Goal: Transaction & Acquisition: Subscribe to service/newsletter

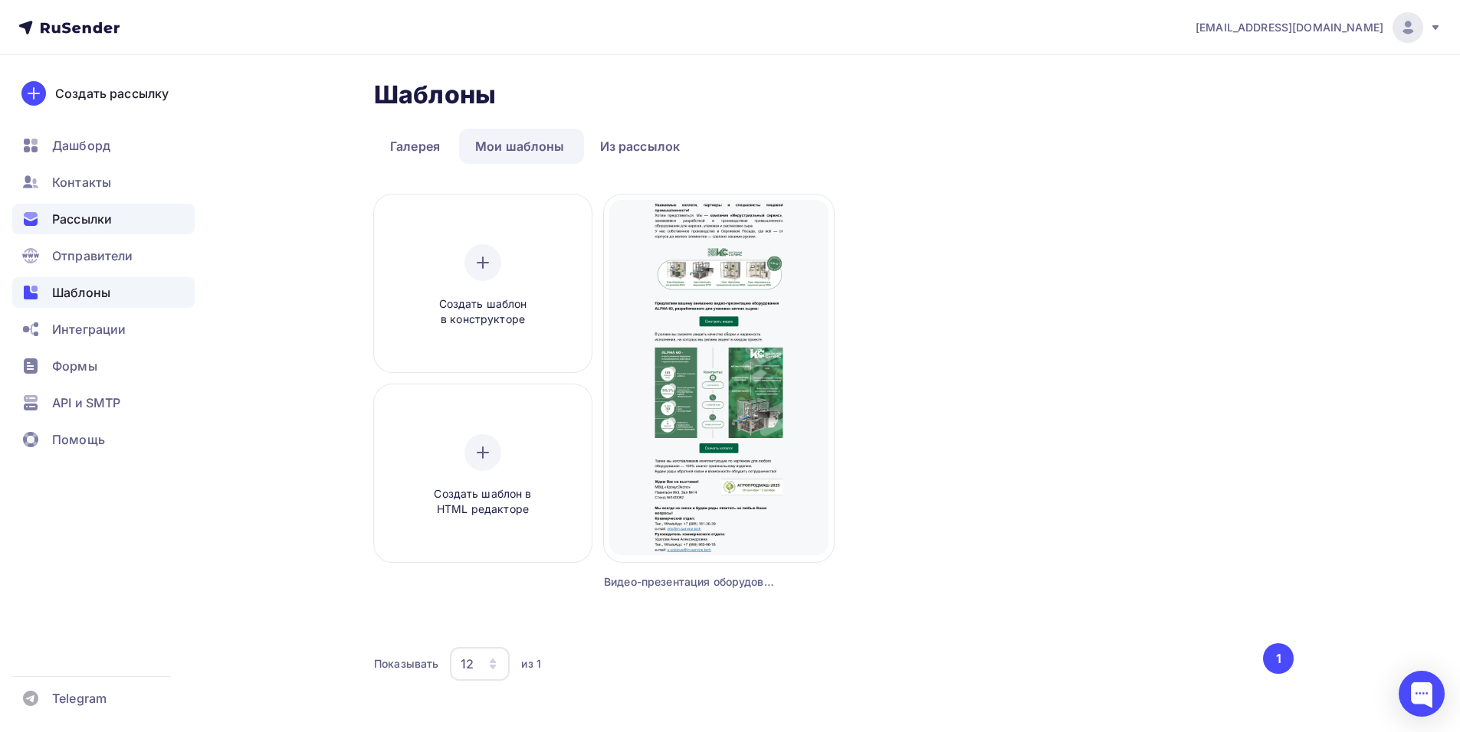
click at [113, 216] on div "Рассылки" at bounding box center [103, 219] width 182 height 31
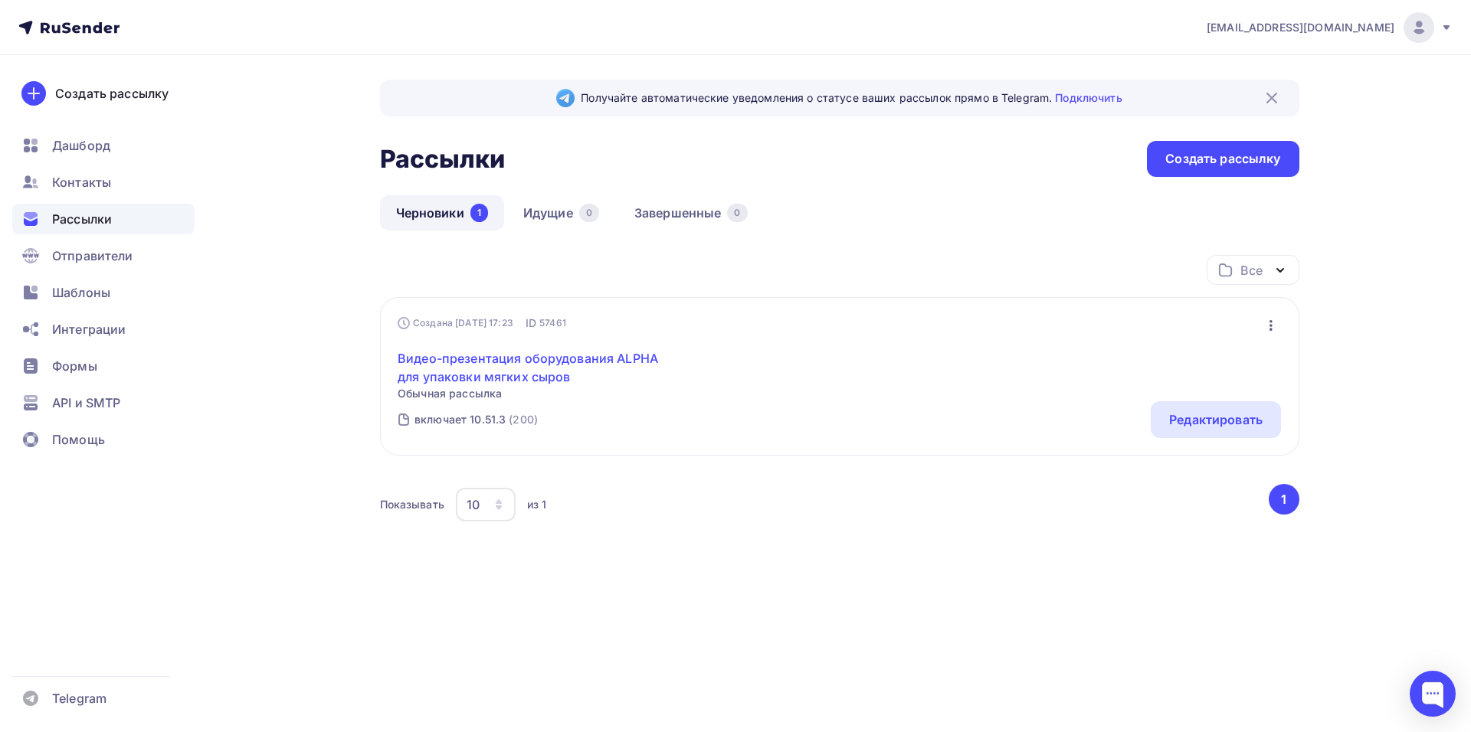
click at [576, 349] on link "Видео-презентация оборудования ALPHA для упаковки мягких сыров" at bounding box center [529, 367] width 263 height 37
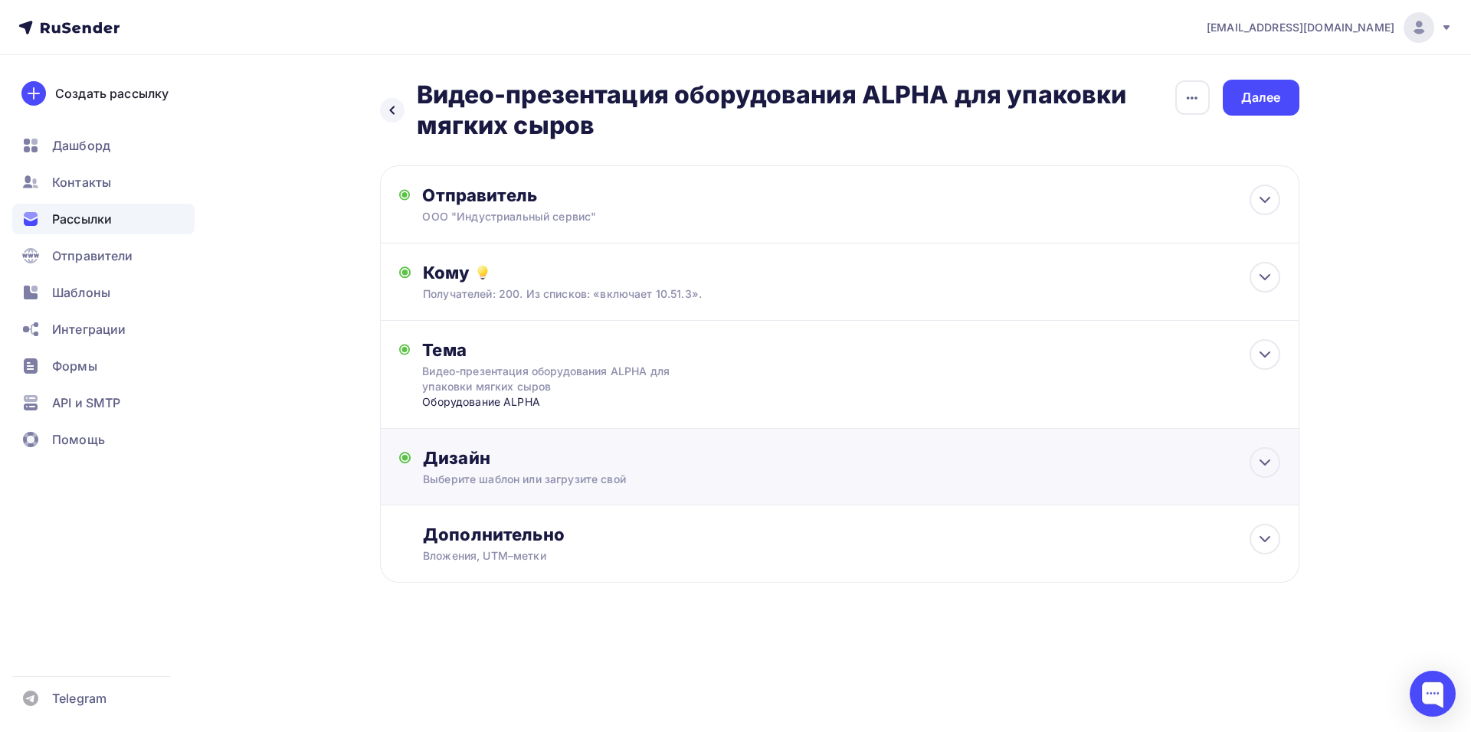
click at [1085, 470] on div "Дизайн Выберите шаблон или загрузите свой Размер письма: 122 Kb Заменить шаблон…" at bounding box center [851, 467] width 857 height 40
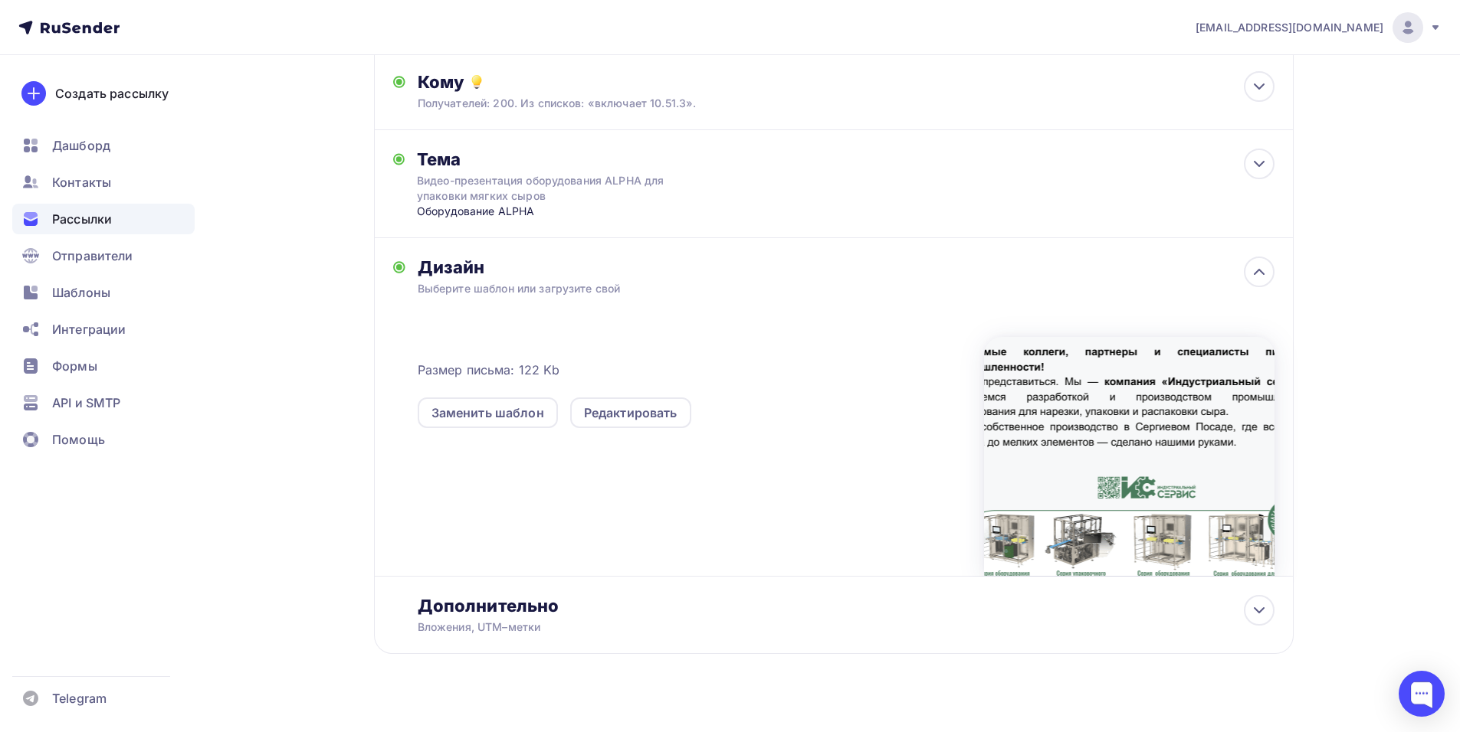
scroll to position [211, 0]
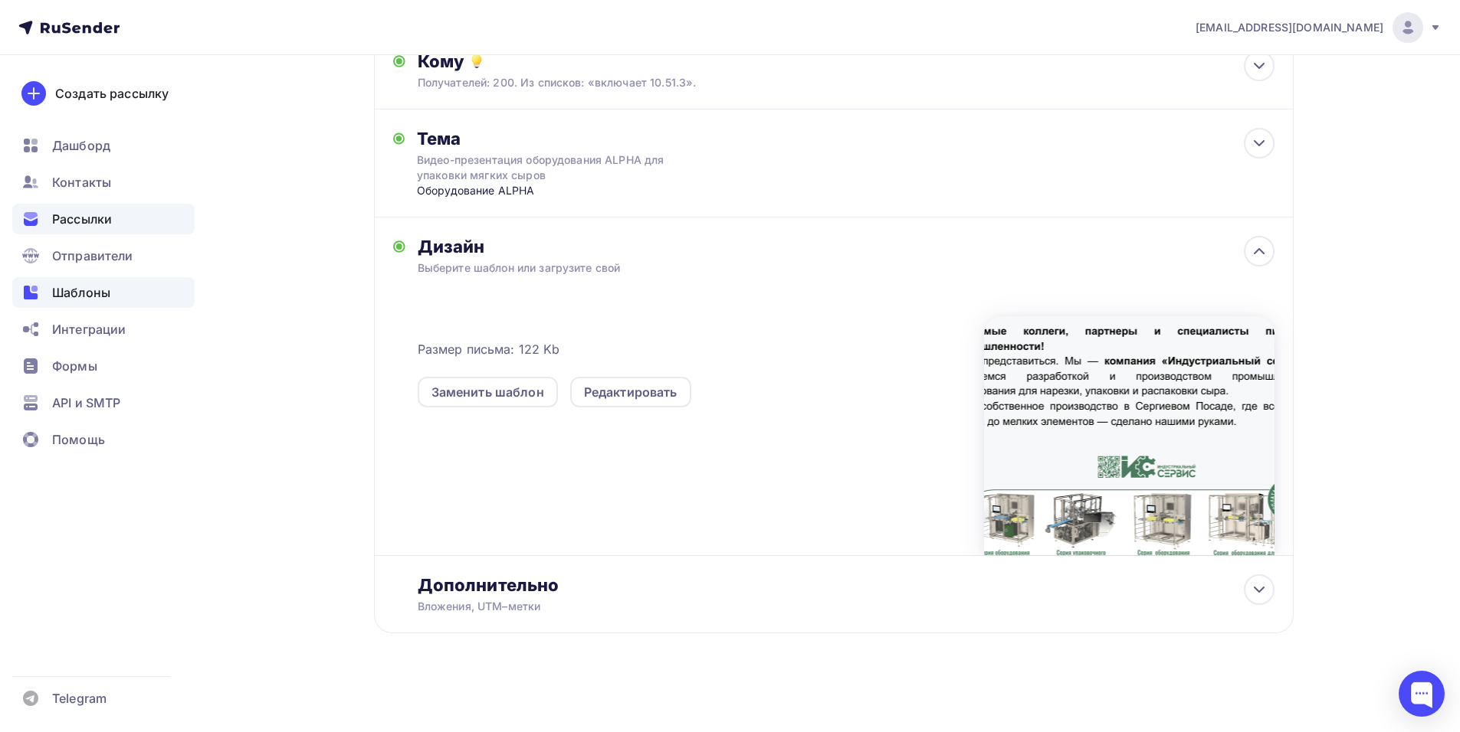
click at [120, 287] on div "Шаблоны" at bounding box center [103, 292] width 182 height 31
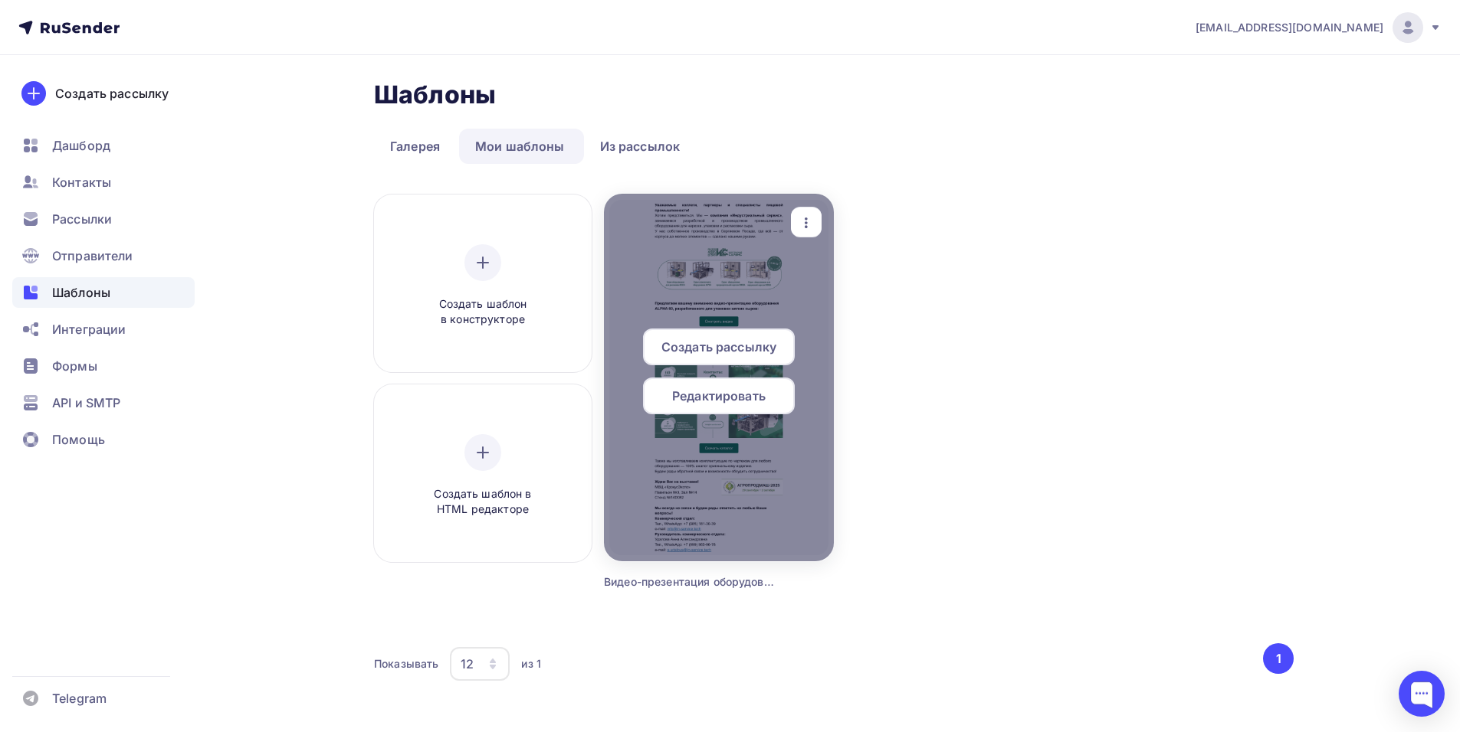
click at [732, 292] on div at bounding box center [719, 378] width 230 height 368
click at [771, 273] on div at bounding box center [719, 378] width 230 height 368
click at [803, 224] on icon "button" at bounding box center [806, 223] width 18 height 18
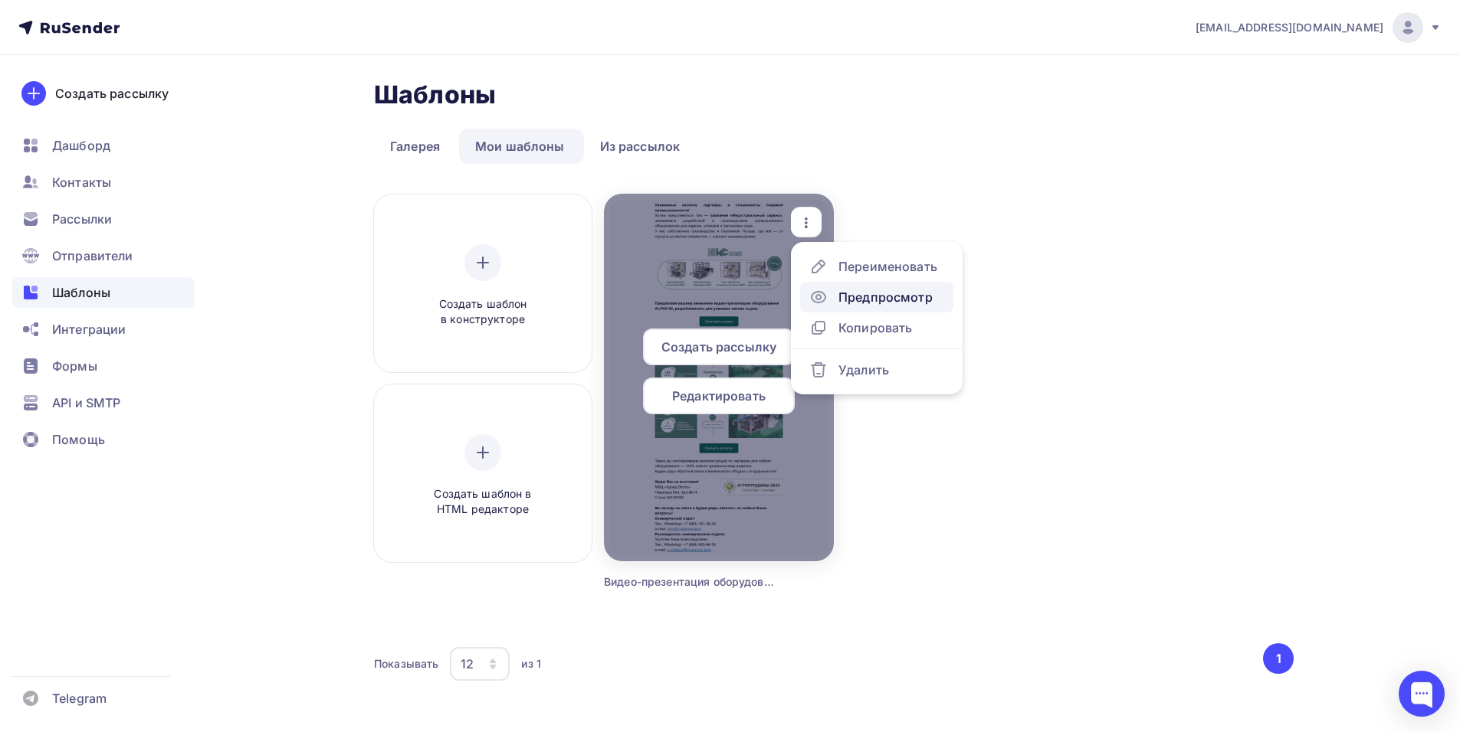
click at [859, 290] on div "Предпросмотр" at bounding box center [885, 297] width 94 height 18
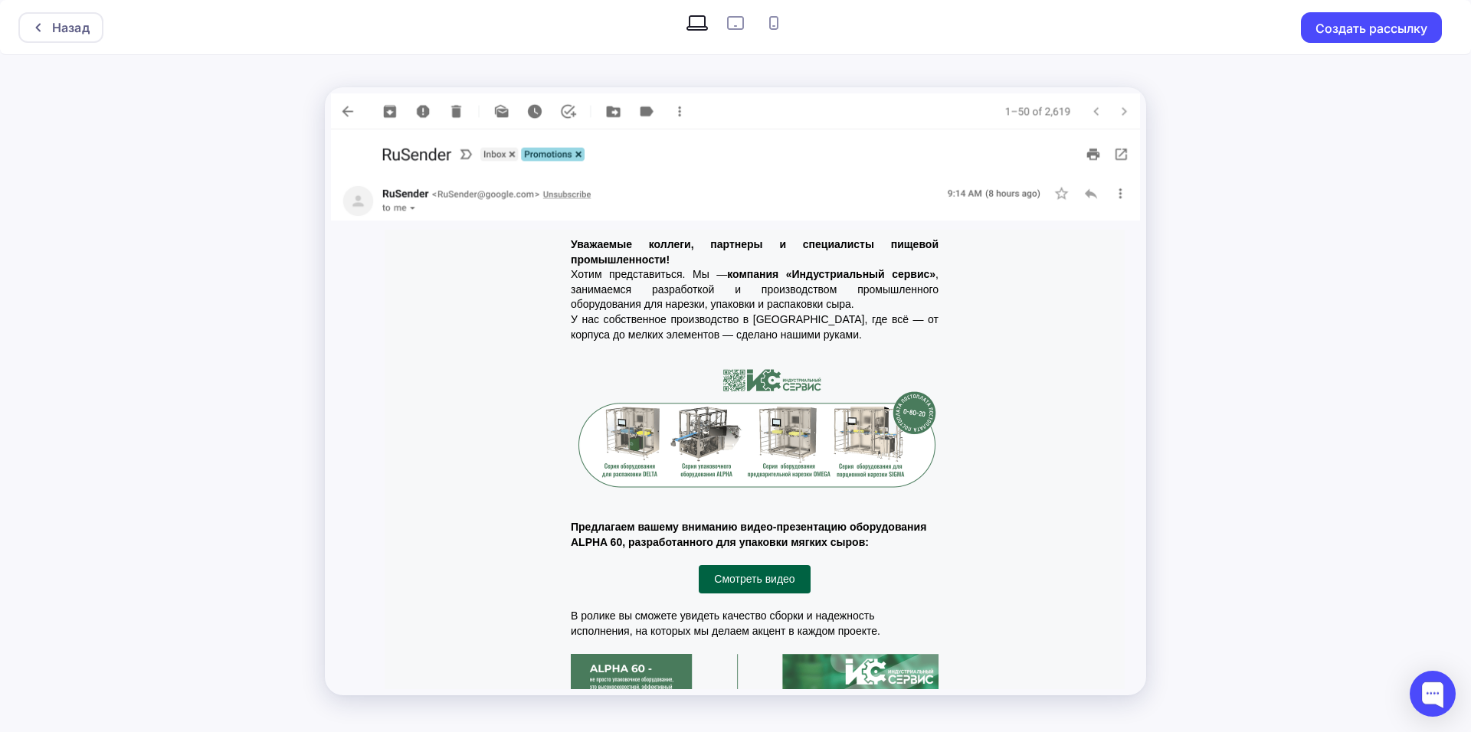
click at [1189, 107] on div "Назад Создать рассылку" at bounding box center [735, 366] width 1471 height 732
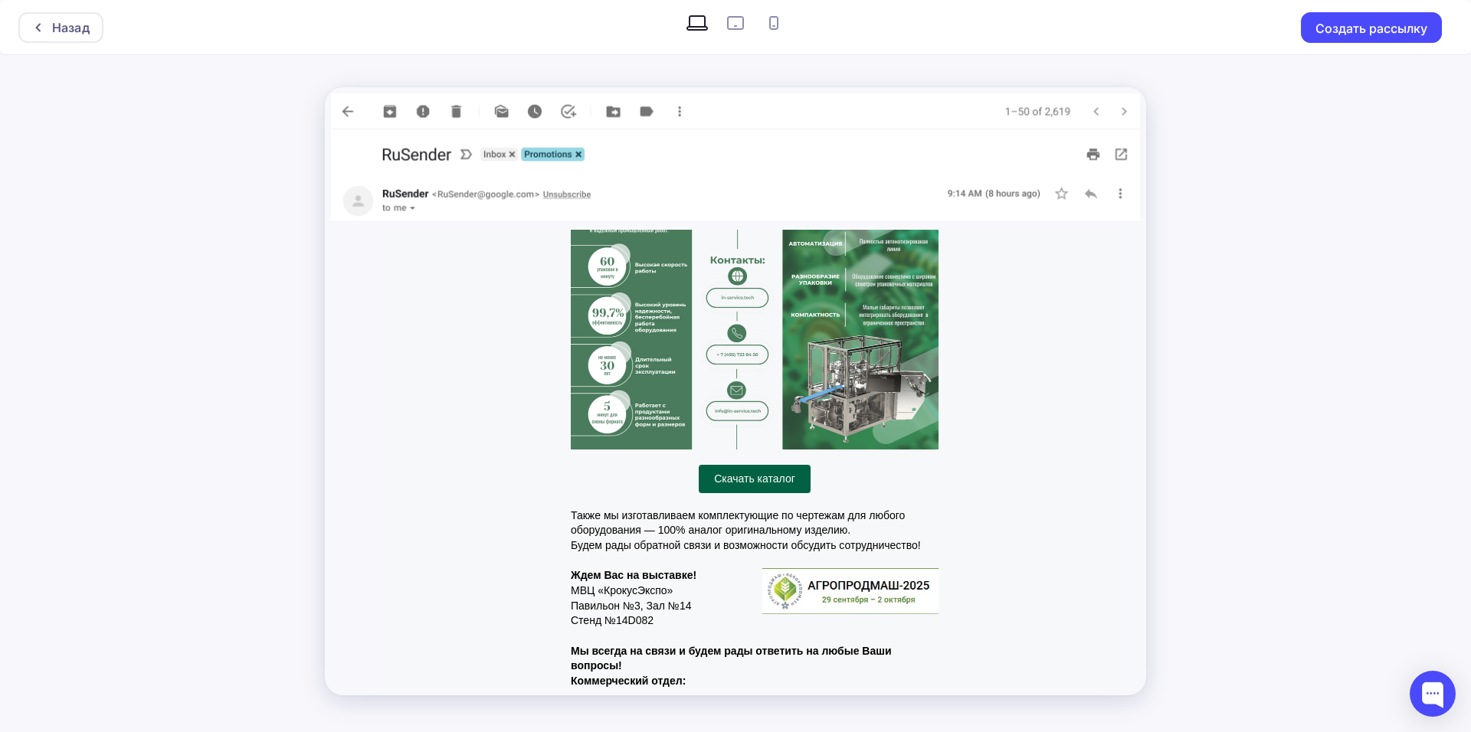
scroll to position [562, 0]
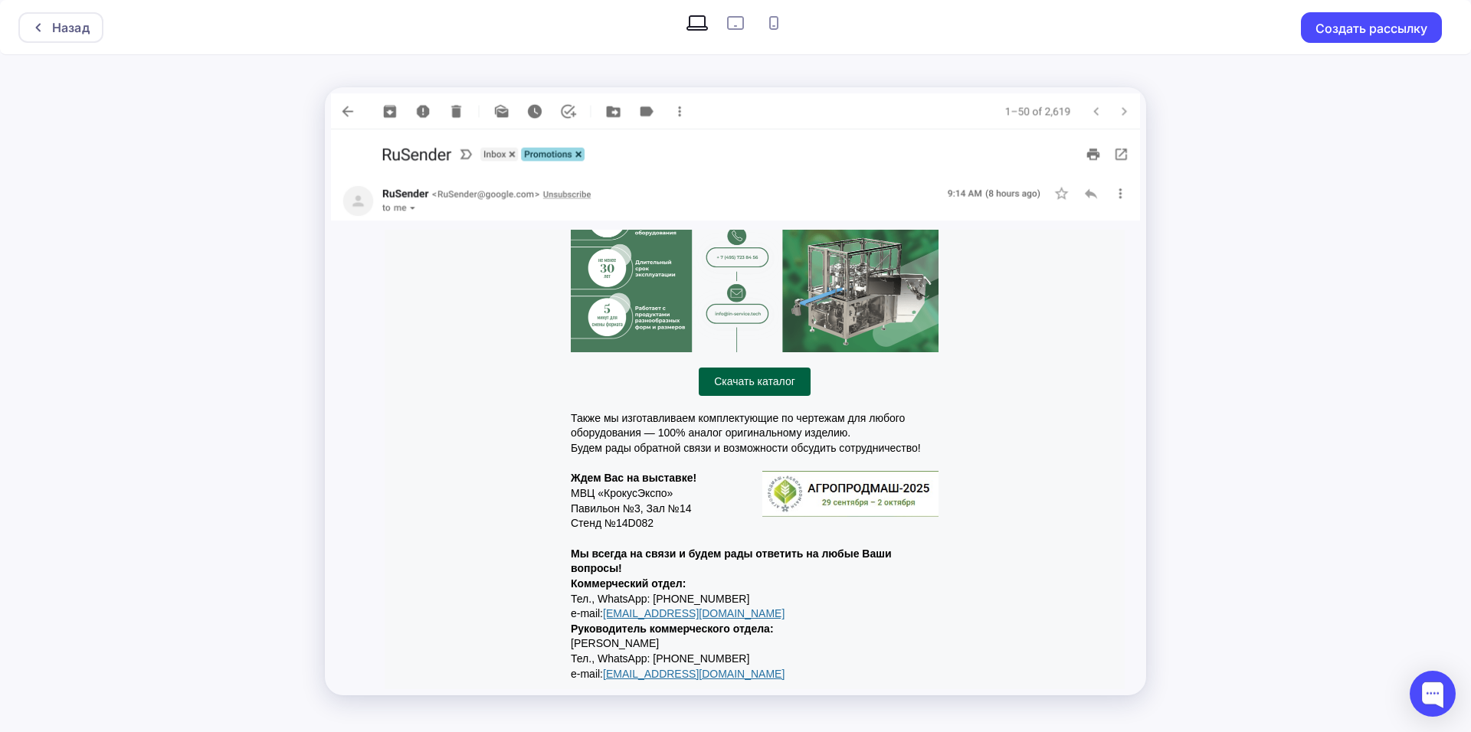
click at [719, 9] on label at bounding box center [735, 23] width 38 height 31
radio input "true"
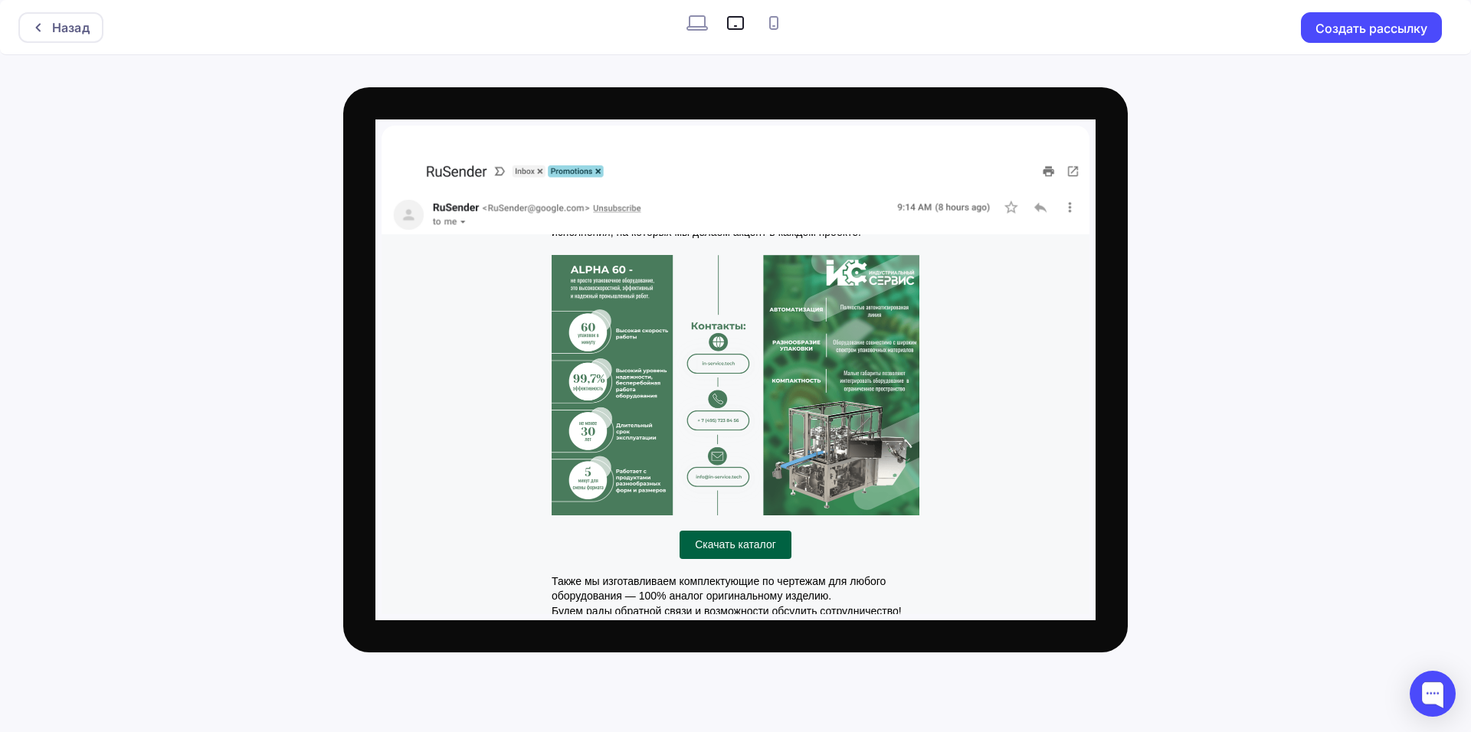
scroll to position [106, 0]
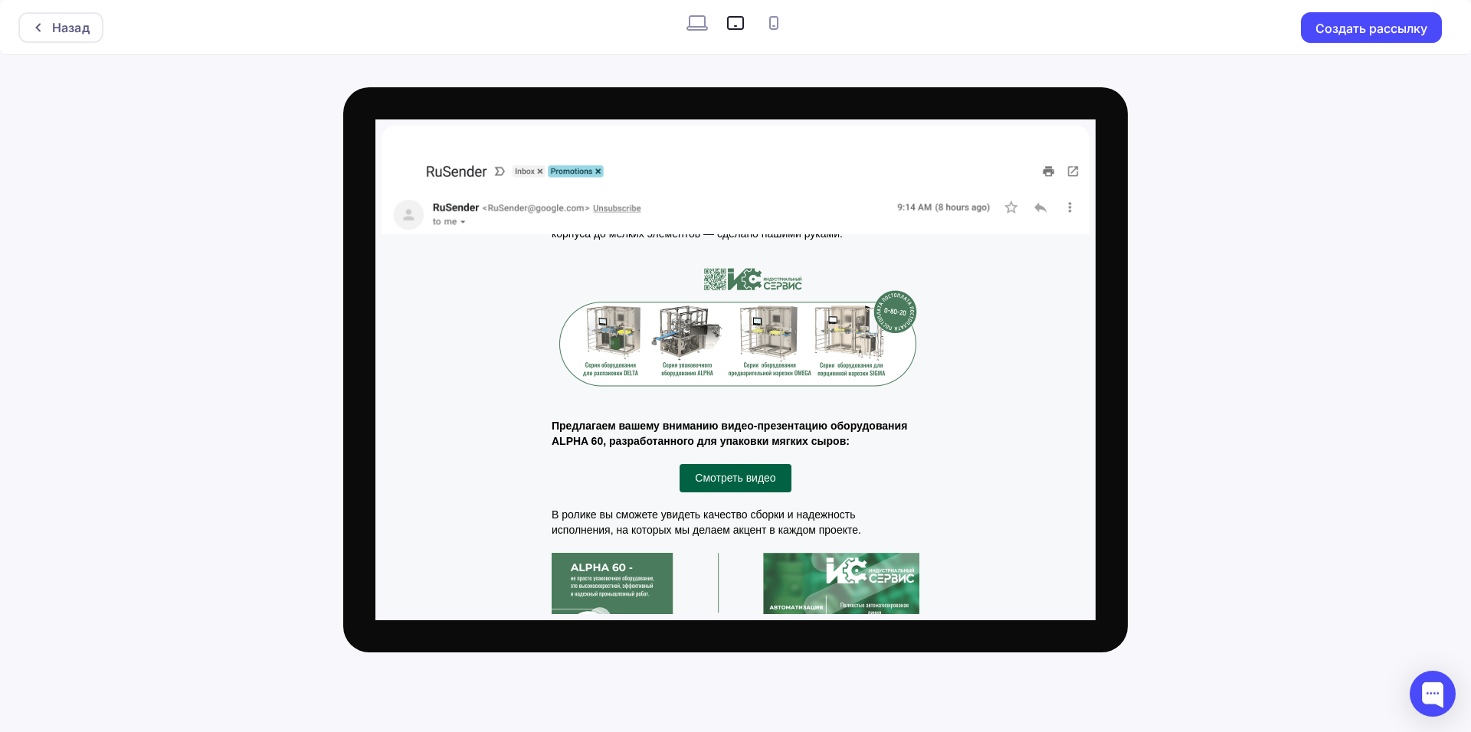
click at [775, 34] on icon at bounding box center [774, 23] width 25 height 25
radio input "true"
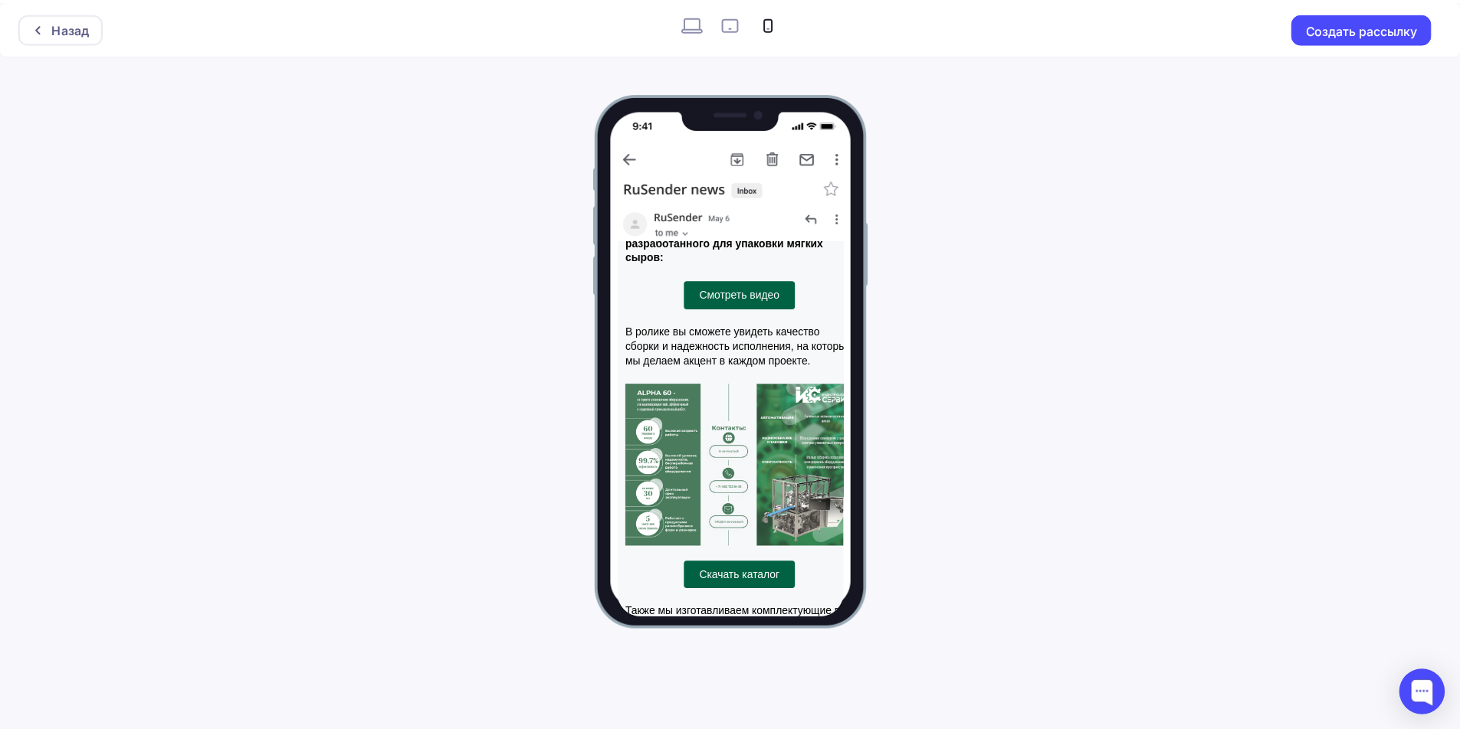
scroll to position [0, 0]
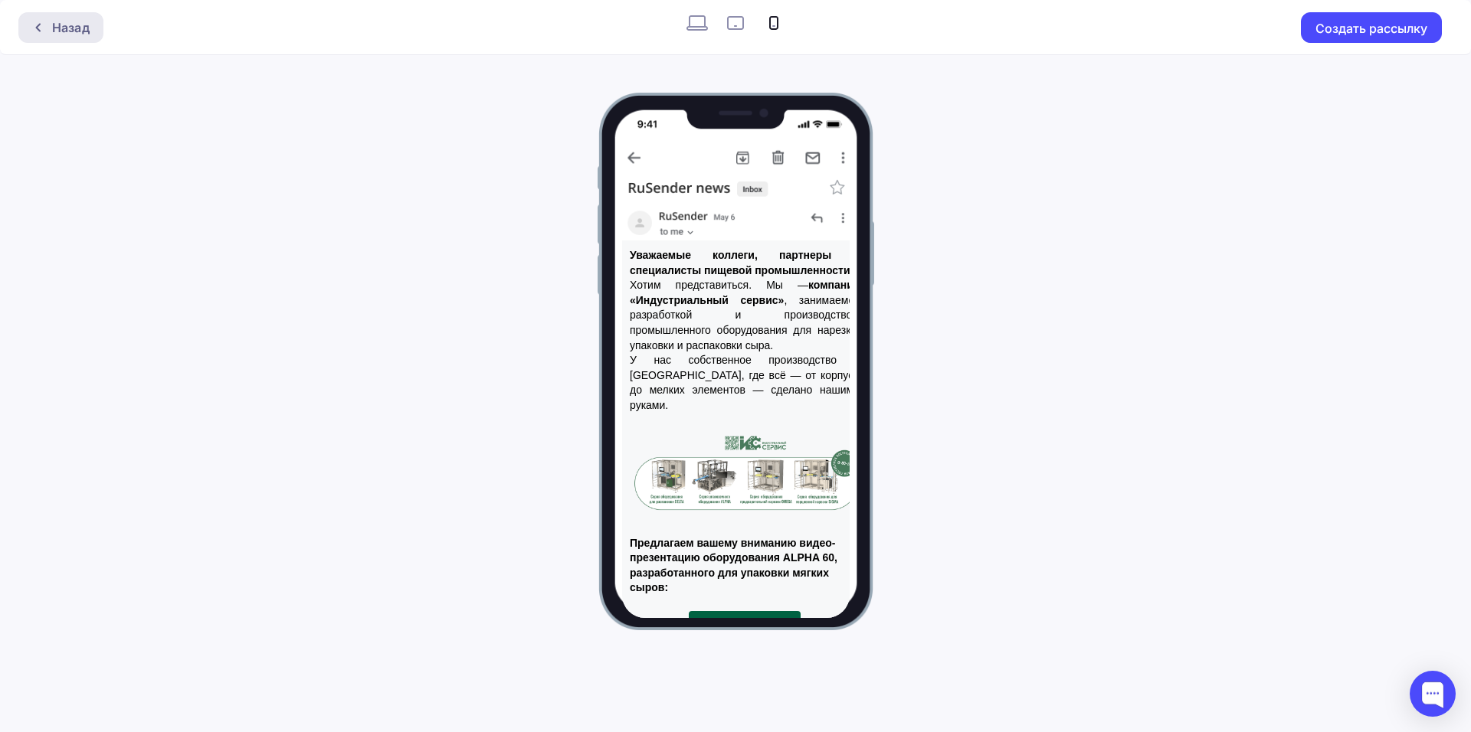
click at [48, 36] on div "Назад" at bounding box center [60, 27] width 85 height 31
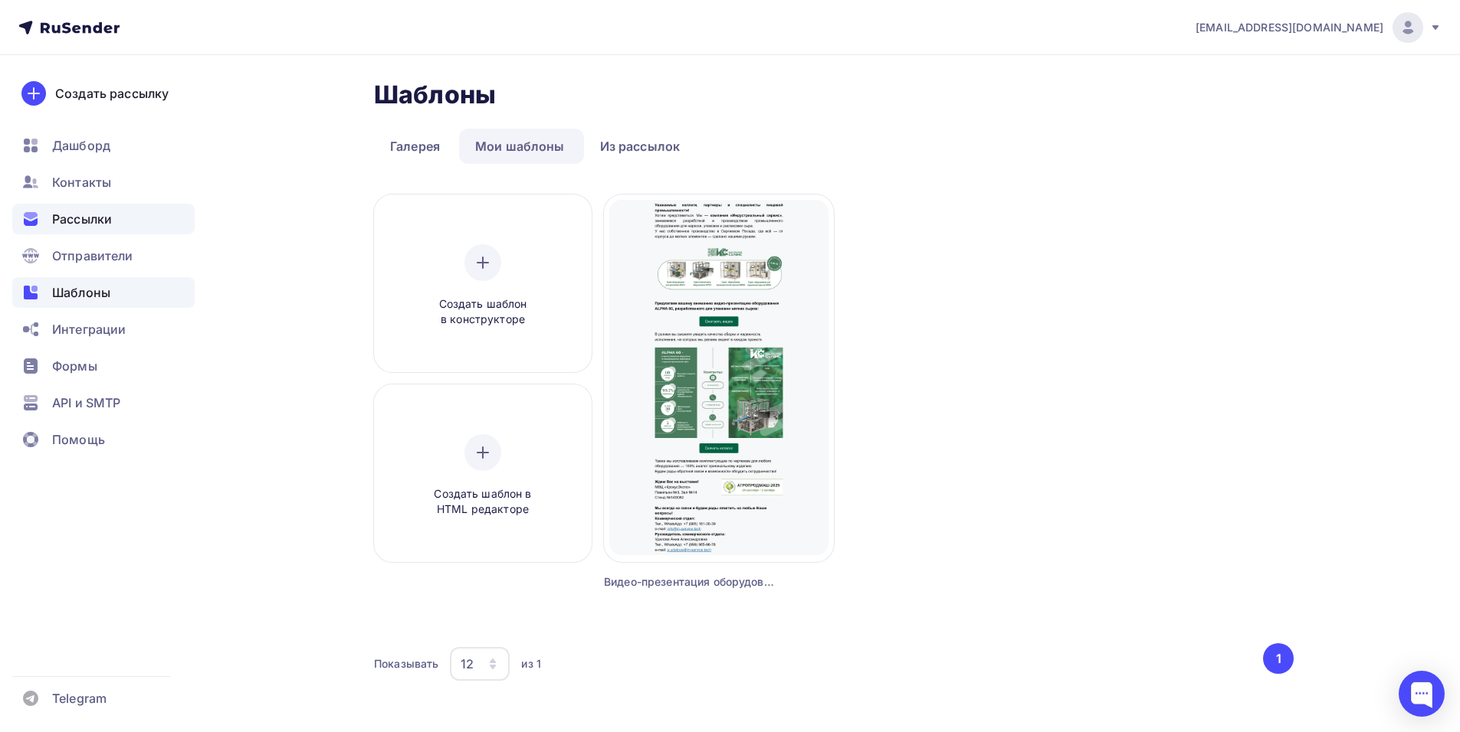
click at [72, 223] on span "Рассылки" at bounding box center [82, 219] width 60 height 18
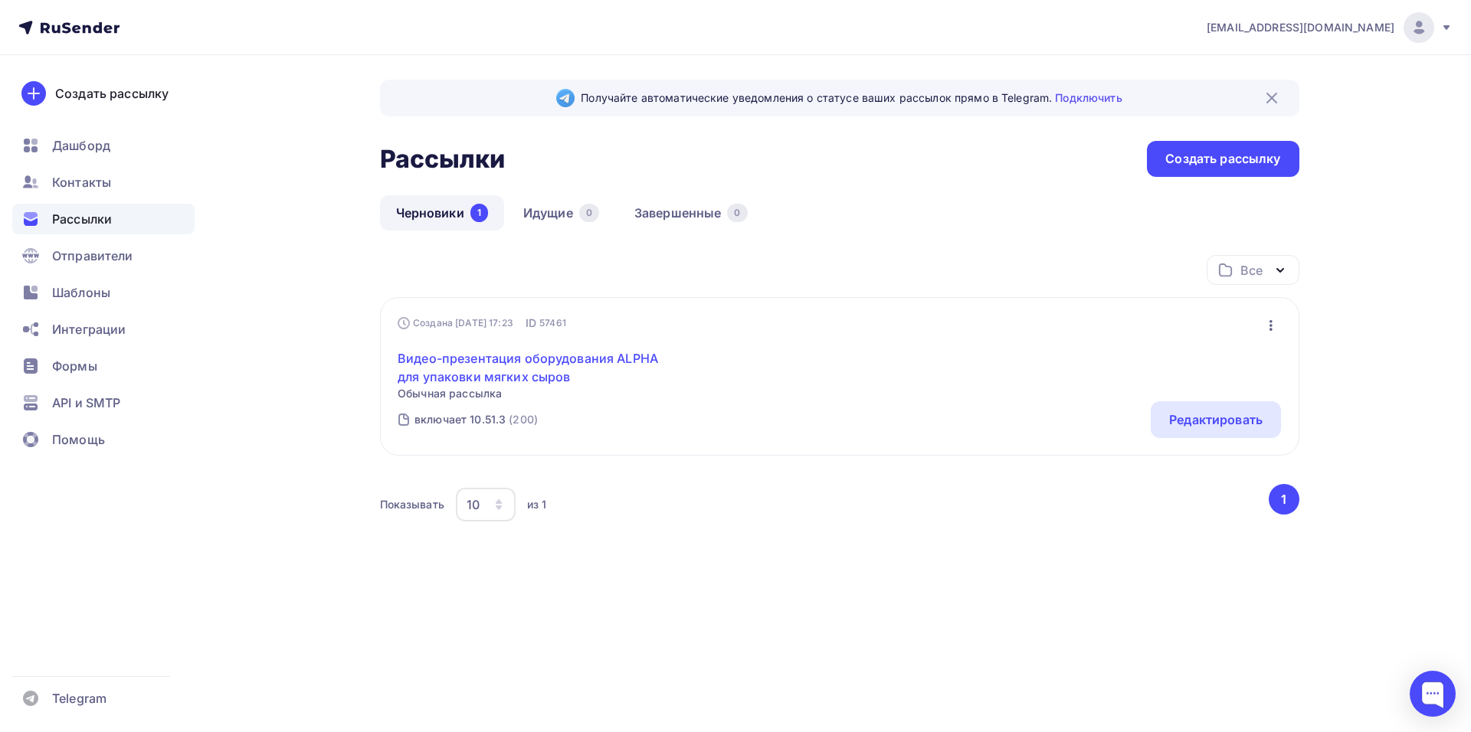
click at [498, 365] on link "Видео-презентация оборудования ALPHA для упаковки мягких сыров" at bounding box center [529, 367] width 263 height 37
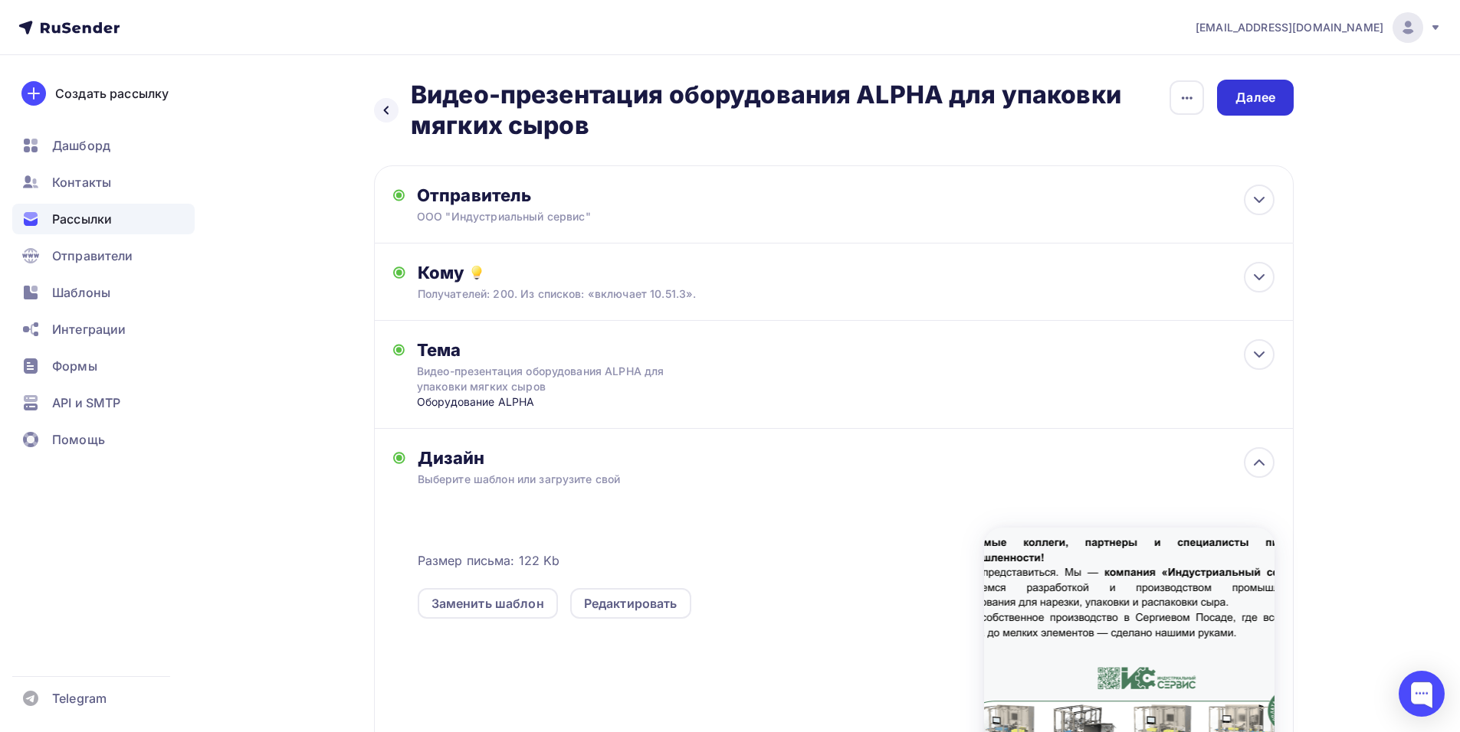
click at [1264, 103] on div "Далее" at bounding box center [1255, 98] width 40 height 18
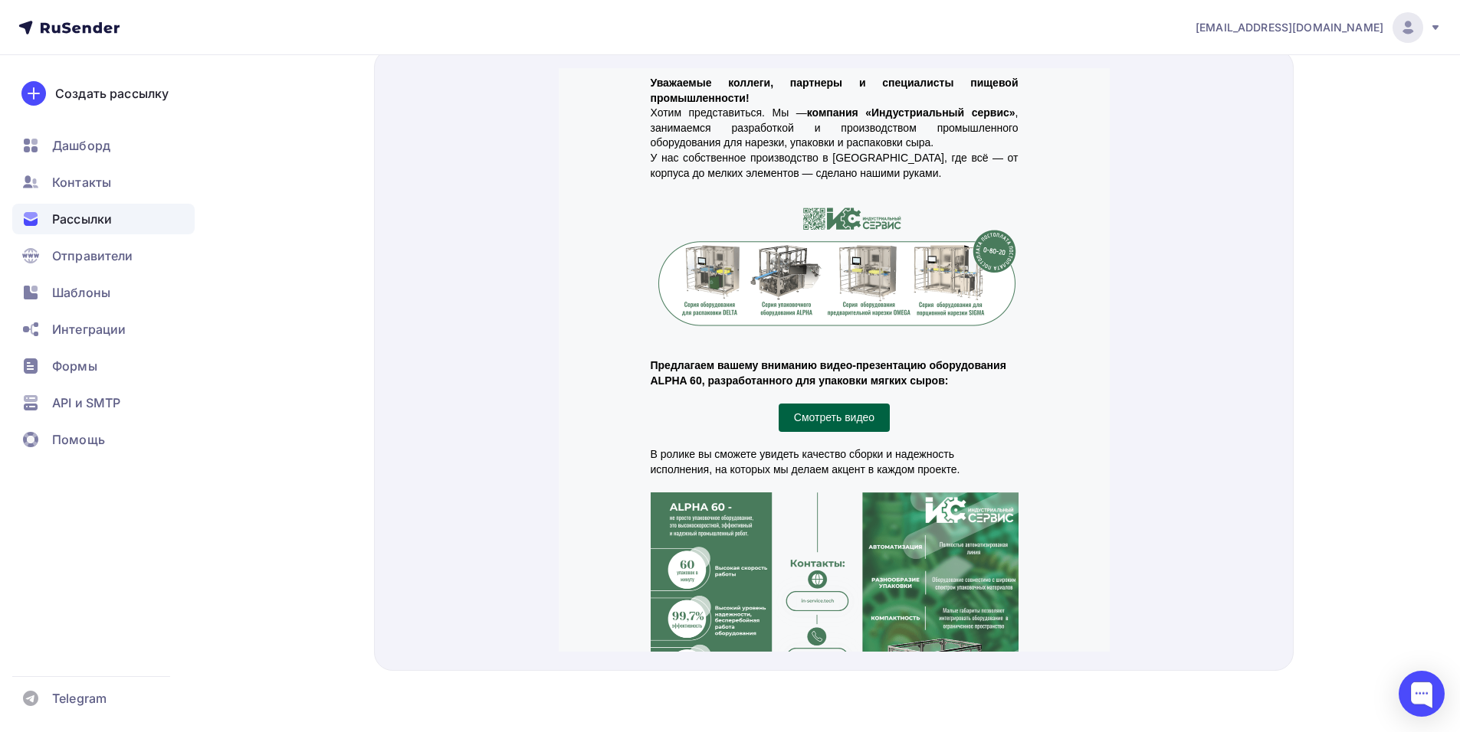
click at [1011, 159] on td "Уважаемые коллеги, партнеры и специалисты пищевой промышленности! Хотим предста…" at bounding box center [833, 110] width 383 height 120
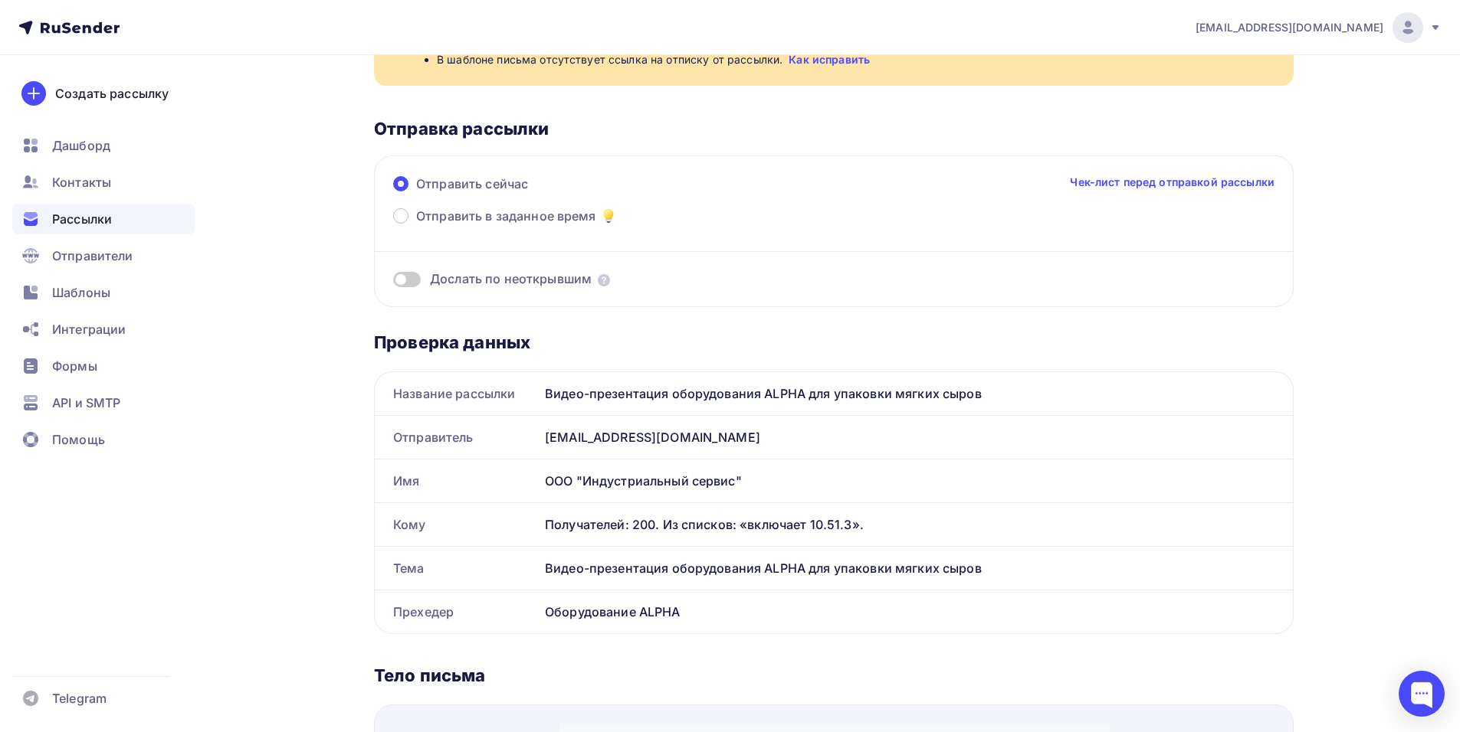
scroll to position [98, 0]
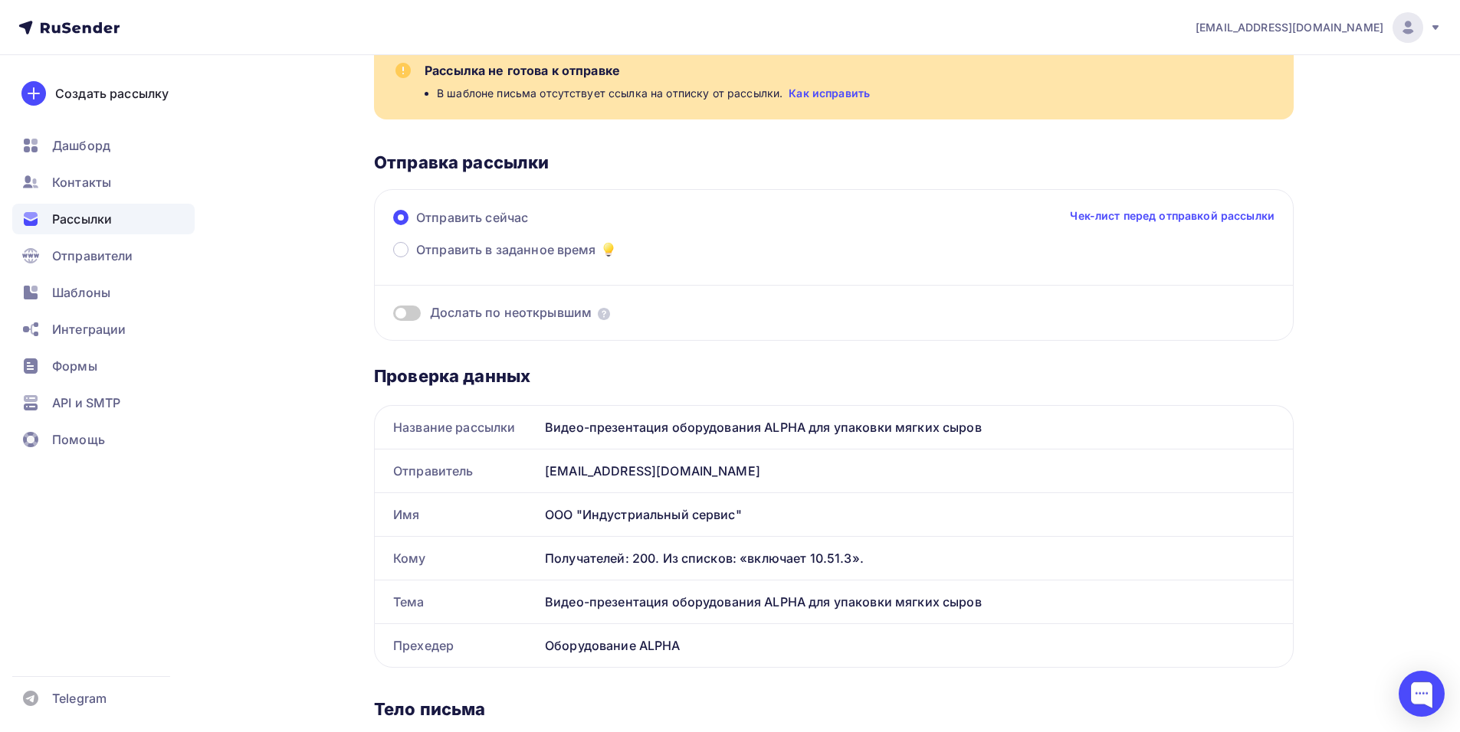
click at [1162, 217] on link "Чек-лист перед отправкой рассылки" at bounding box center [1172, 215] width 205 height 15
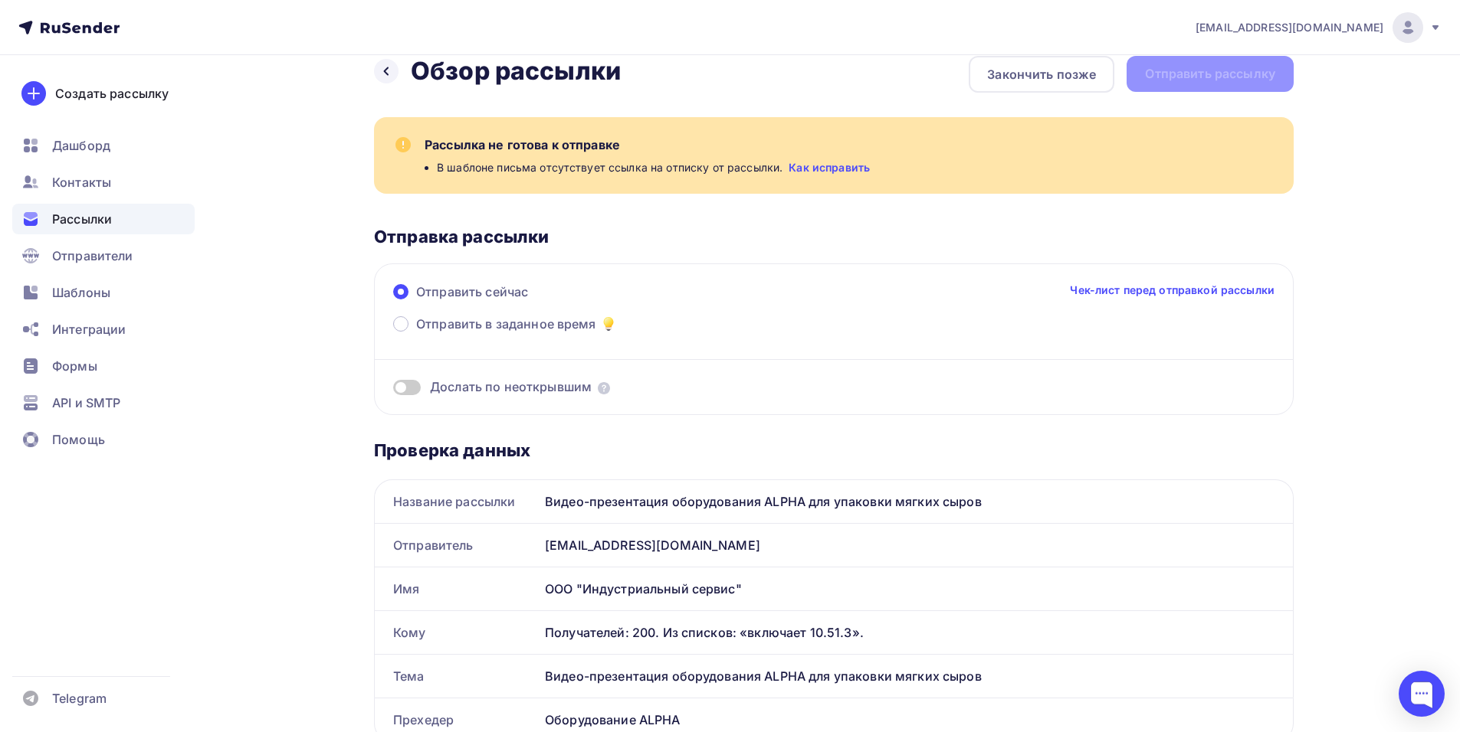
scroll to position [21, 0]
click at [139, 221] on div "Рассылки" at bounding box center [103, 219] width 182 height 31
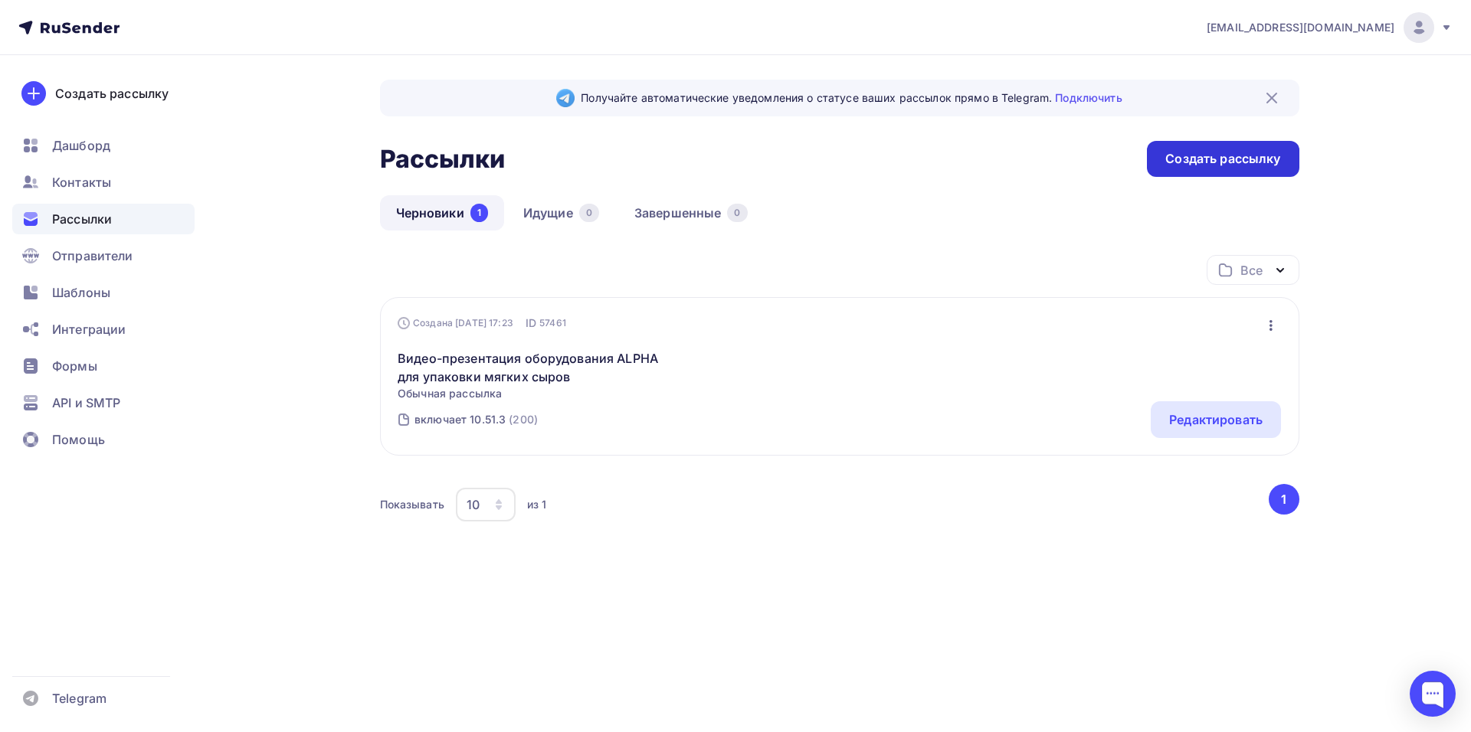
click at [1225, 156] on div "Создать рассылку" at bounding box center [1222, 159] width 115 height 18
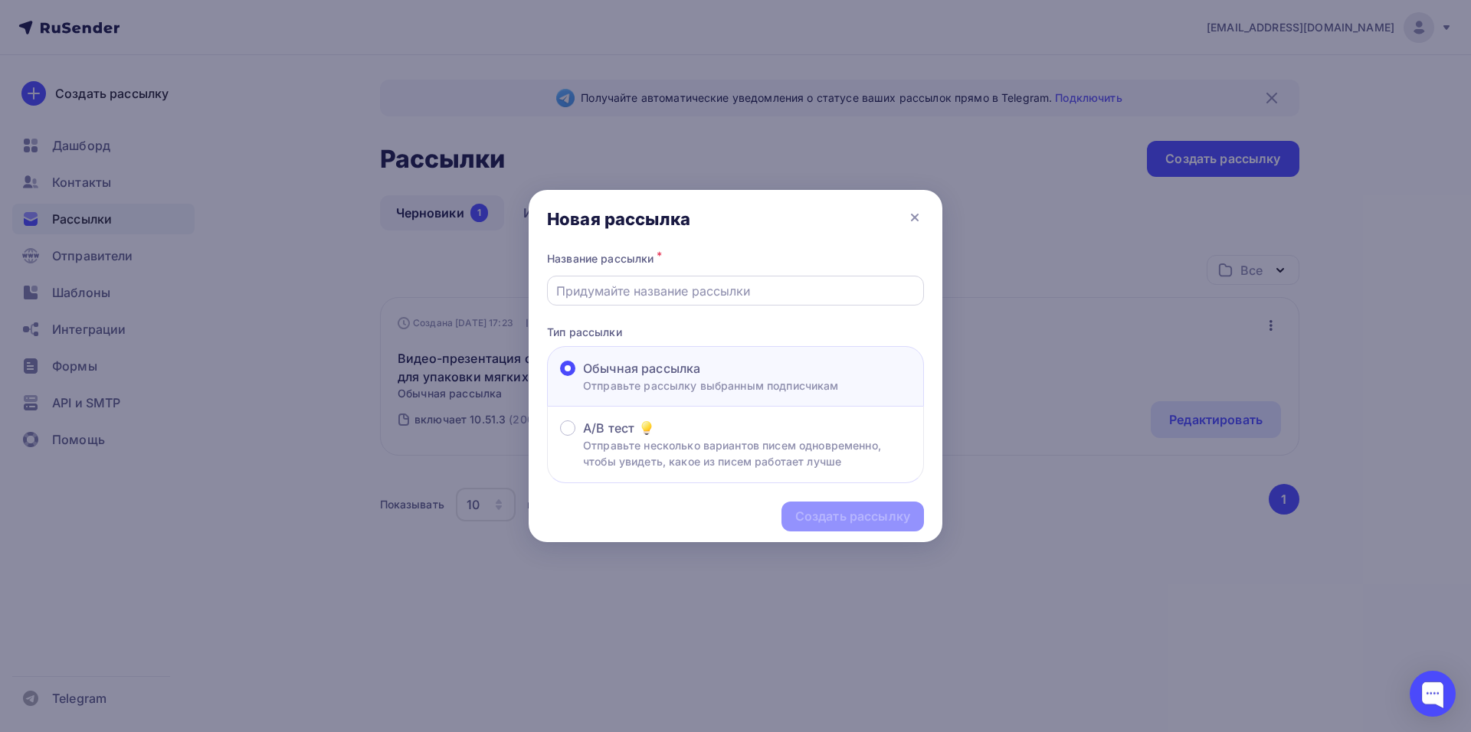
click at [744, 287] on input "text" at bounding box center [735, 291] width 359 height 18
click at [594, 369] on span "Обычная рассылка" at bounding box center [641, 368] width 117 height 18
click at [583, 378] on input "Обычная рассылка Отправьте рассылку выбранным подписчикам" at bounding box center [583, 378] width 0 height 0
click at [825, 518] on div "Создать рассылку" at bounding box center [736, 516] width 414 height 67
click at [670, 294] on input "text" at bounding box center [735, 291] width 359 height 18
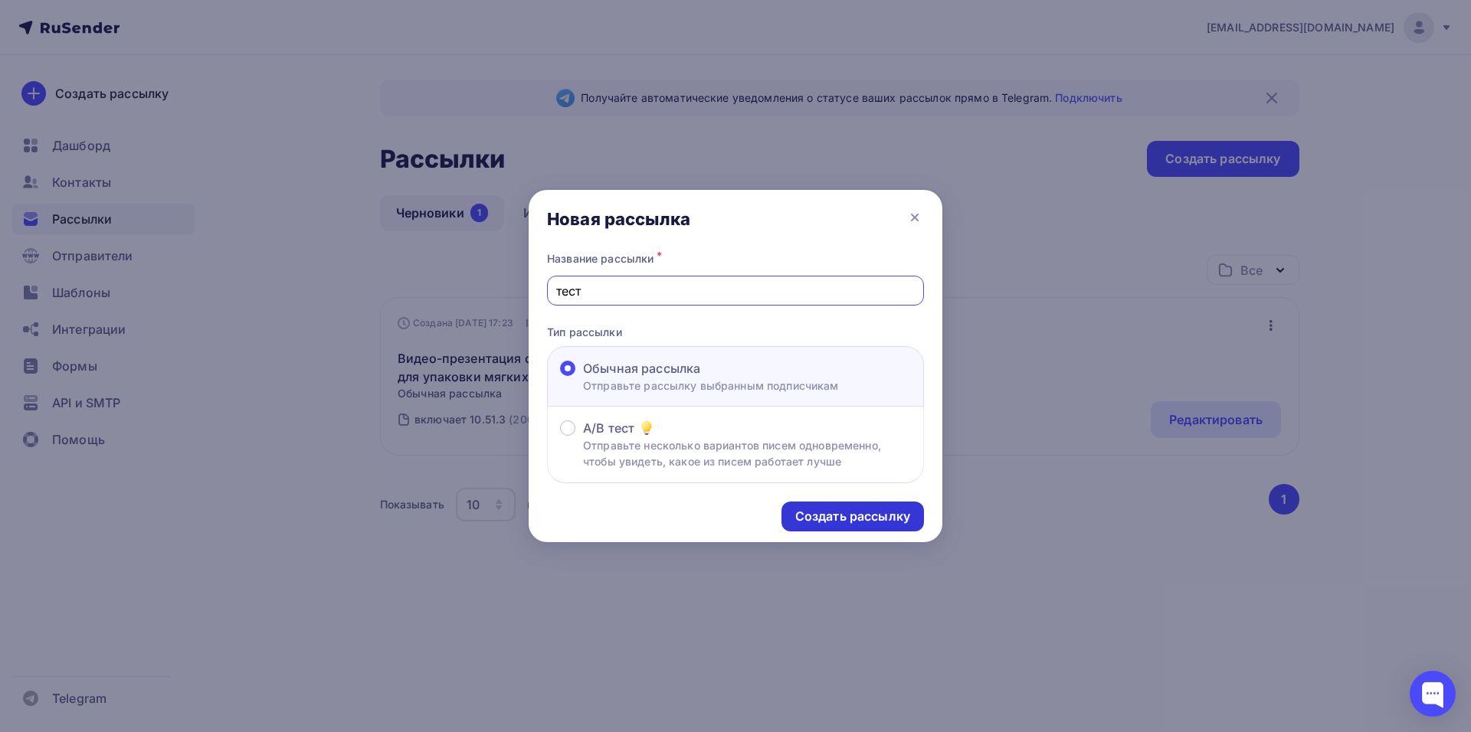
type input "тест"
click at [856, 519] on div "Создать рассылку" at bounding box center [852, 517] width 115 height 18
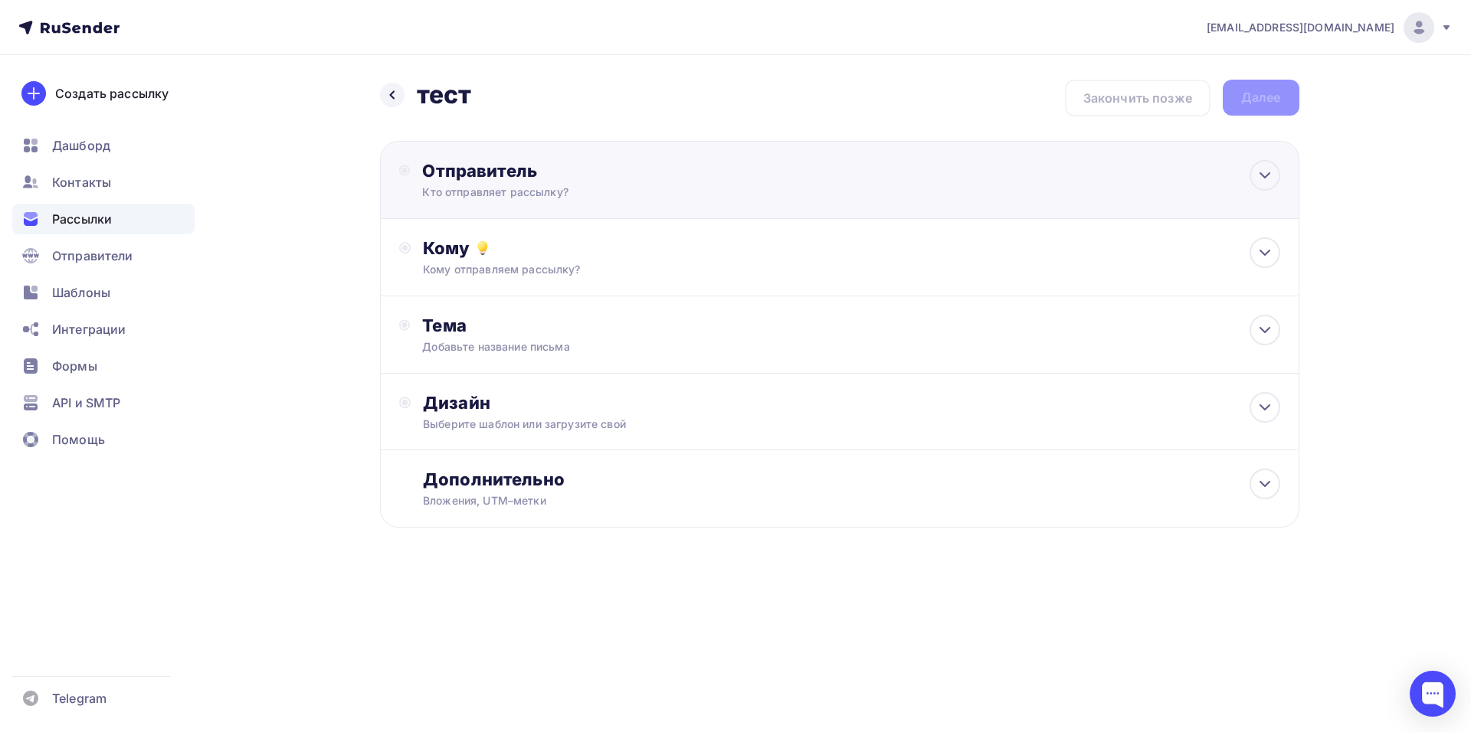
click at [611, 184] on div "Отправитель Кто отправляет рассылку? Email * a.kusheleva@in-service.tech info@i…" at bounding box center [588, 180] width 332 height 40
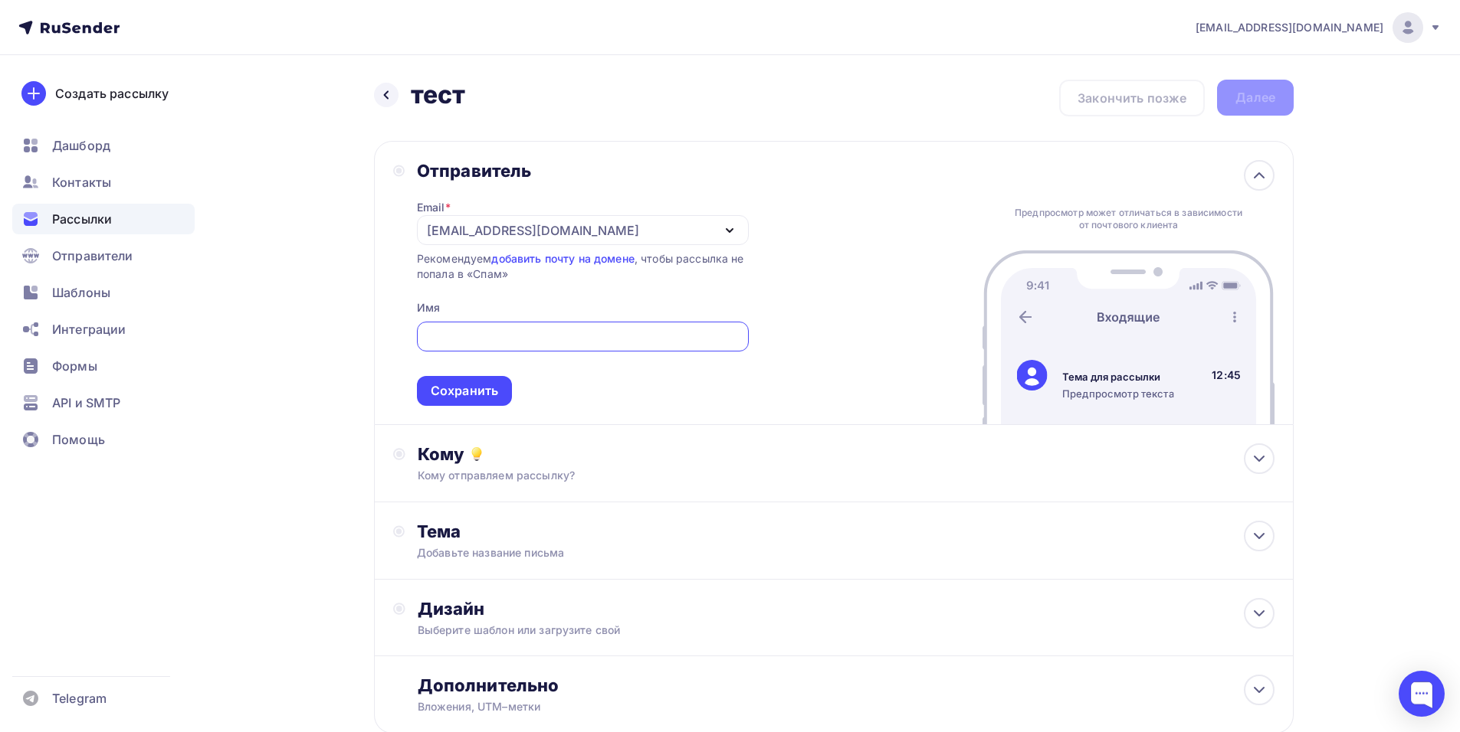
click at [764, 228] on div "Отправитель Email * a.kusheleva@in-service.tech info@in-service.tech a.kushelev…" at bounding box center [833, 283] width 919 height 284
click at [732, 233] on icon "button" at bounding box center [729, 230] width 18 height 18
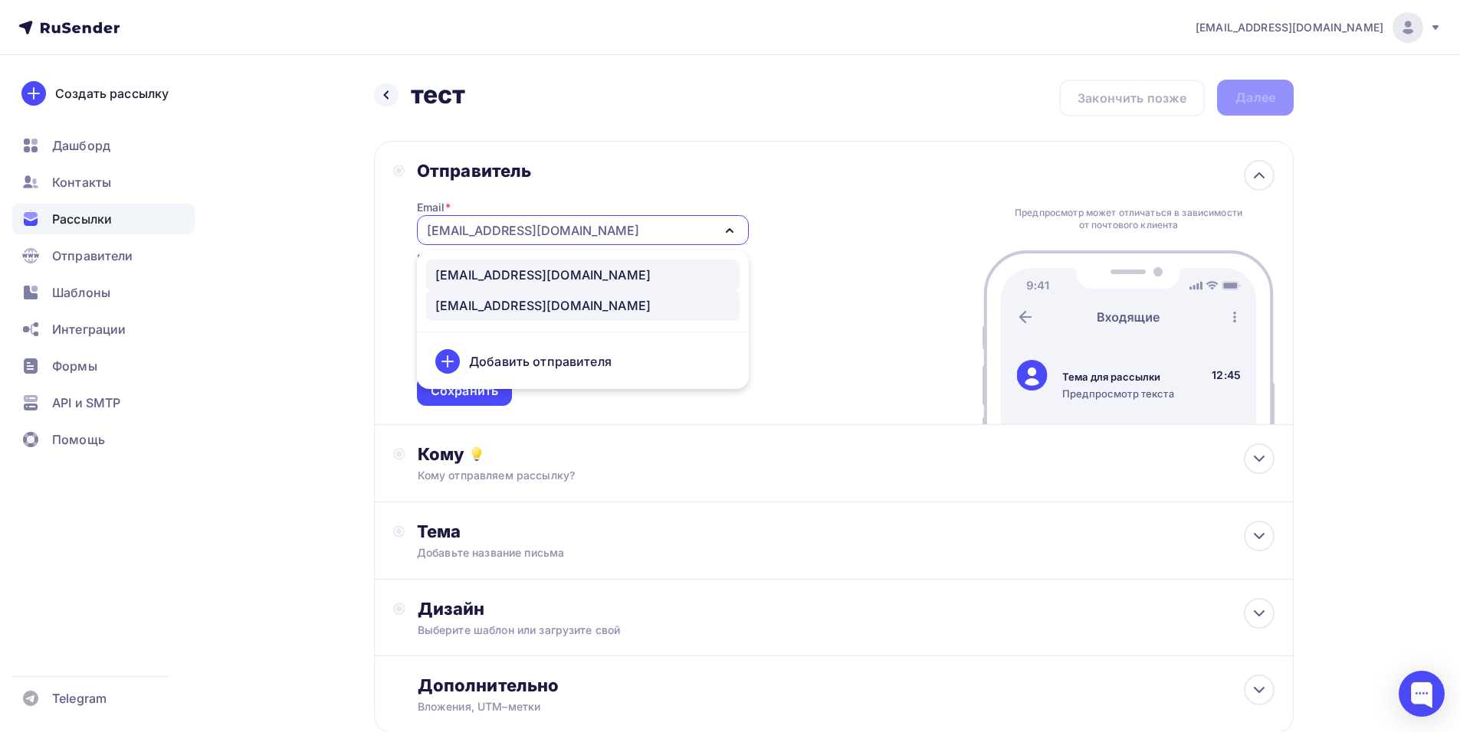
click at [555, 281] on div "info@in-service.tech" at bounding box center [542, 275] width 215 height 18
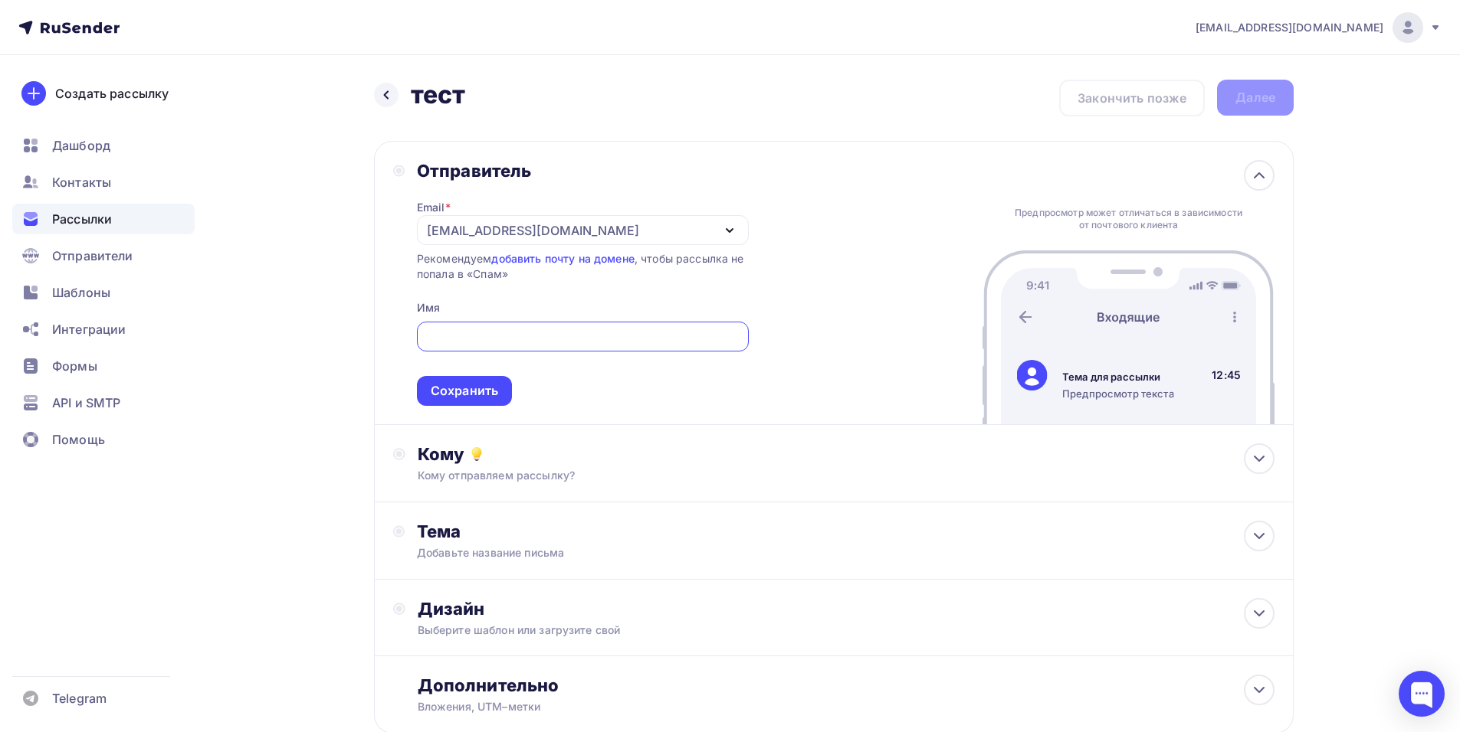
click at [546, 342] on input "text" at bounding box center [582, 337] width 314 height 18
type input "тест"
click at [487, 393] on div "Сохранить" at bounding box center [464, 391] width 67 height 18
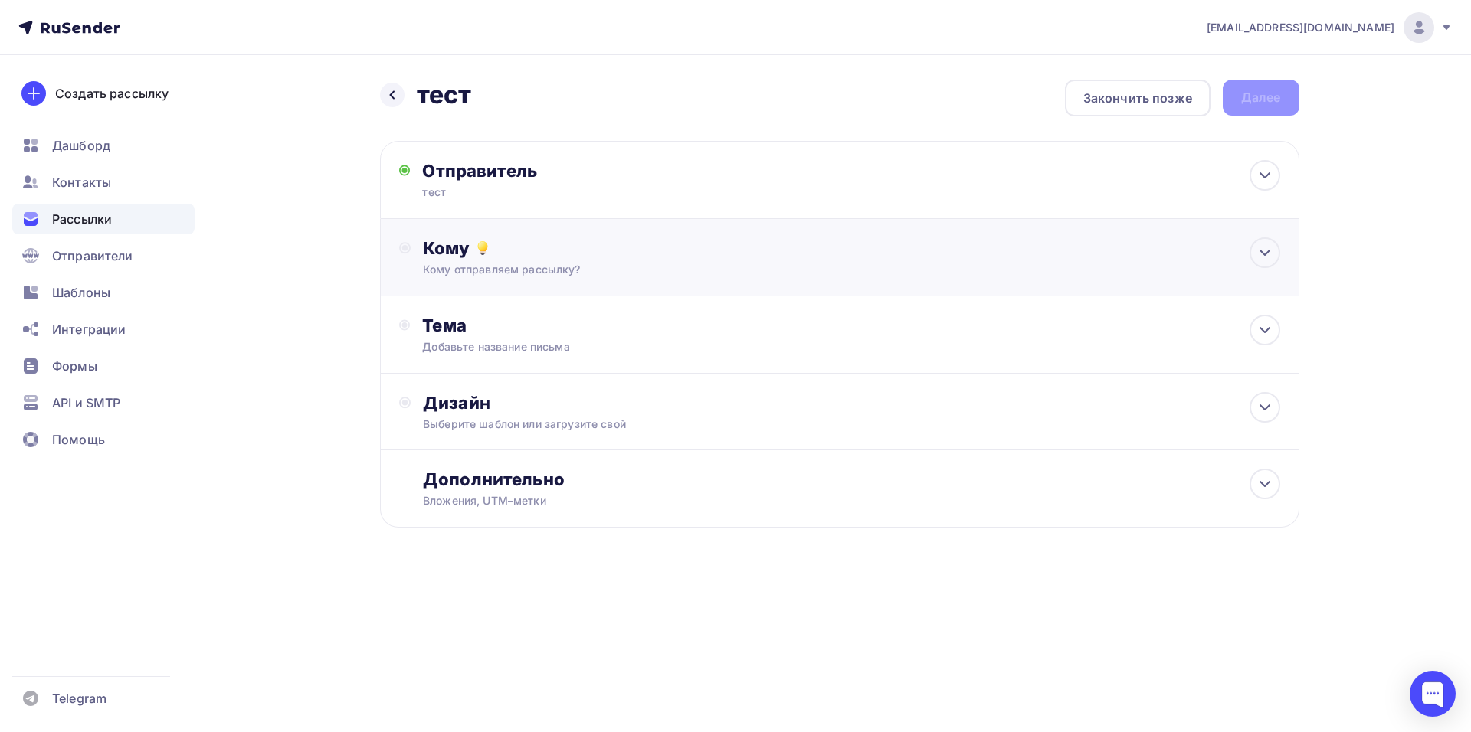
click at [543, 261] on div "Кому Кому отправляем рассылку? Списки получателей Выберите список Все списки id…" at bounding box center [851, 258] width 857 height 40
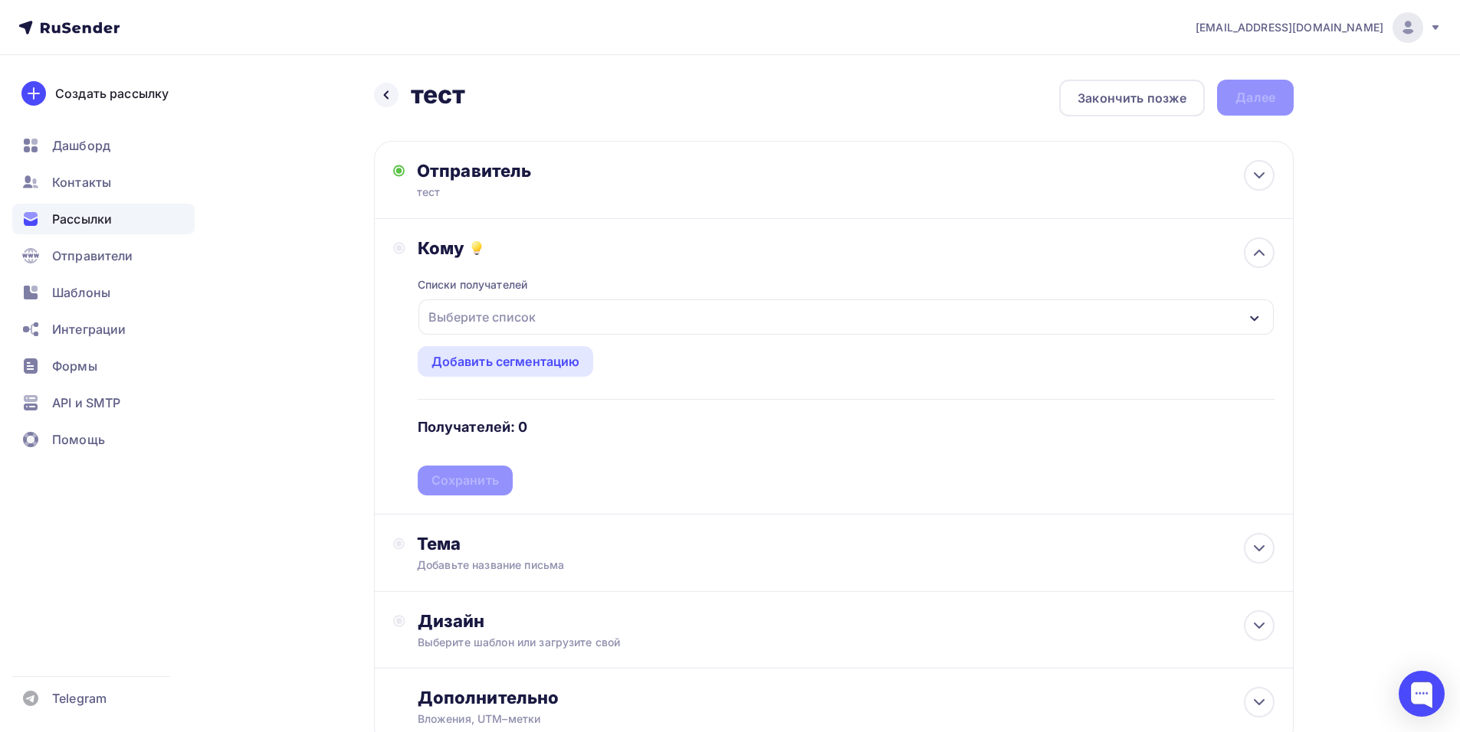
click at [575, 303] on div "Выберите список" at bounding box center [845, 317] width 855 height 35
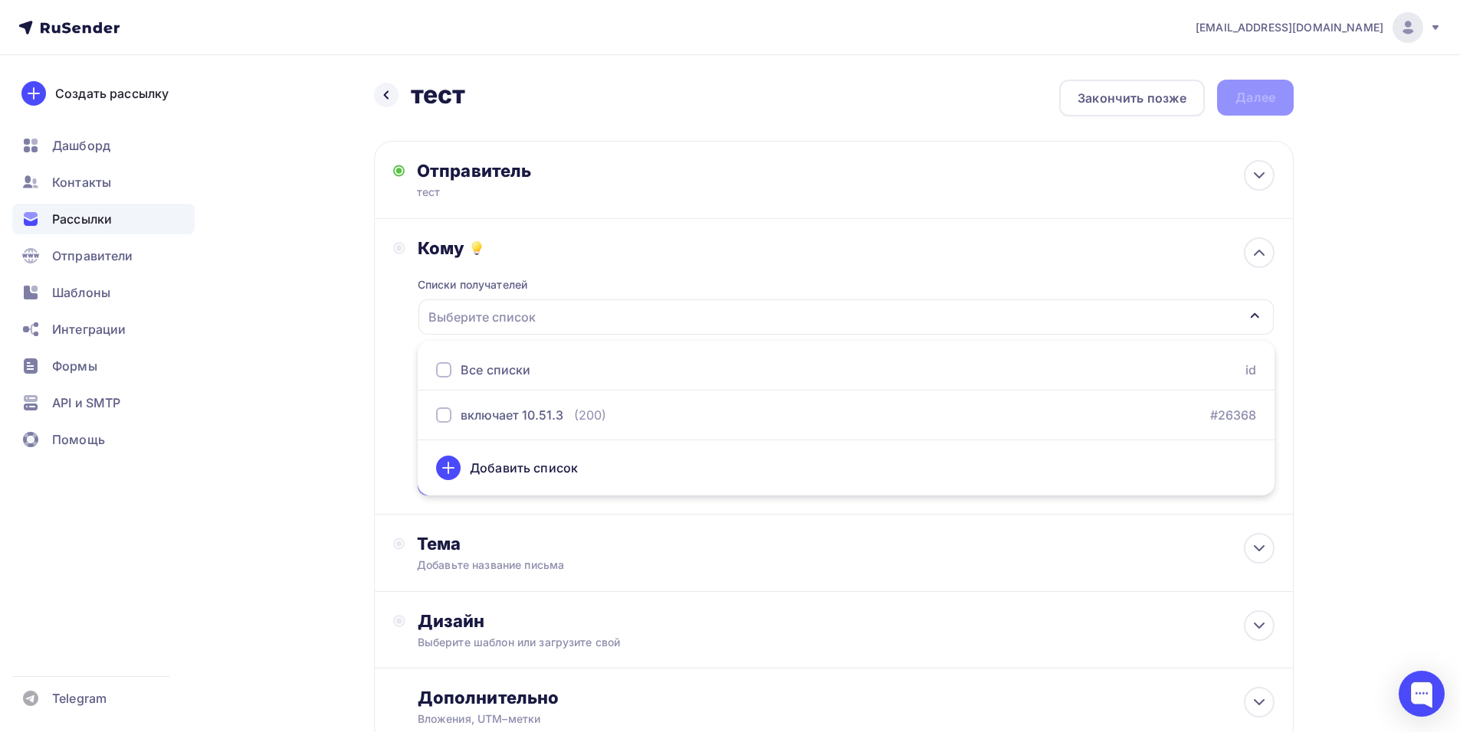
click at [544, 480] on div "Добавить список" at bounding box center [846, 468] width 820 height 37
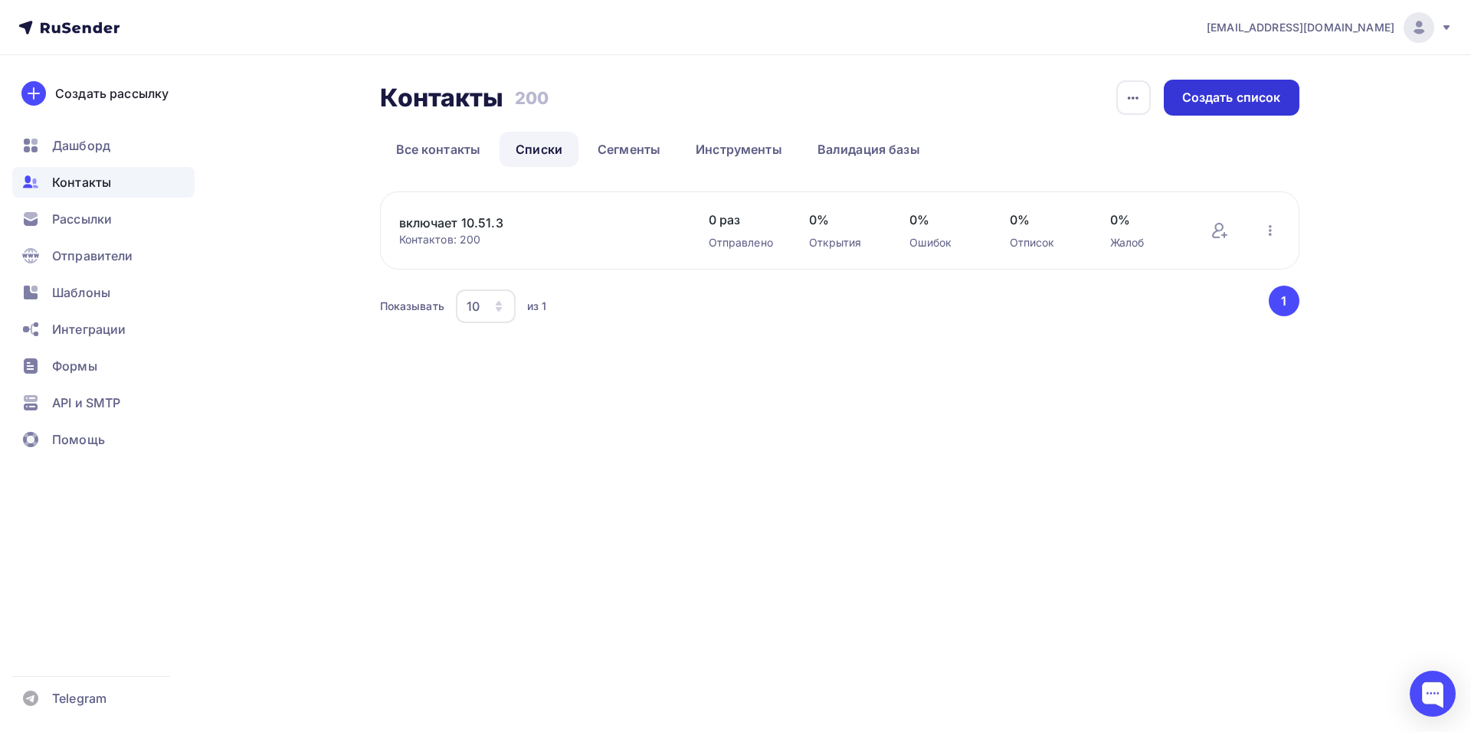
click at [1225, 107] on div "Создать список" at bounding box center [1232, 98] width 136 height 36
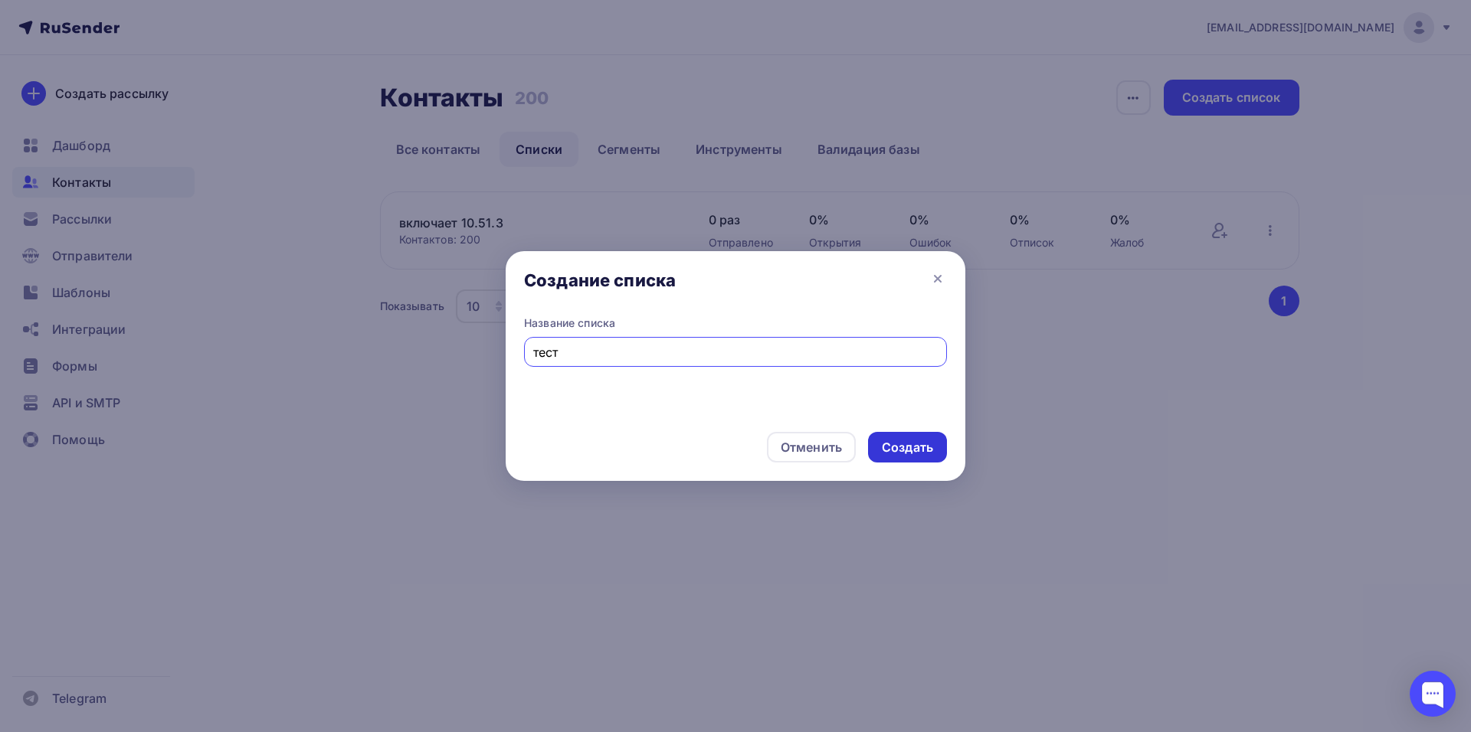
type input "тест"
click at [897, 451] on div "Создать" at bounding box center [907, 448] width 51 height 18
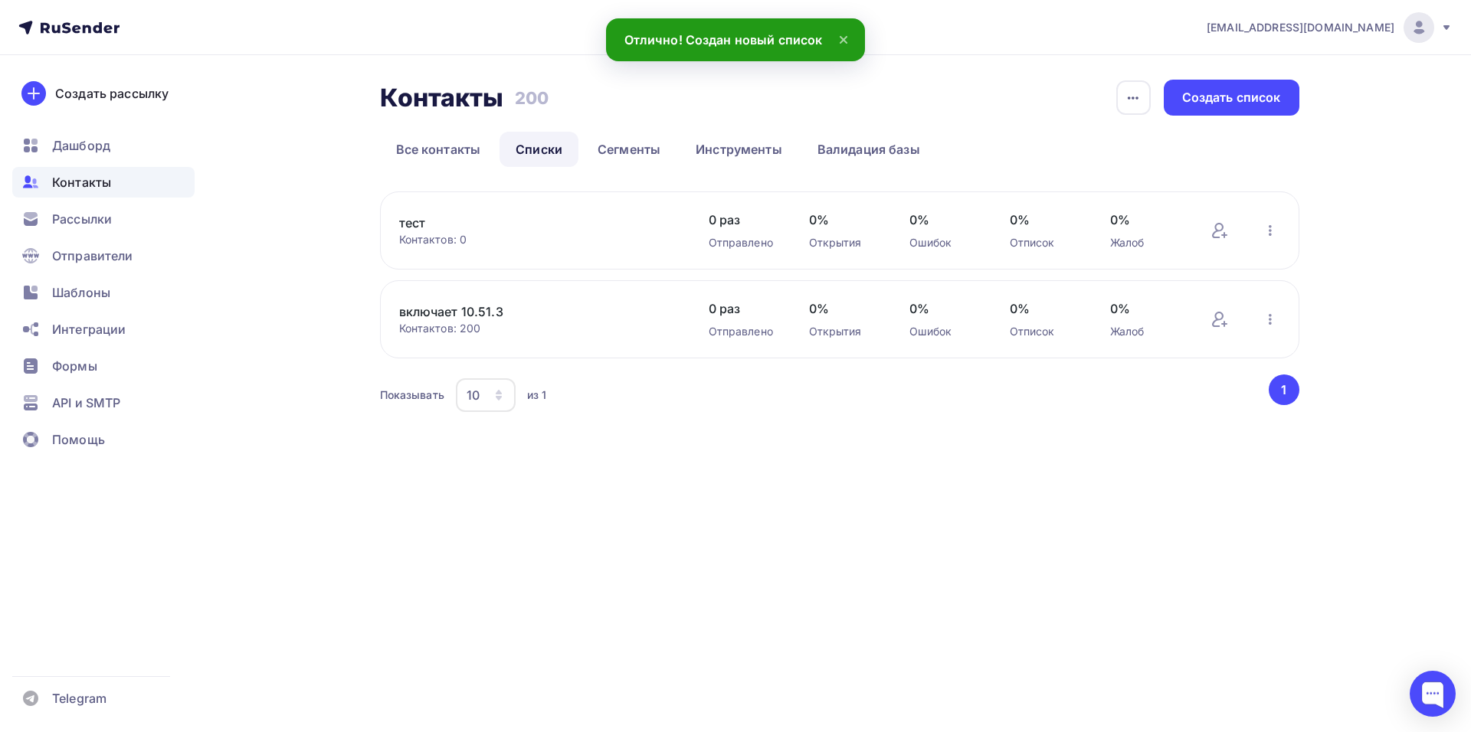
click at [541, 186] on div "Контакты Контакты 200 200 История импорта Создать список Все контакты Списки Се…" at bounding box center [839, 248] width 919 height 336
click at [1263, 236] on icon "button" at bounding box center [1270, 230] width 18 height 18
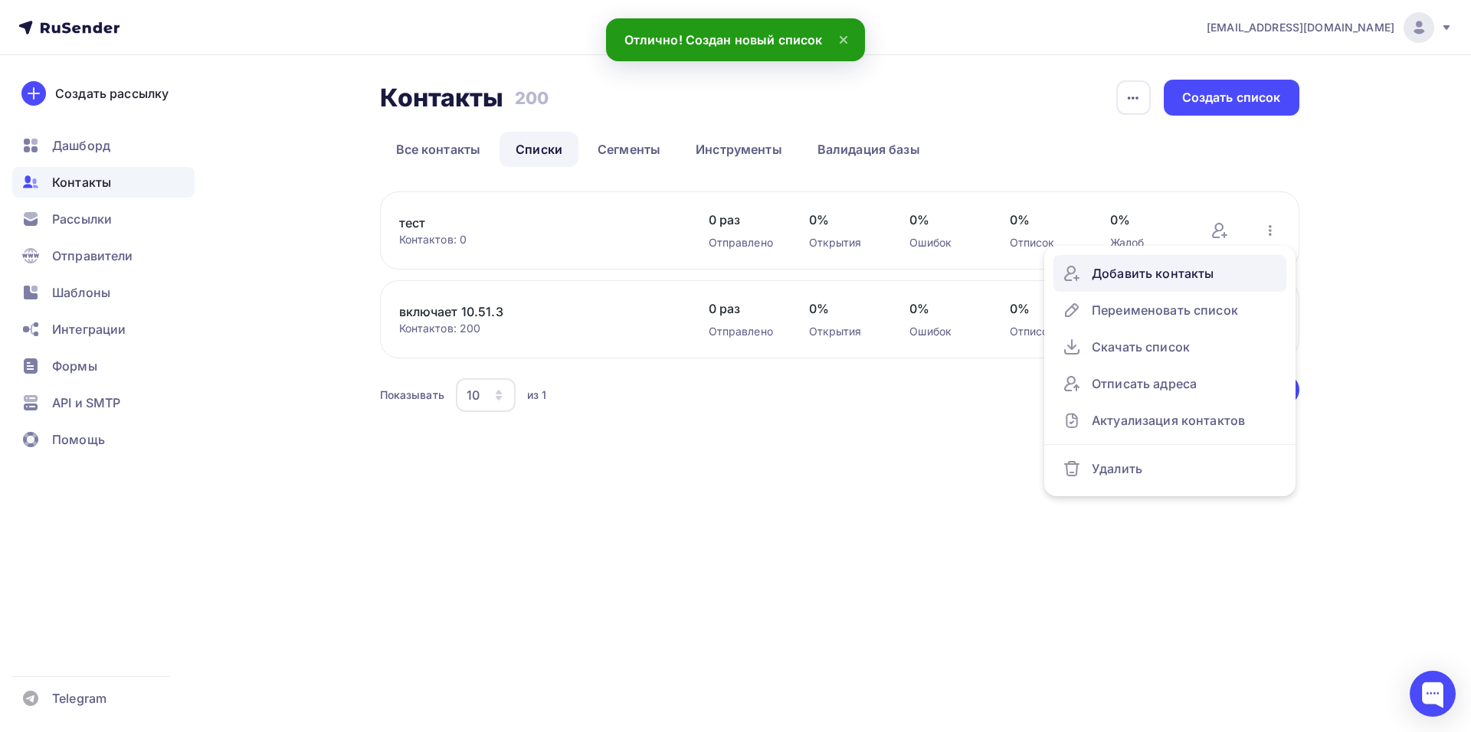
click at [1194, 271] on div "Добавить контакты" at bounding box center [1170, 273] width 215 height 25
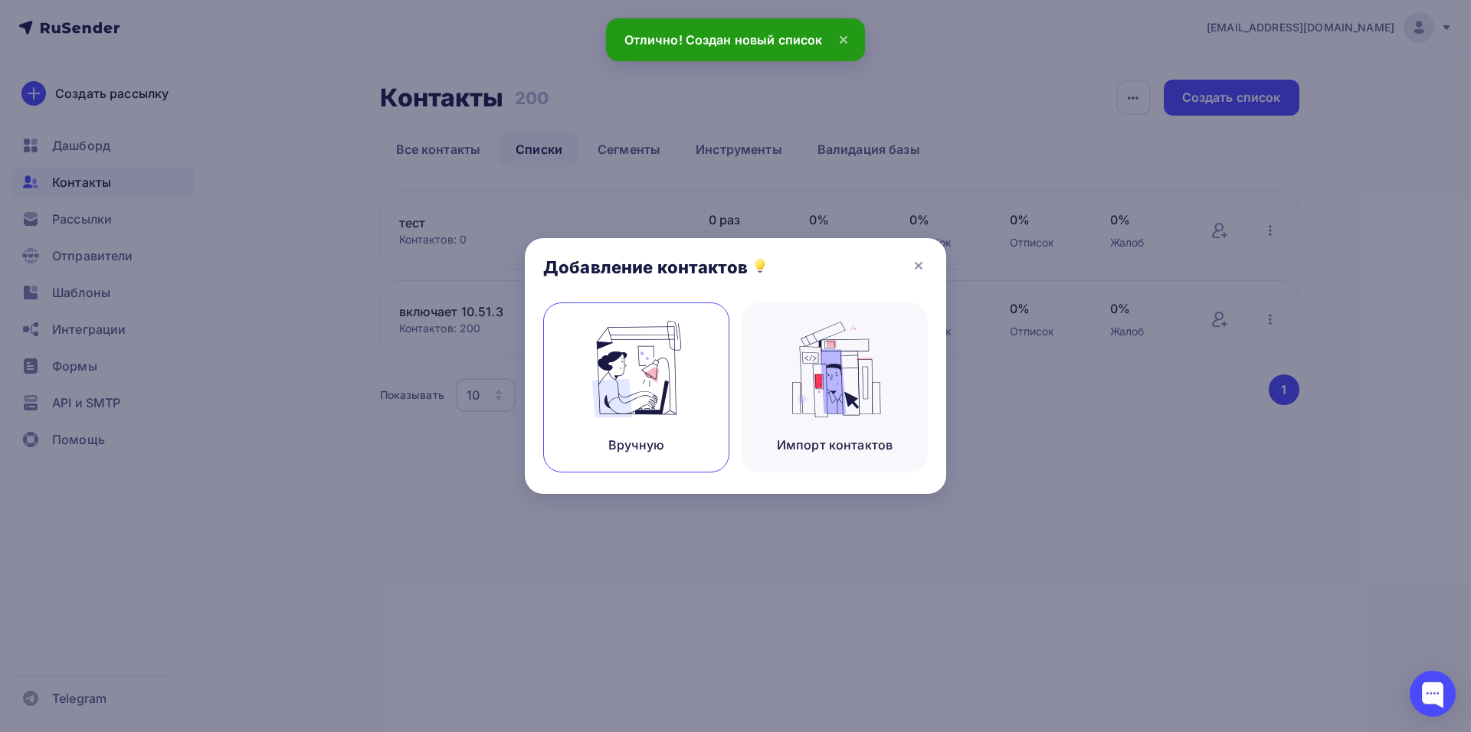
click at [605, 384] on img at bounding box center [636, 369] width 103 height 97
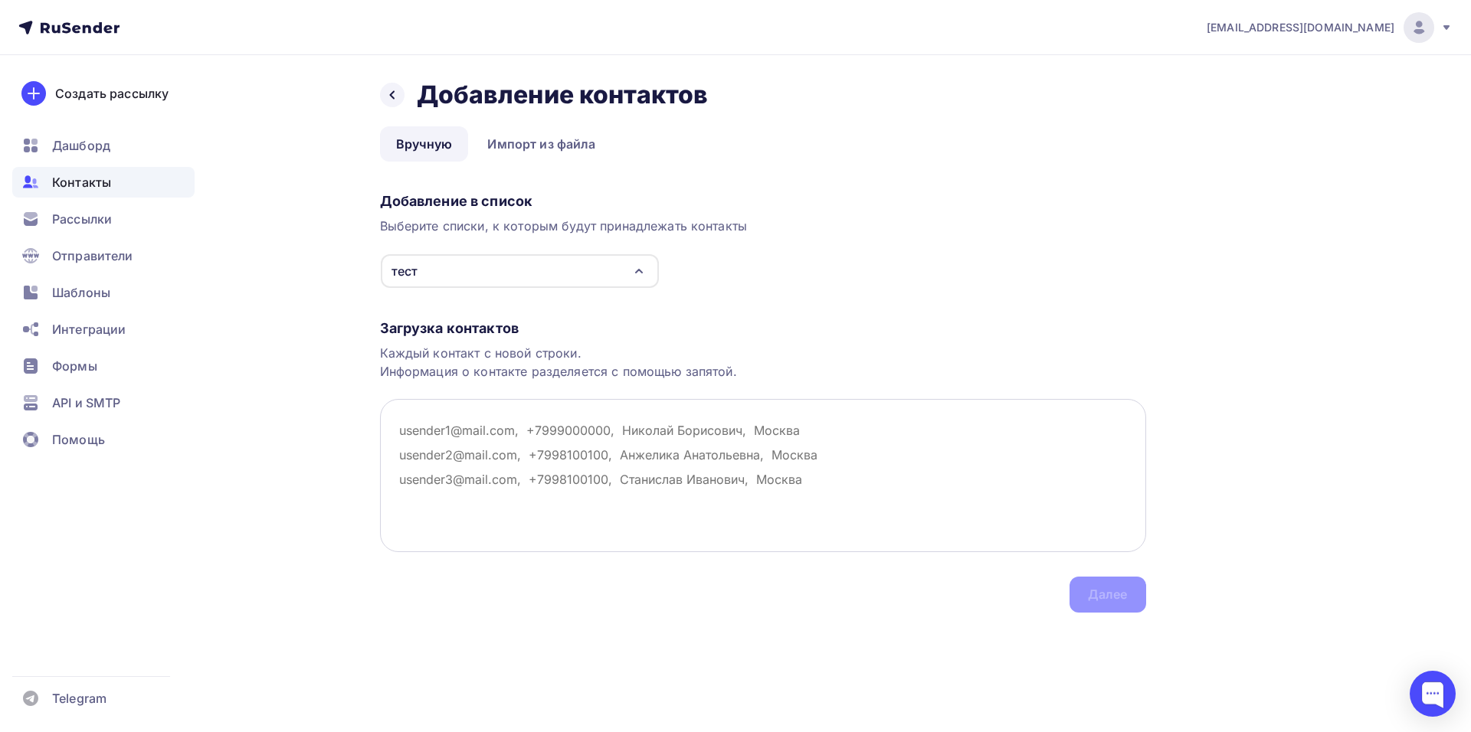
click at [739, 421] on textarea at bounding box center [763, 475] width 766 height 153
paste textarea "a.kusheleva@in-service.tech"
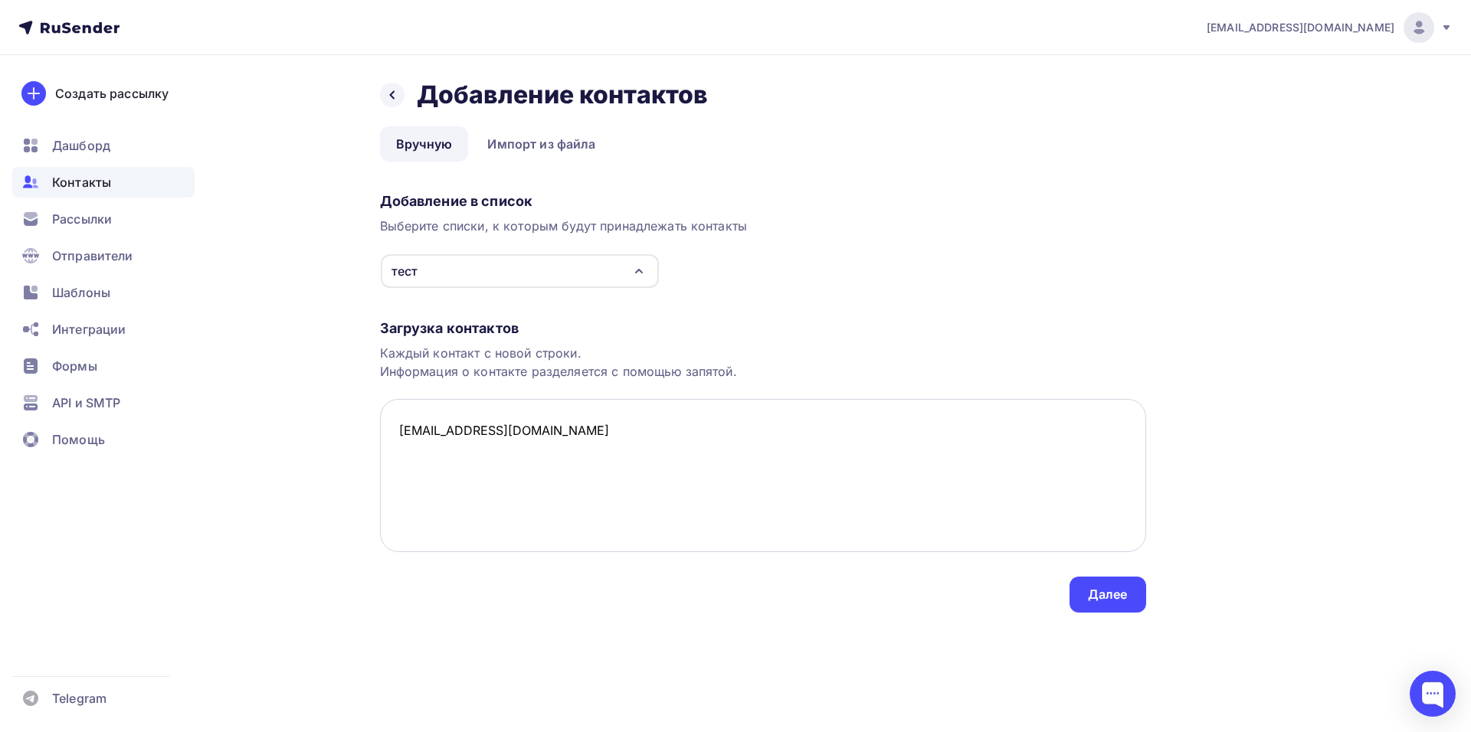
click at [456, 476] on textarea "a.kusheleva@in-service.tech" at bounding box center [763, 475] width 766 height 153
click at [607, 418] on textarea "a.kusheleva@in-service.tech" at bounding box center [763, 475] width 766 height 153
paste textarea "y.abramchuk@in-service.tech"
type textarea "a.kusheleva@in-service.tech y.abramchuk@in-service.tech"
click at [1089, 588] on div "Далее" at bounding box center [1108, 595] width 40 height 18
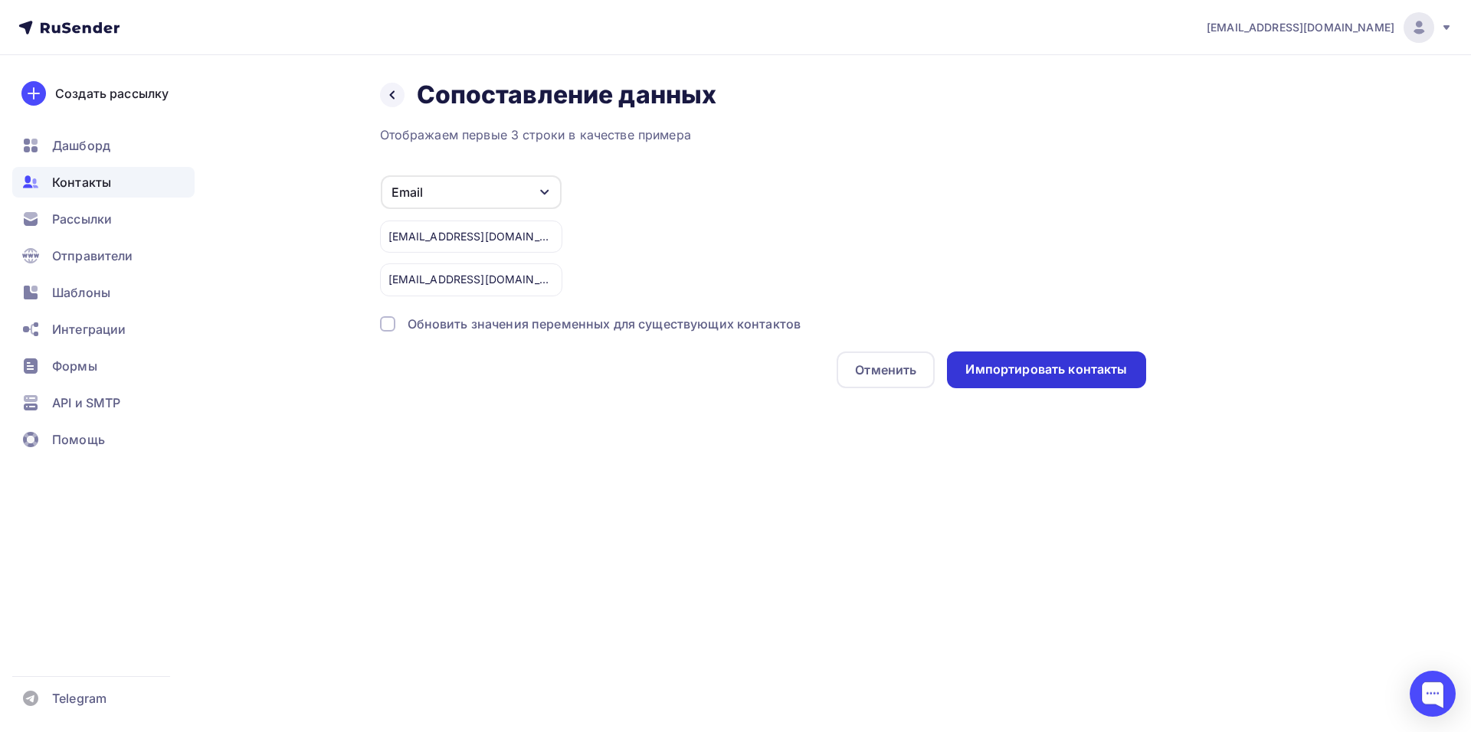
click at [1067, 376] on div "Импортировать контакты" at bounding box center [1046, 370] width 162 height 18
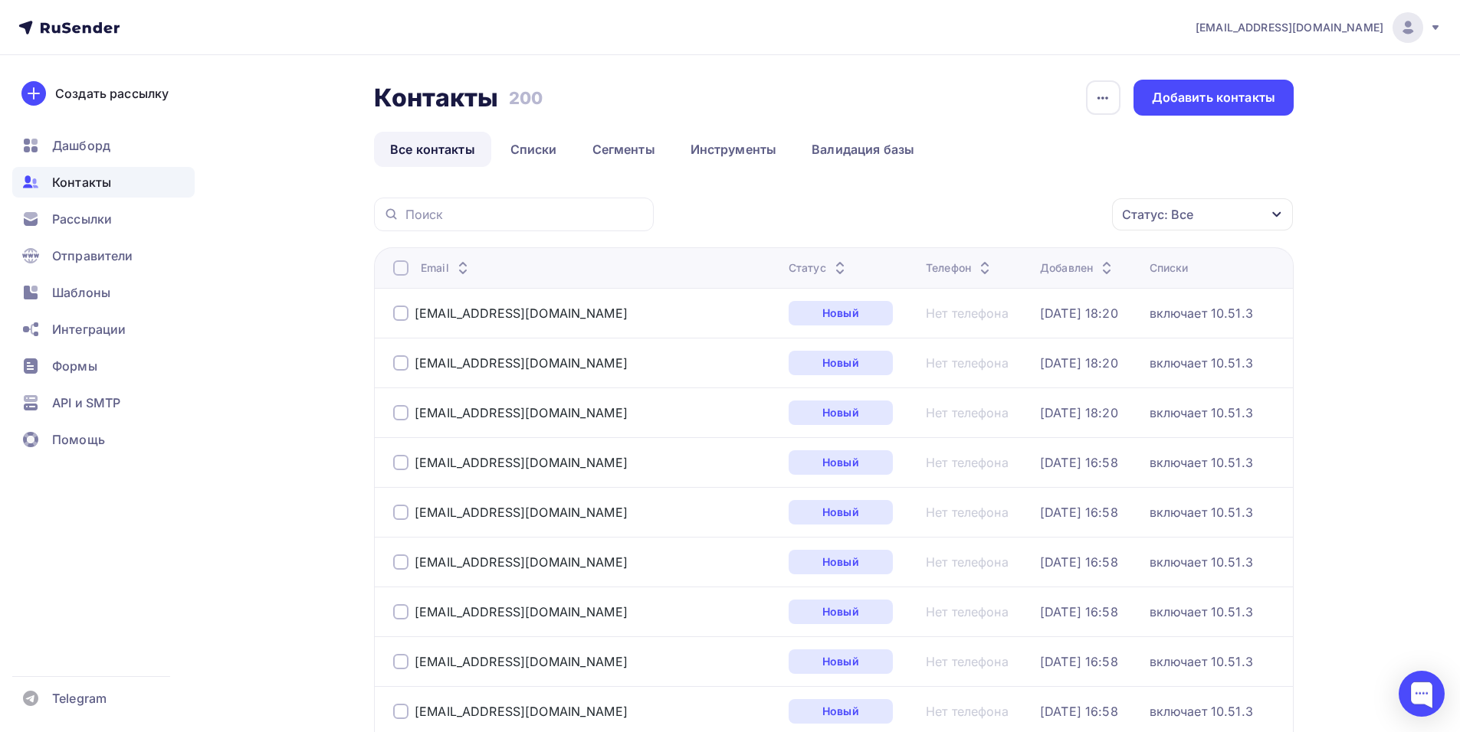
click at [456, 150] on link "Все контакты" at bounding box center [432, 149] width 117 height 35
click at [541, 150] on link "Списки" at bounding box center [533, 149] width 79 height 35
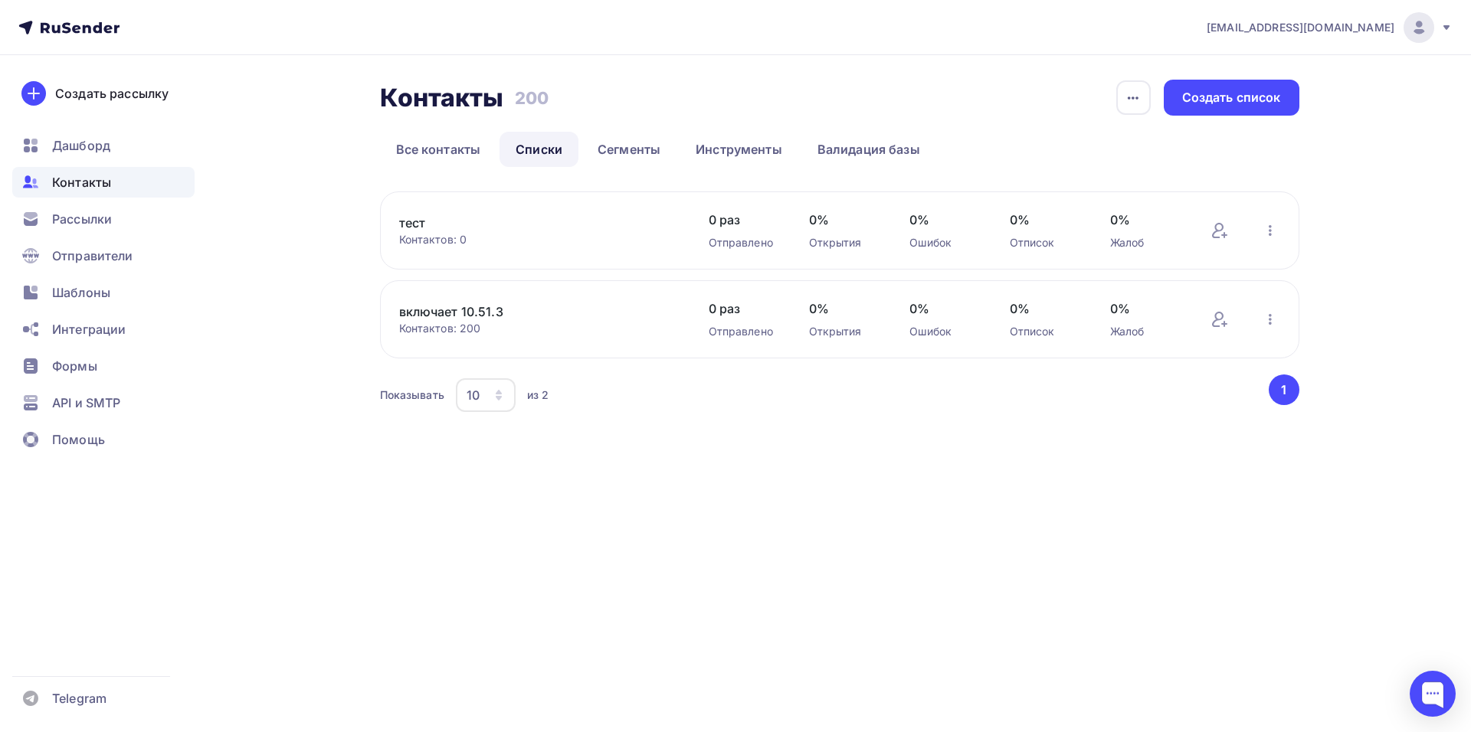
click at [464, 229] on link "тест" at bounding box center [529, 223] width 261 height 18
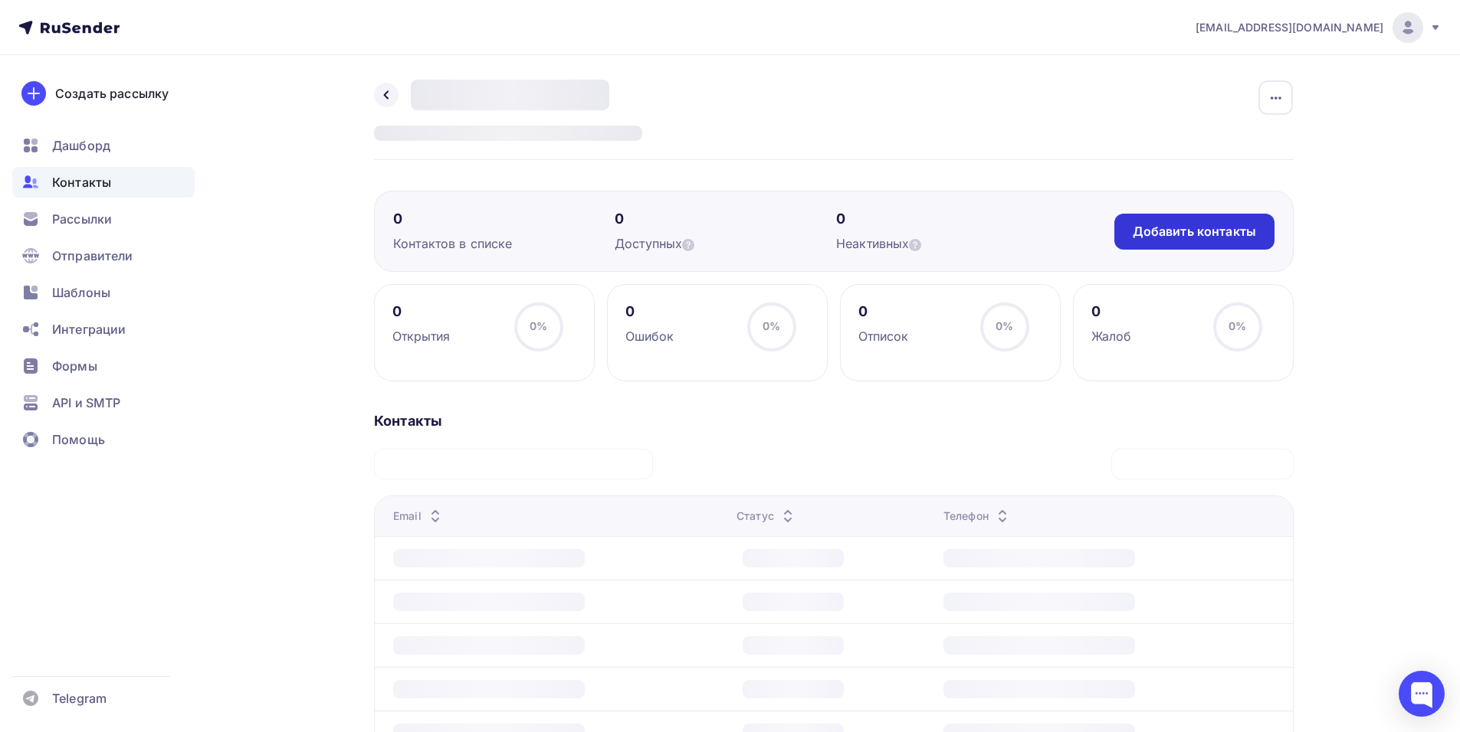
click at [1164, 234] on div "Добавить контакты" at bounding box center [1193, 232] width 123 height 18
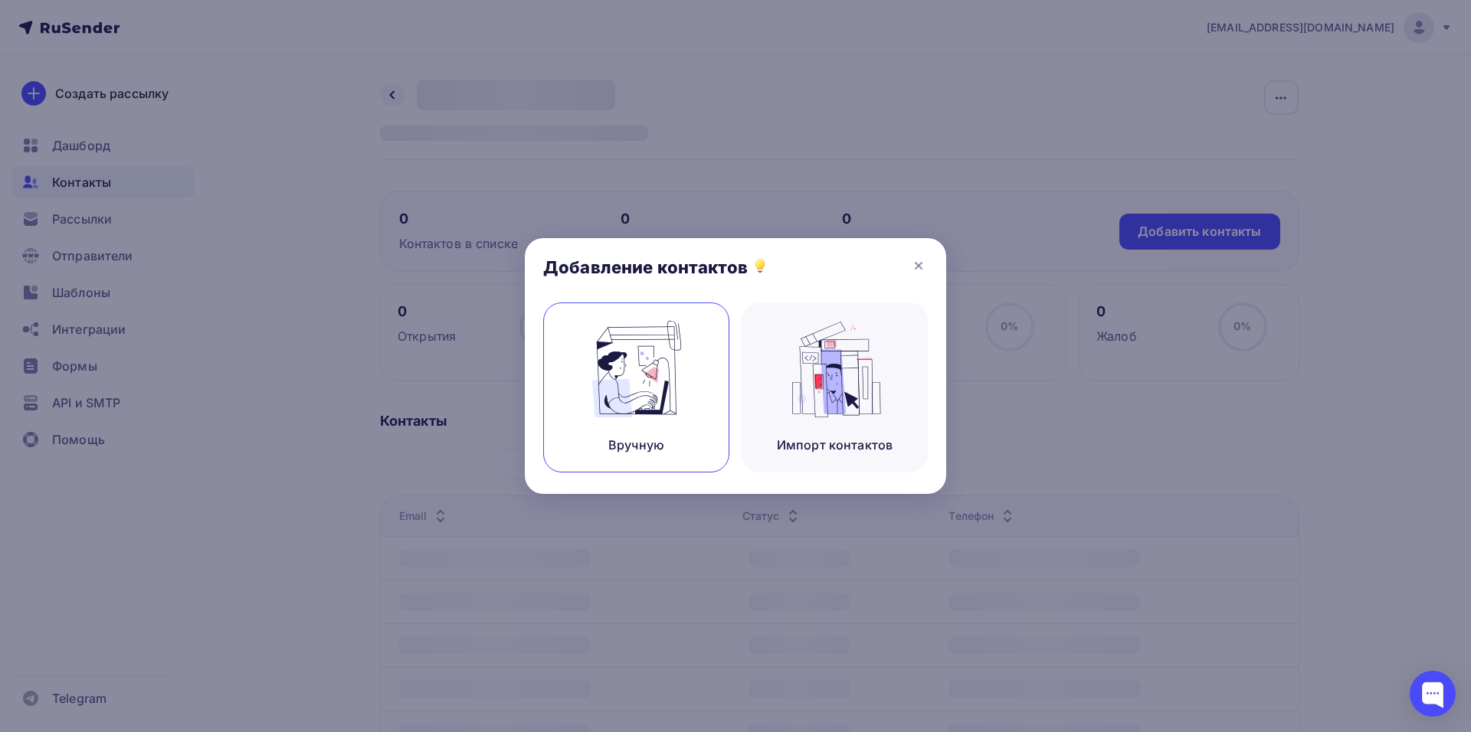
click at [676, 375] on img at bounding box center [636, 369] width 103 height 97
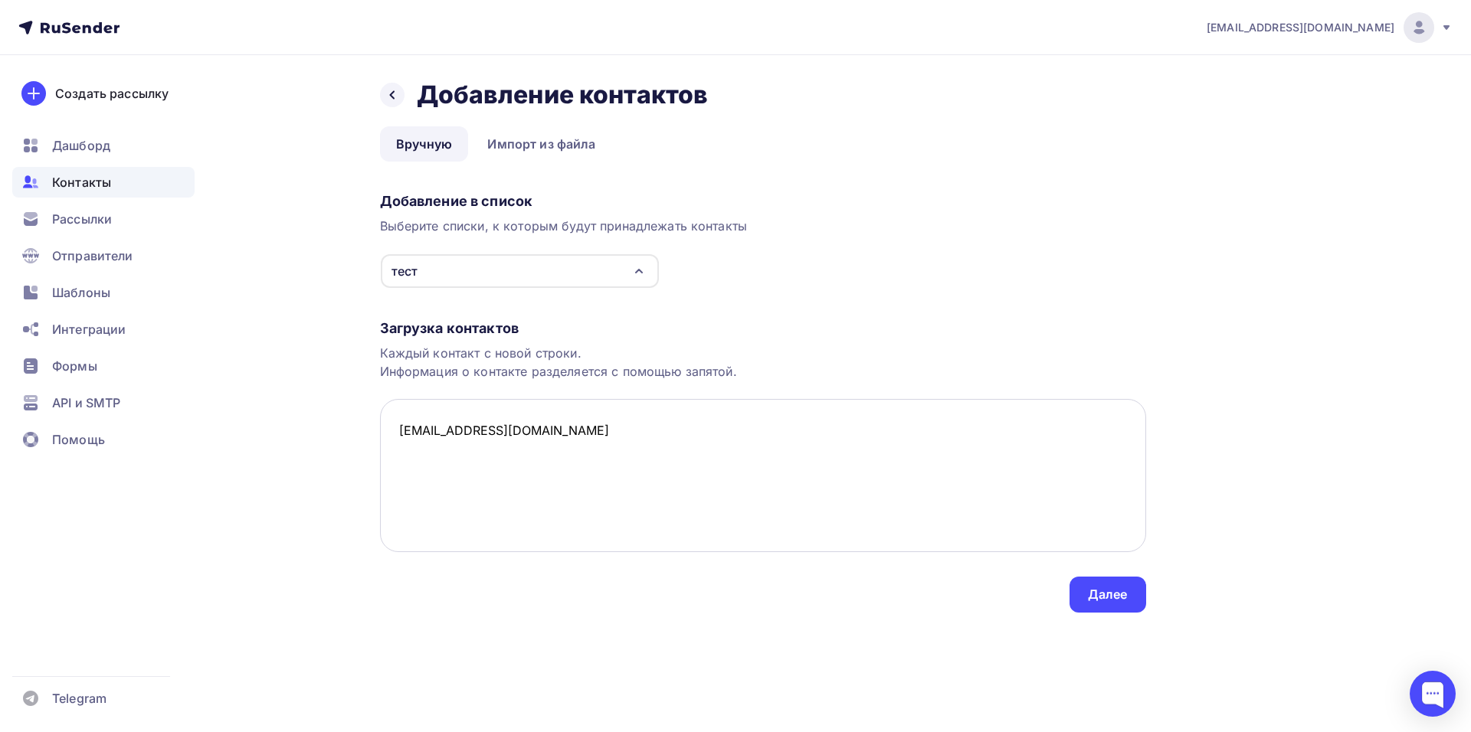
click at [522, 495] on textarea "y.abramchuk@in-service.tech" at bounding box center [763, 475] width 766 height 153
paste textarea "a.kusheleva@in-service.tech"
type textarea "y.abramchuk@in-service.tech a.kusheleva@in-service.tech"
click at [1102, 598] on div "Далее" at bounding box center [1108, 595] width 40 height 18
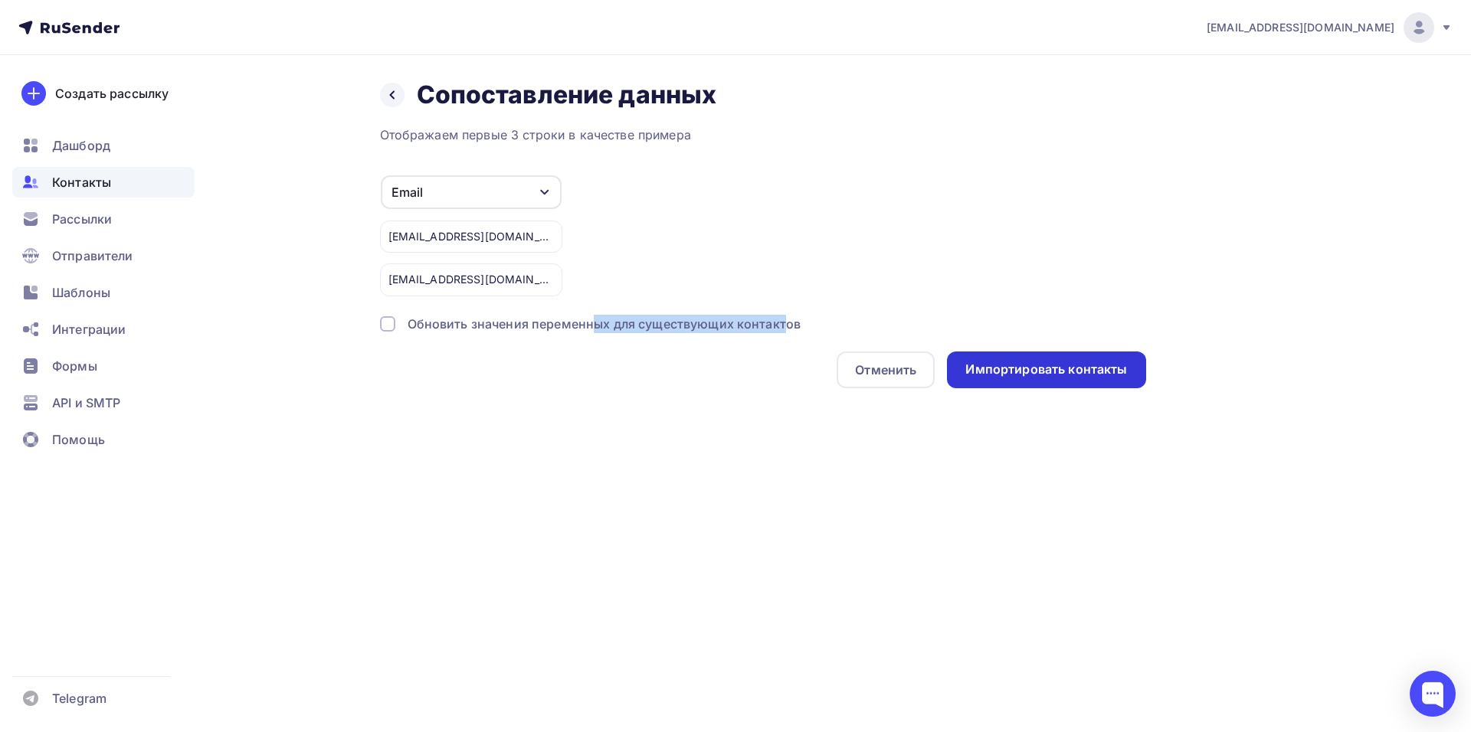
drag, startPoint x: 787, startPoint y: 326, endPoint x: 988, endPoint y: 358, distance: 203.3
click at [864, 335] on div "Отображаем первые 3 строки в качестве примера Email Игнорировать Имя Телефон Со…" at bounding box center [763, 257] width 766 height 263
click at [1025, 372] on div "Импортировать контакты" at bounding box center [1046, 370] width 162 height 18
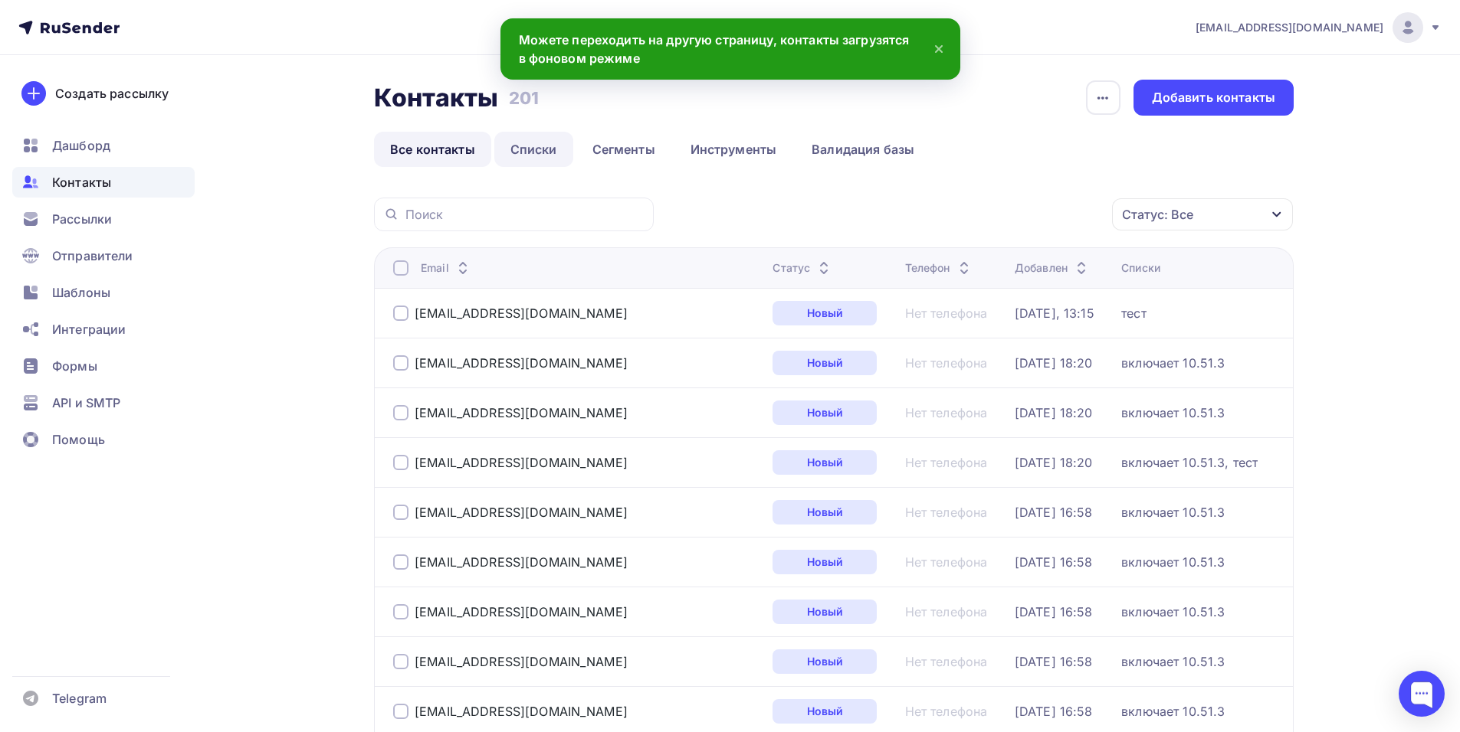
click at [529, 156] on link "Списки" at bounding box center [533, 149] width 79 height 35
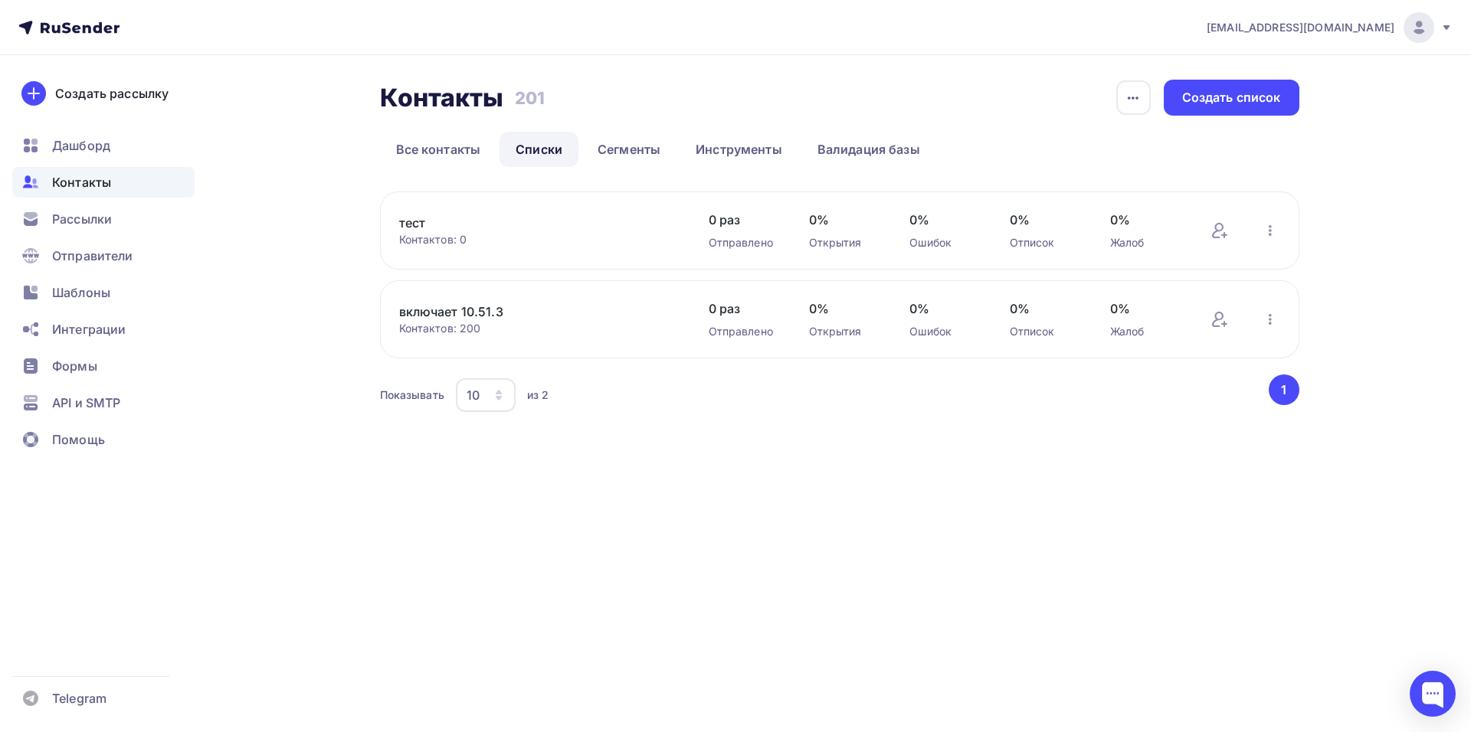
click at [100, 195] on div "Контакты" at bounding box center [103, 182] width 182 height 31
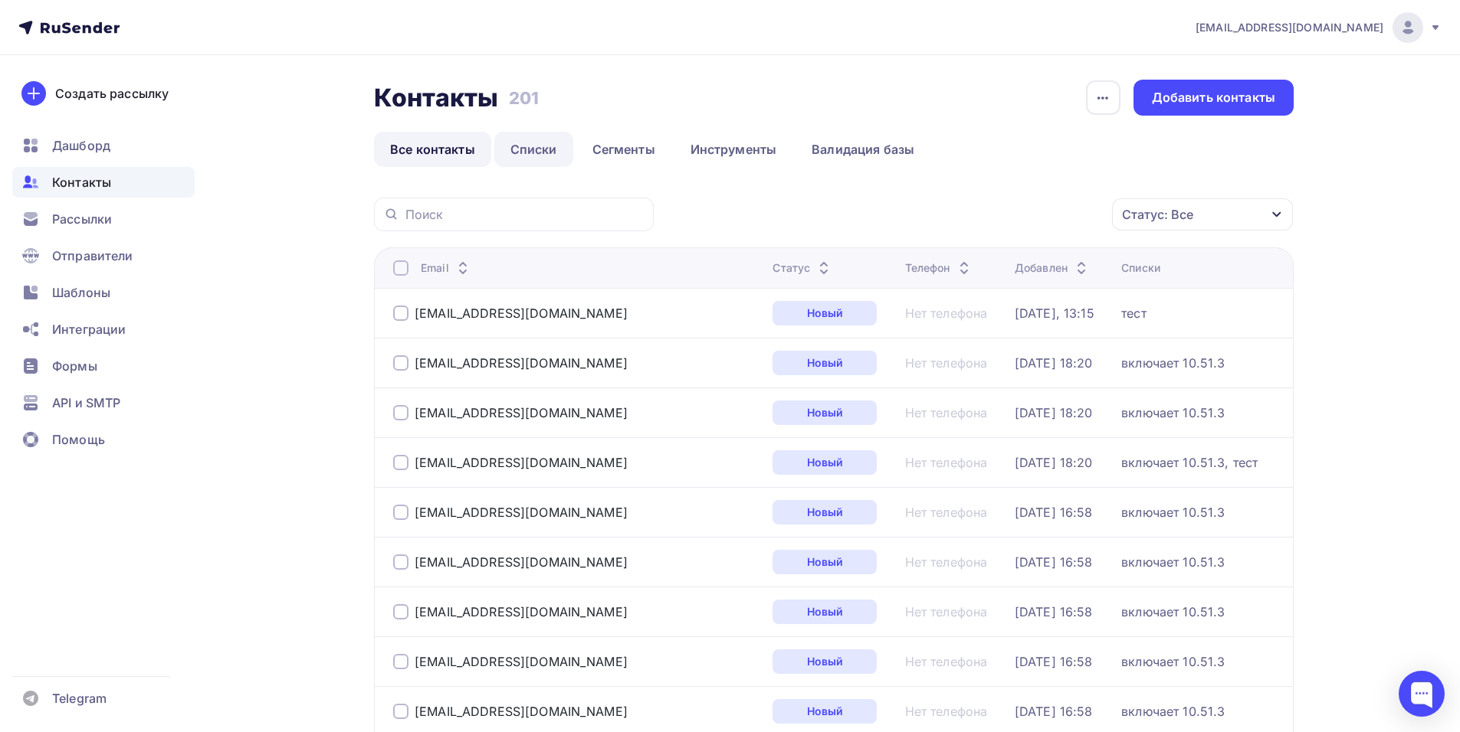
click at [551, 145] on link "Списки" at bounding box center [533, 149] width 79 height 35
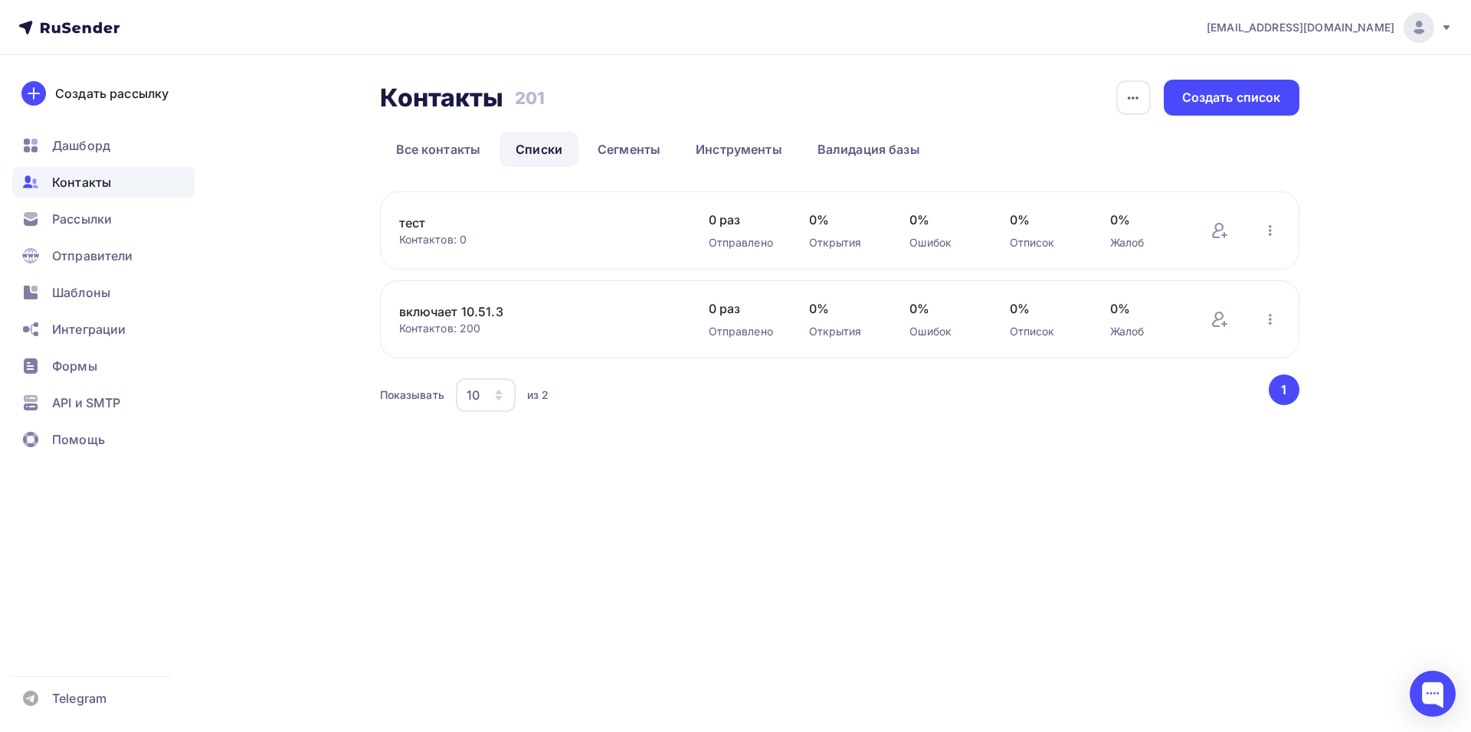
click at [474, 231] on link "тест" at bounding box center [529, 223] width 261 height 18
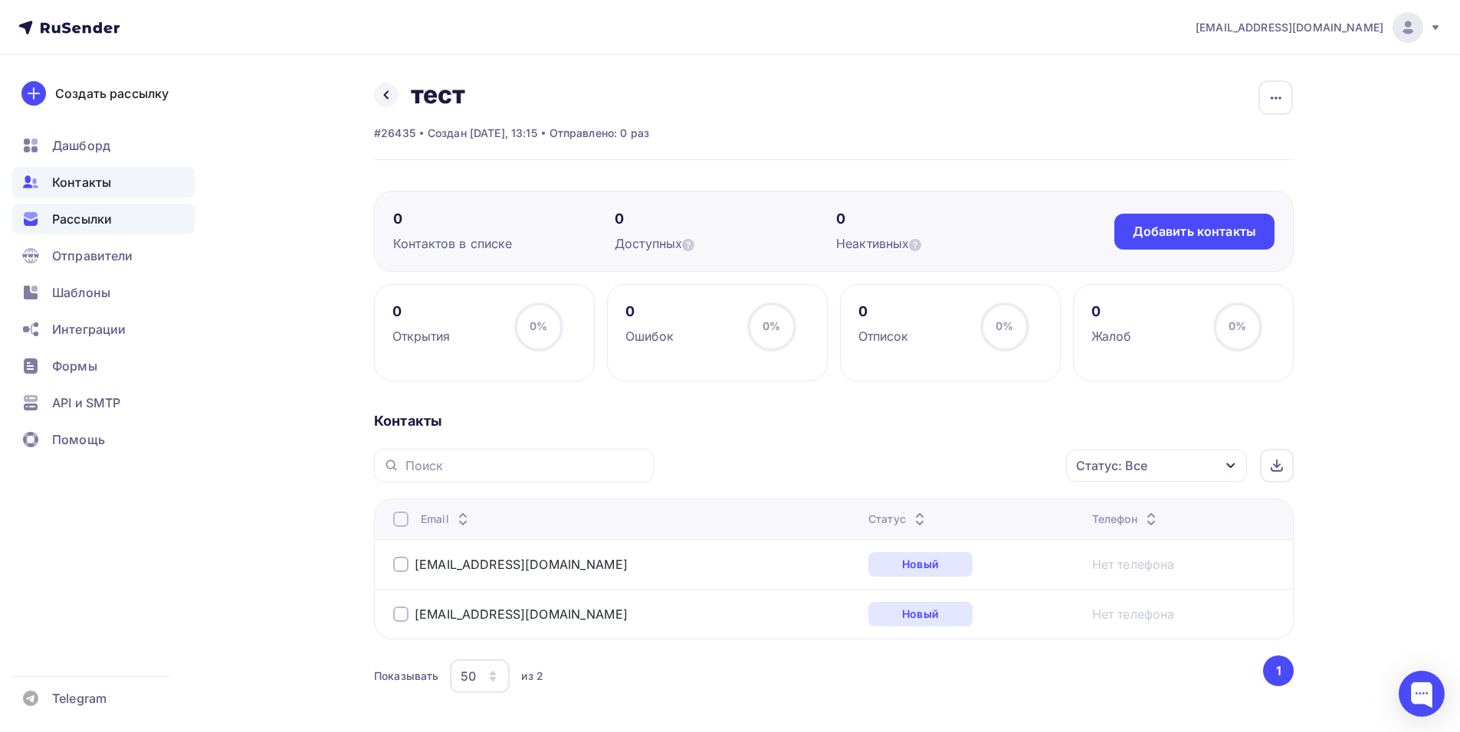
click at [126, 222] on div "Рассылки" at bounding box center [103, 219] width 182 height 31
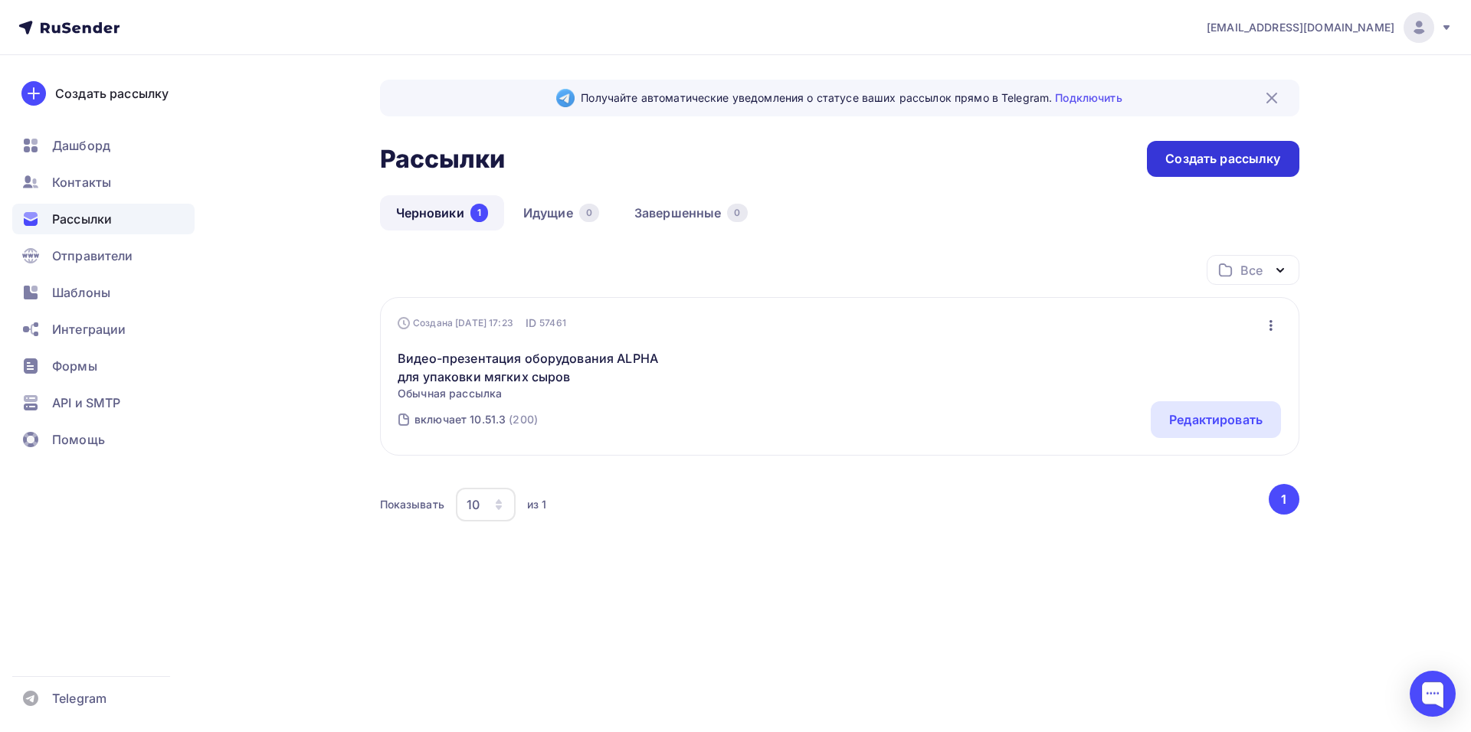
click at [1252, 167] on div "Создать рассылку" at bounding box center [1222, 159] width 115 height 18
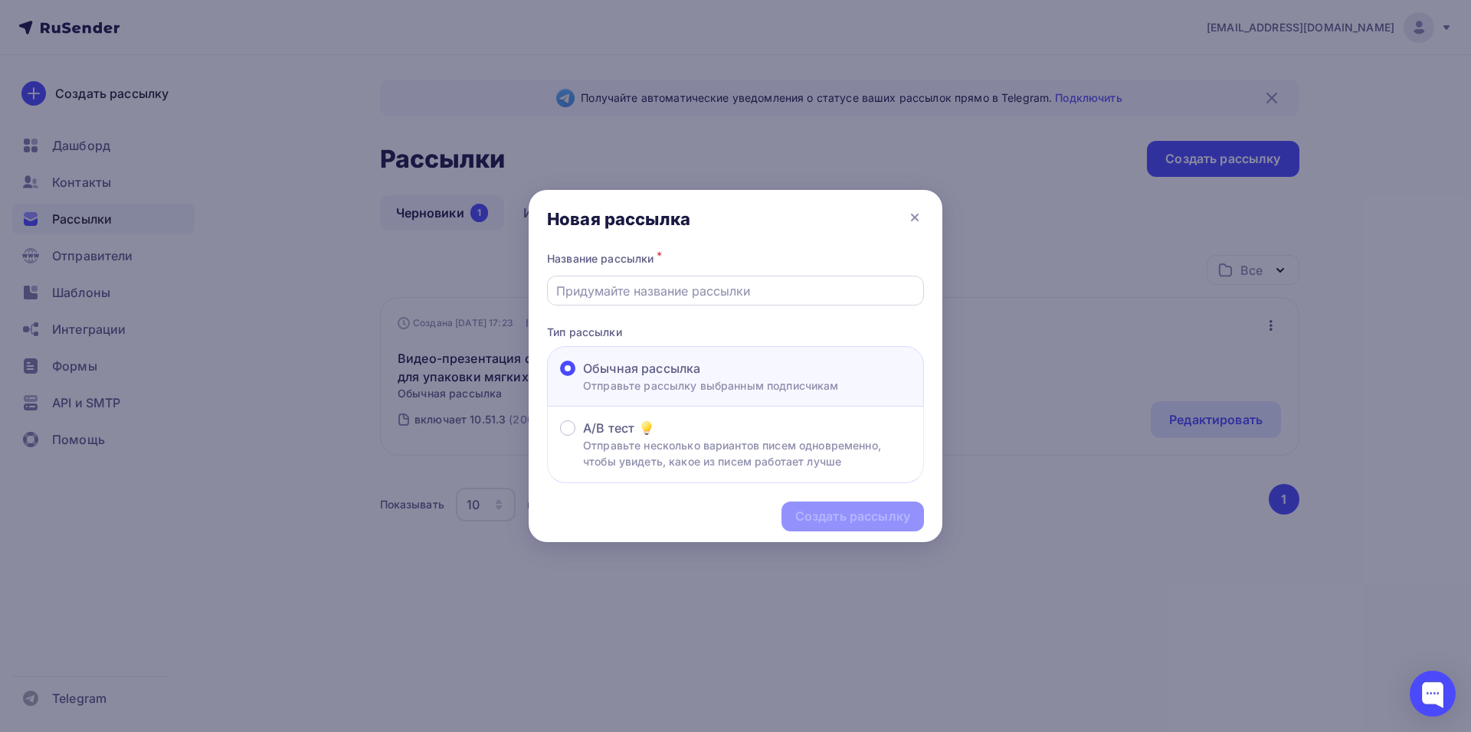
click at [653, 292] on input "text" at bounding box center [735, 291] width 359 height 18
type input "тест"
click at [816, 514] on div "Создать рассылку" at bounding box center [852, 517] width 115 height 18
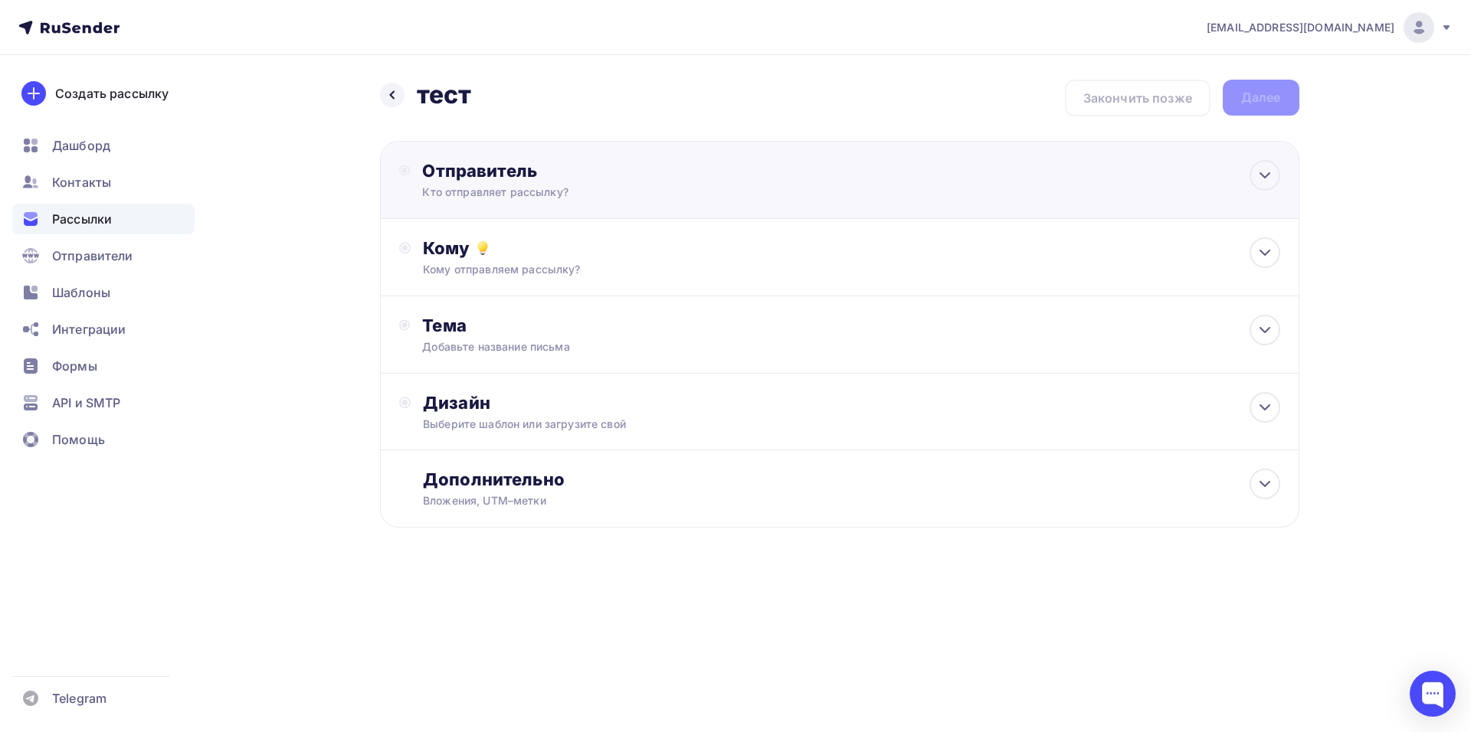
click at [546, 173] on div "Отправитель" at bounding box center [588, 170] width 332 height 21
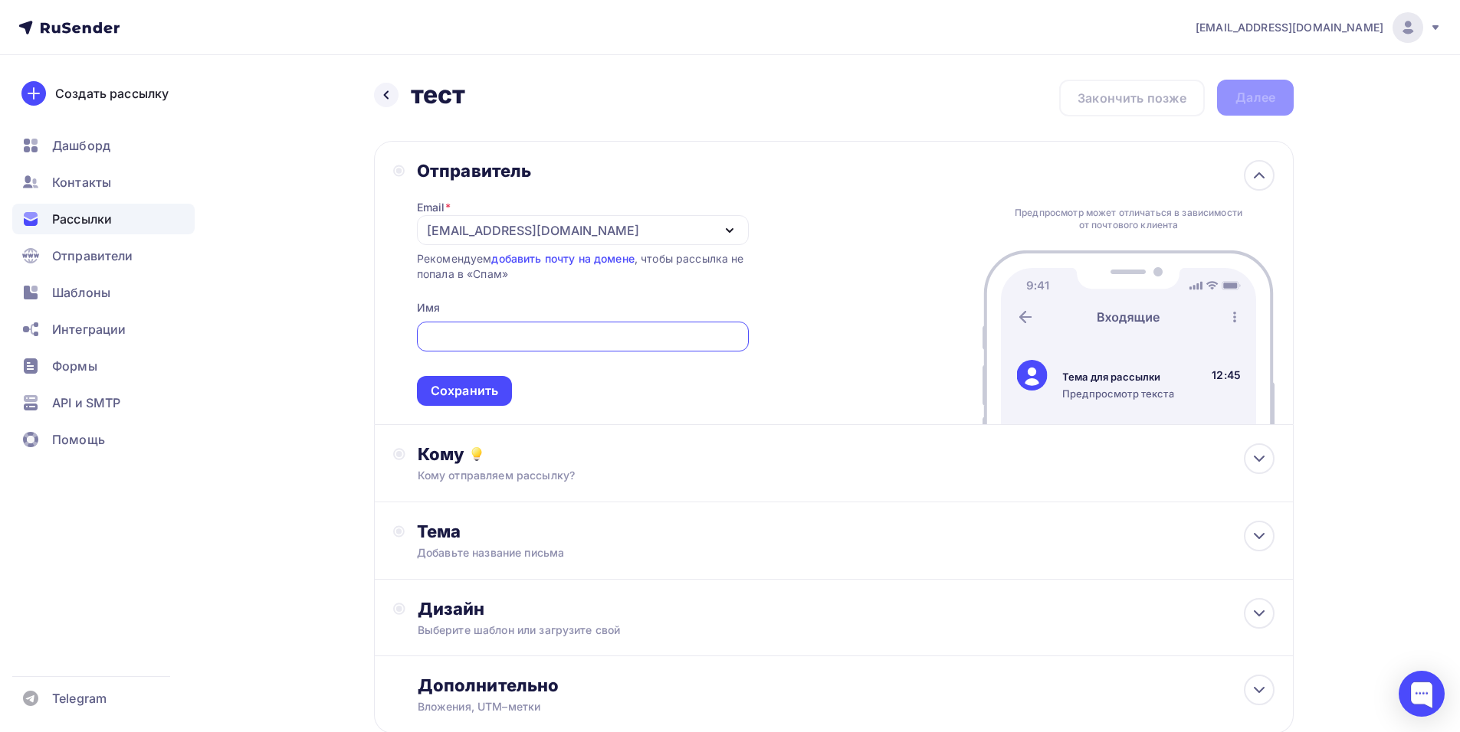
click at [722, 228] on icon "button" at bounding box center [729, 230] width 18 height 18
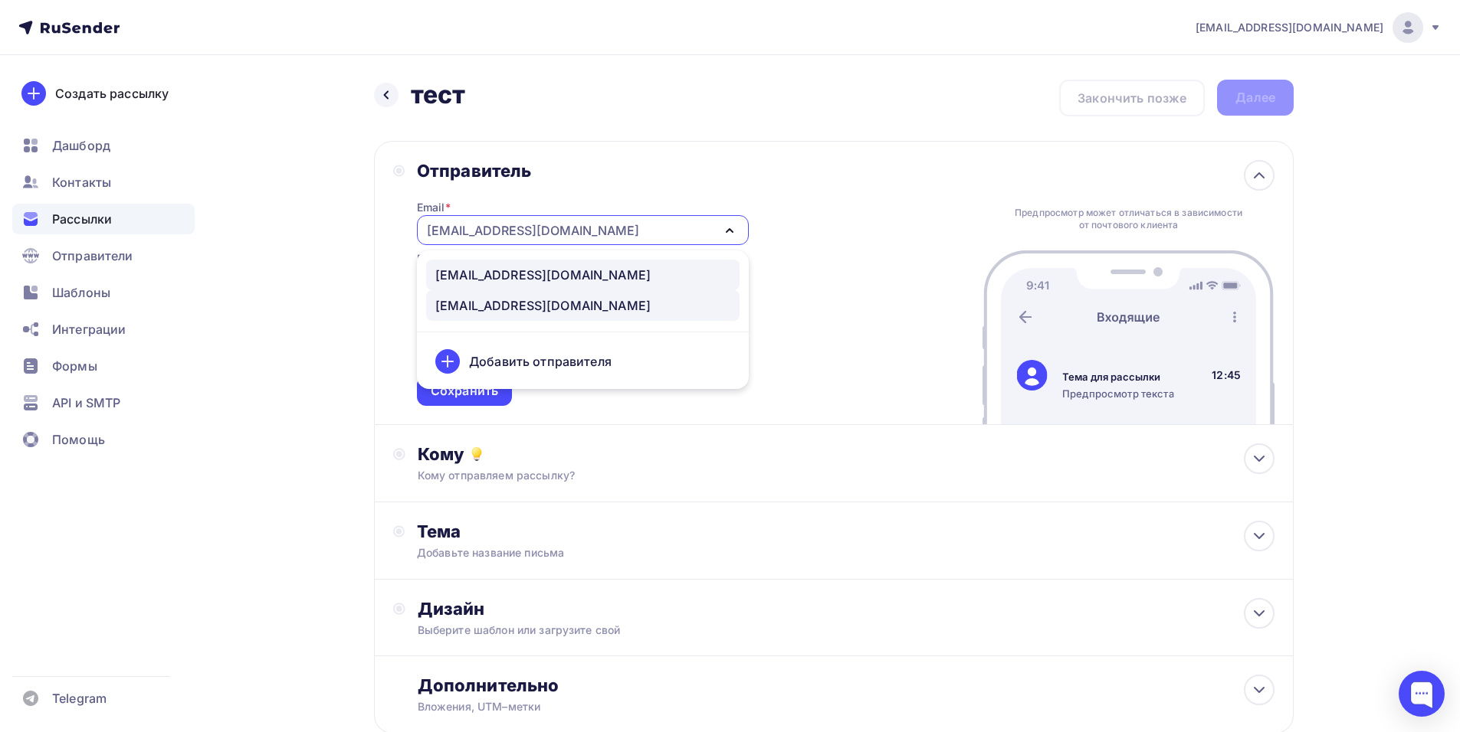
click at [559, 274] on div "info@in-service.tech" at bounding box center [542, 275] width 215 height 18
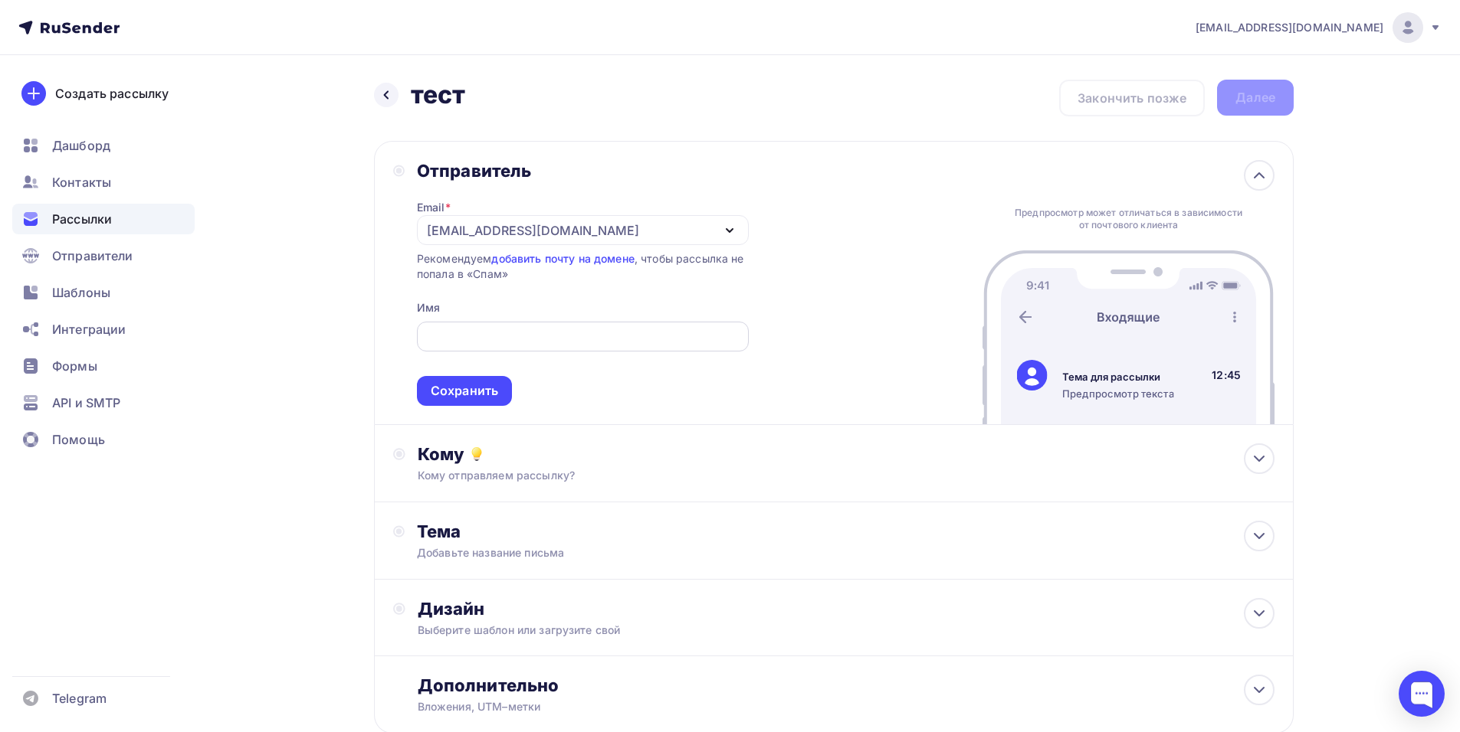
click at [501, 328] on input "text" at bounding box center [582, 337] width 314 height 18
type input "n"
type input "тест"
click at [466, 396] on div "Сохранить" at bounding box center [464, 391] width 67 height 18
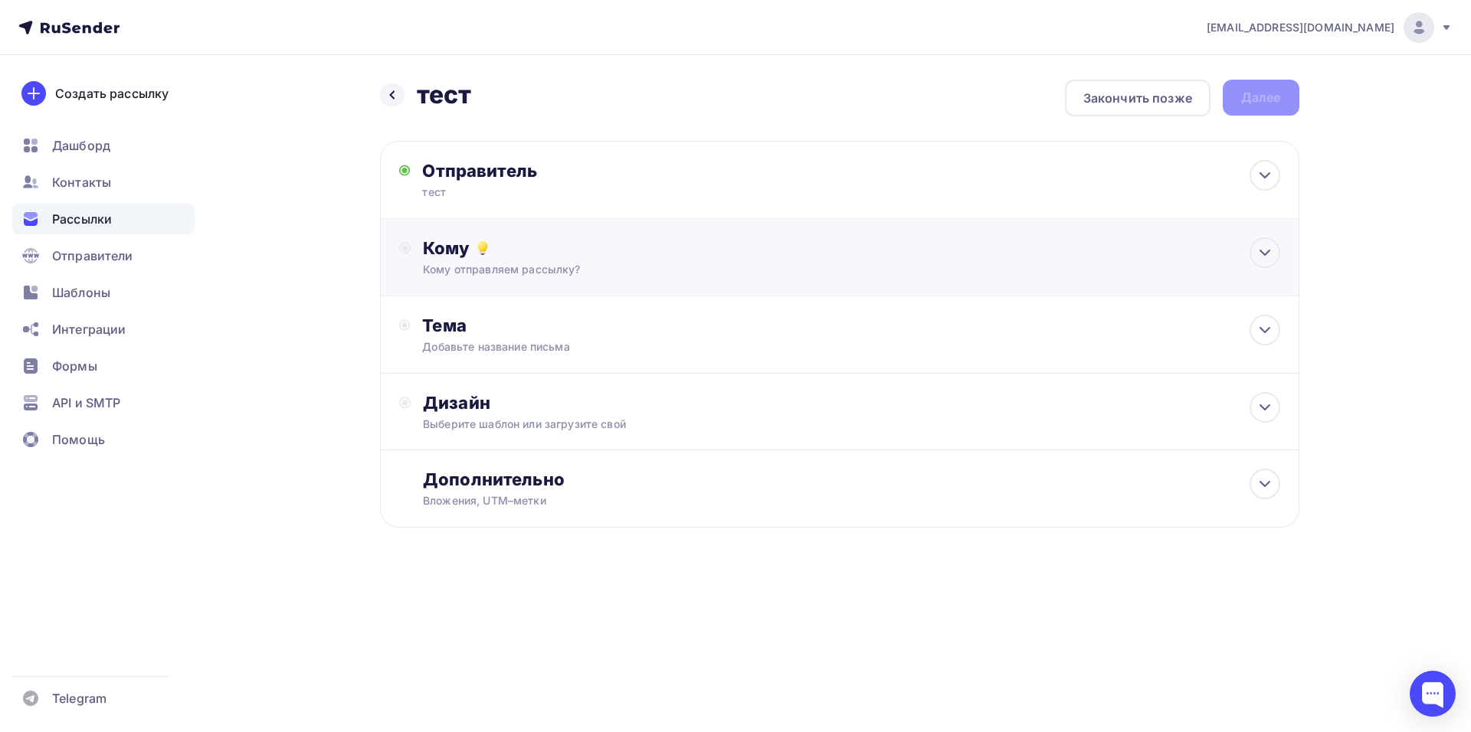
click at [552, 261] on div "Кому Кому отправляем рассылку? Списки получателей Выберите список Все списки id…" at bounding box center [851, 258] width 857 height 40
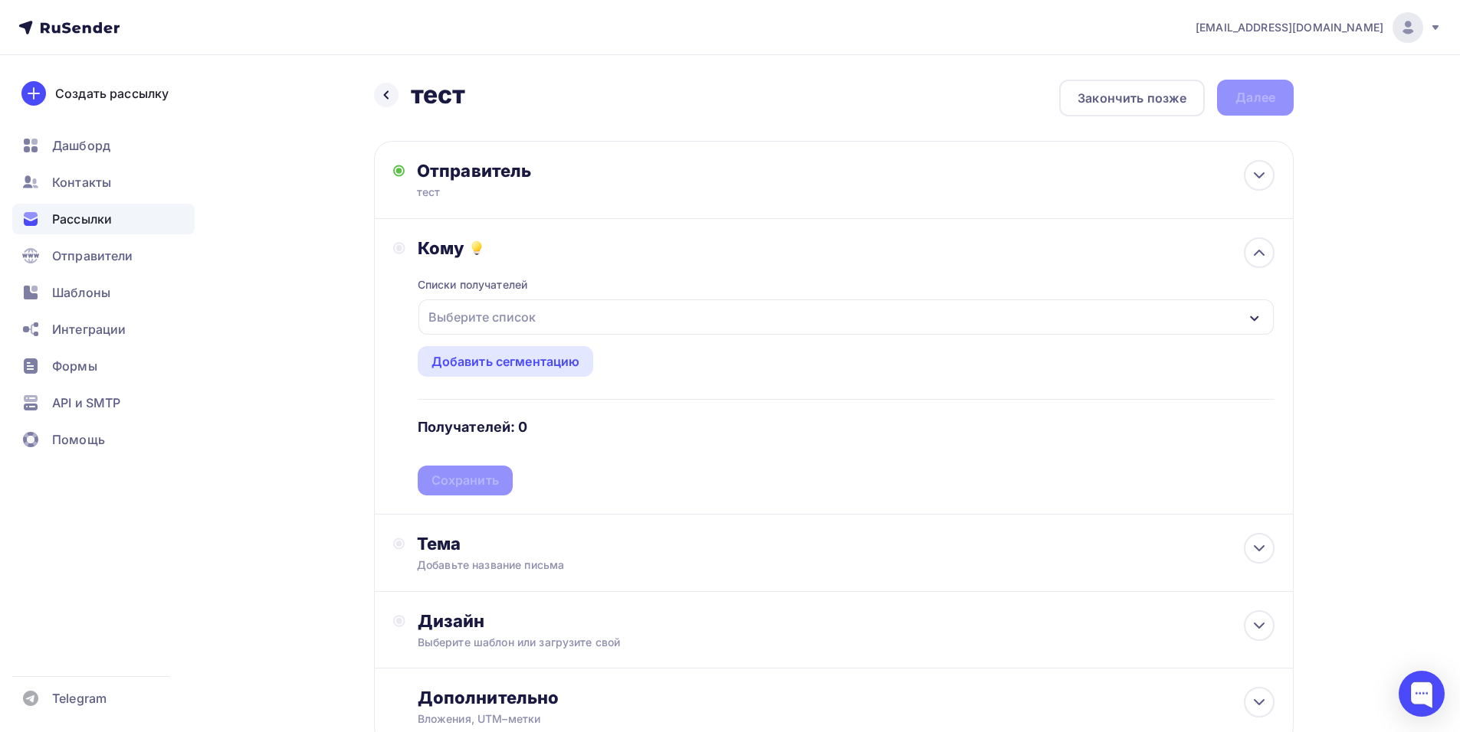
click at [562, 315] on div "Выберите список" at bounding box center [845, 317] width 855 height 35
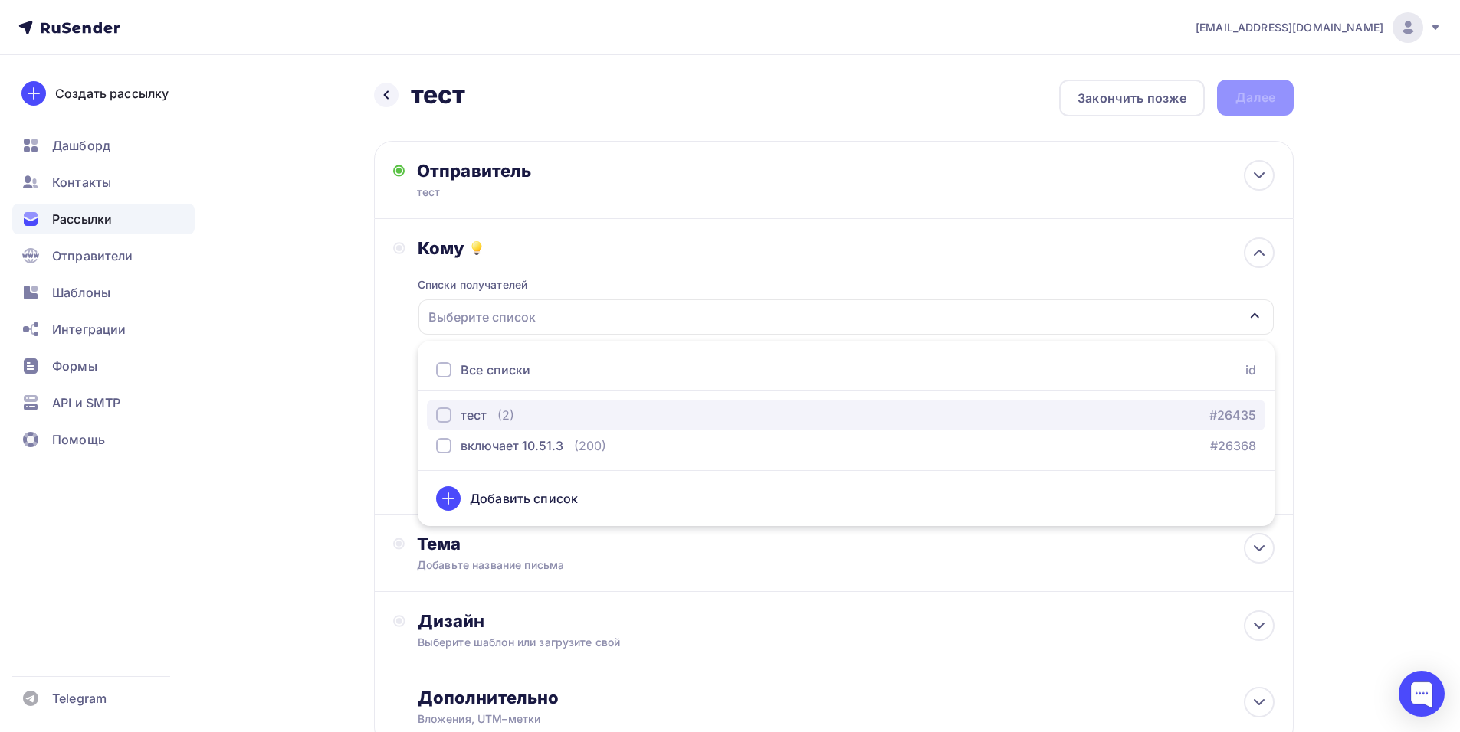
click at [503, 411] on div "(2)" at bounding box center [505, 415] width 17 height 18
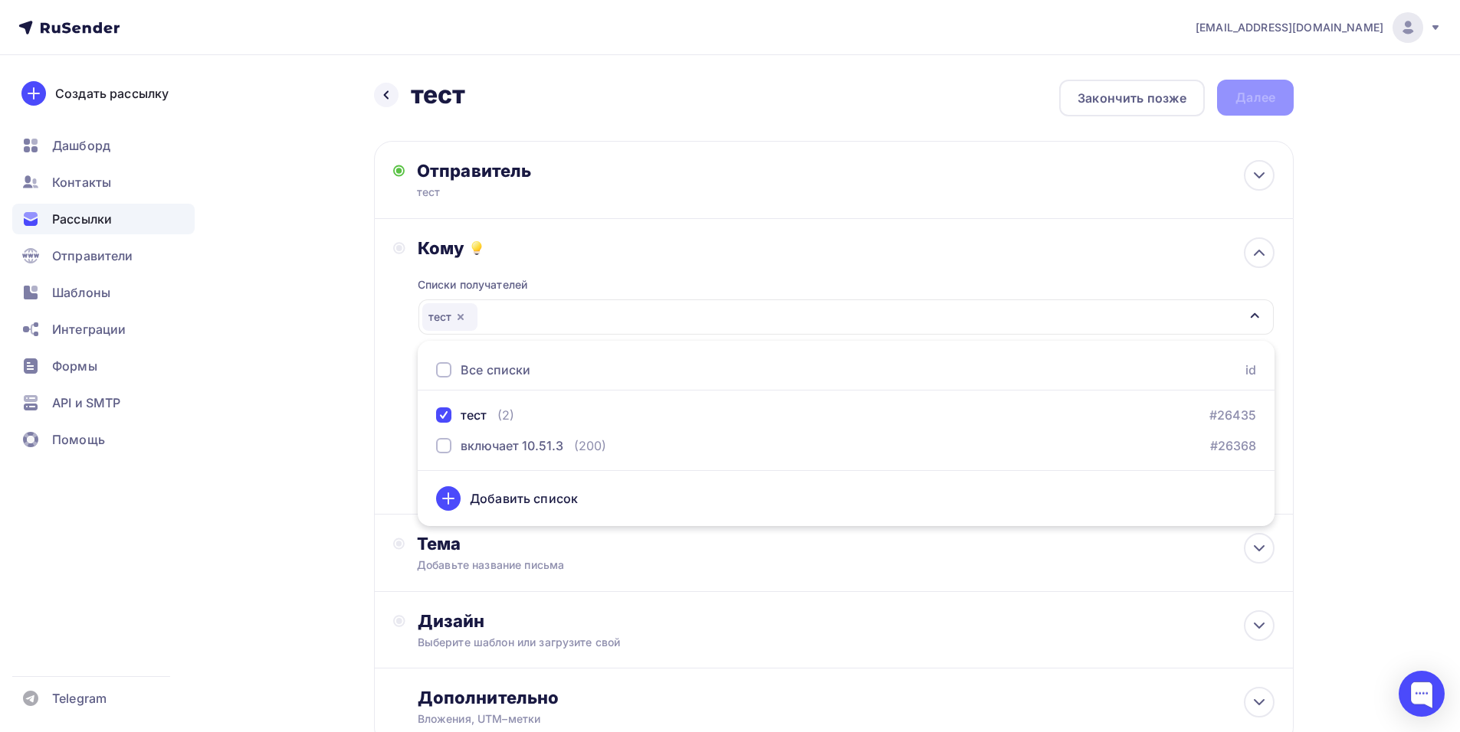
click at [1303, 336] on div "Назад тест тест Закончить позже Далее Отправитель тест Email * info@in-service.…" at bounding box center [730, 450] width 1256 height 790
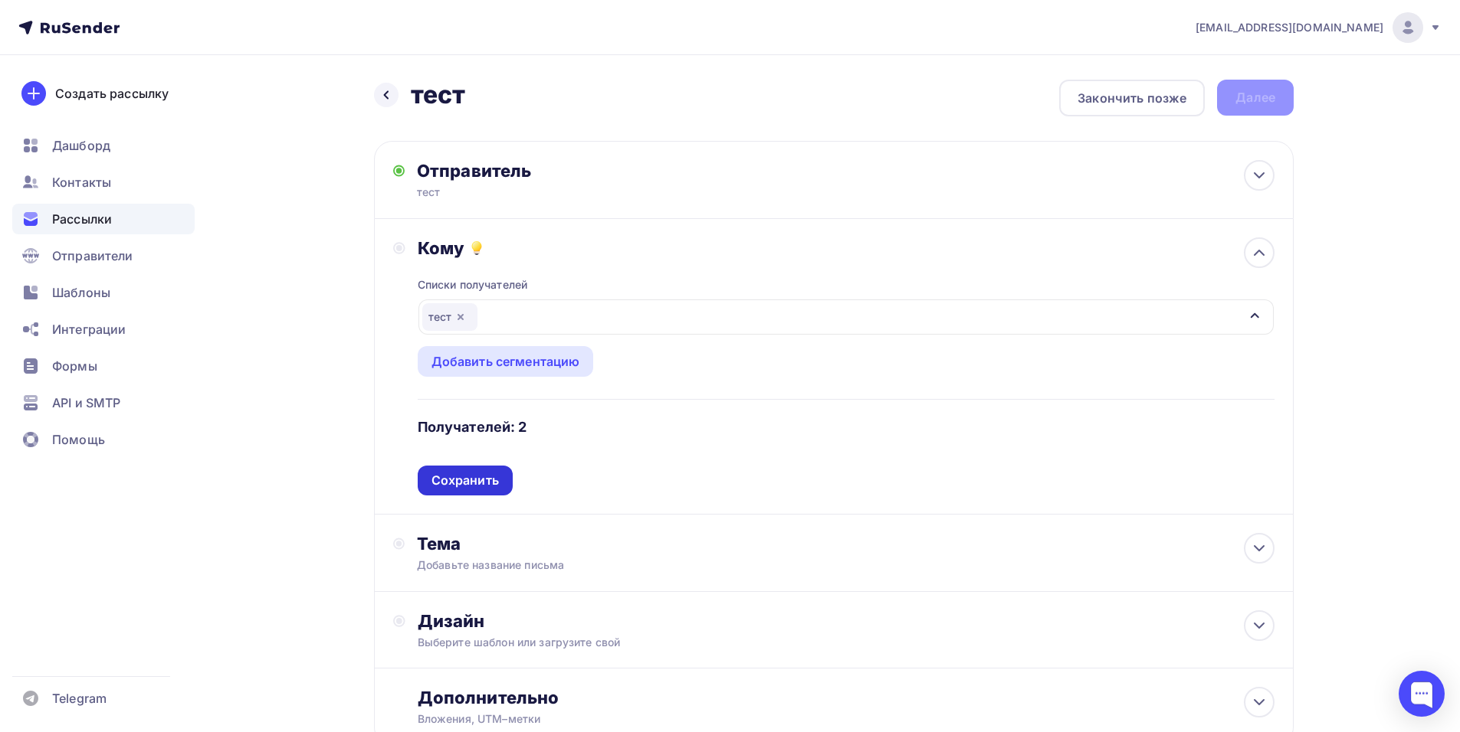
click at [480, 481] on div "Сохранить" at bounding box center [464, 481] width 67 height 18
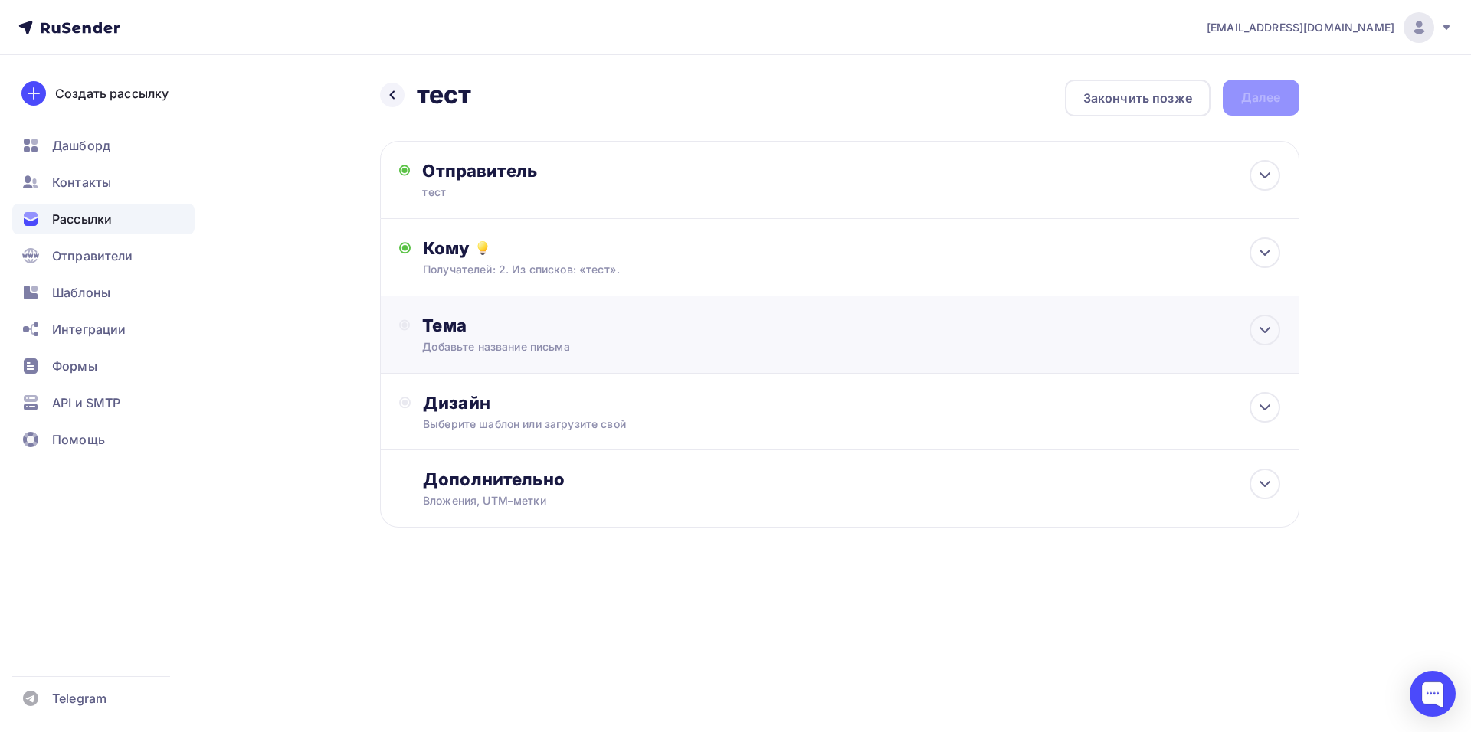
click at [637, 324] on div "Тема" at bounding box center [573, 325] width 303 height 21
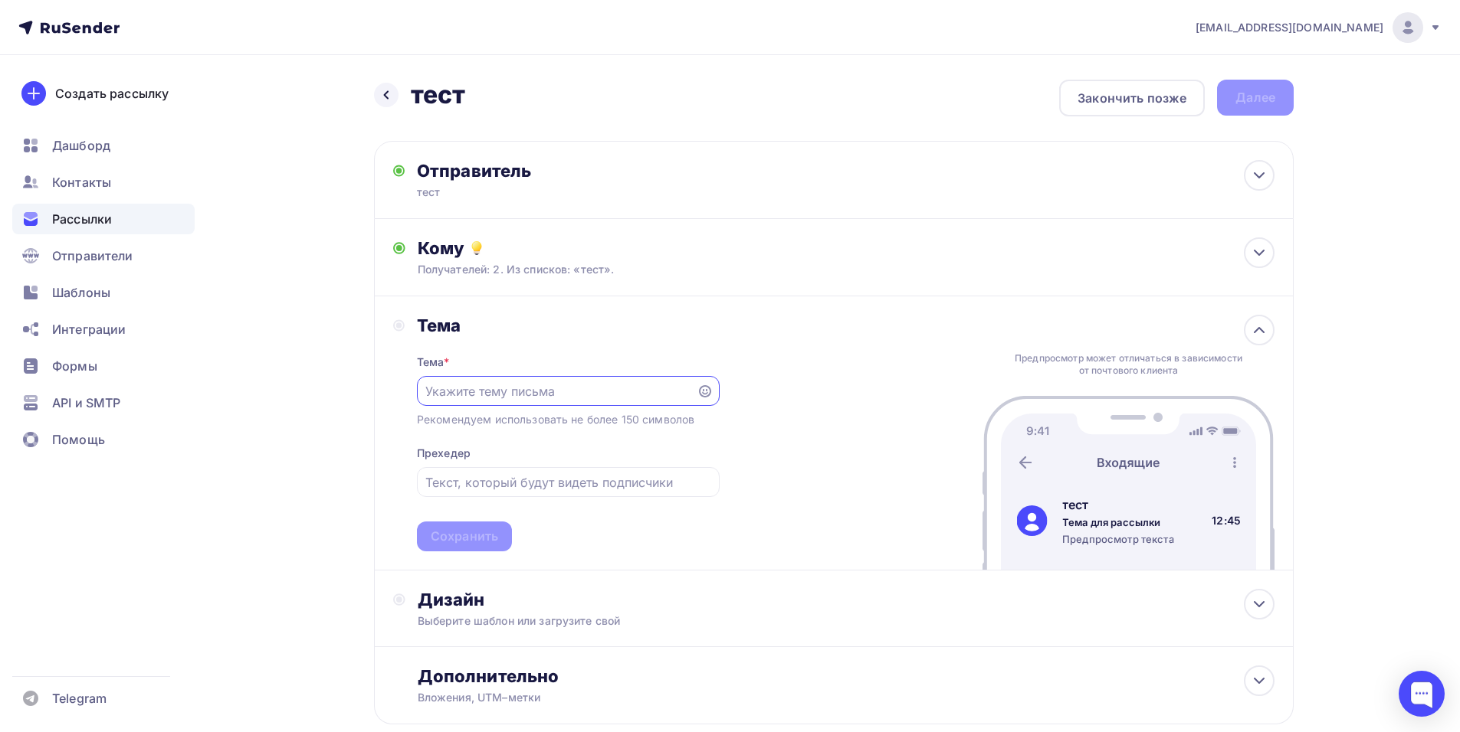
type input "е"
type input "\"
type input "тест 1"
click at [588, 482] on input "text" at bounding box center [567, 483] width 285 height 18
type input "тест 2"
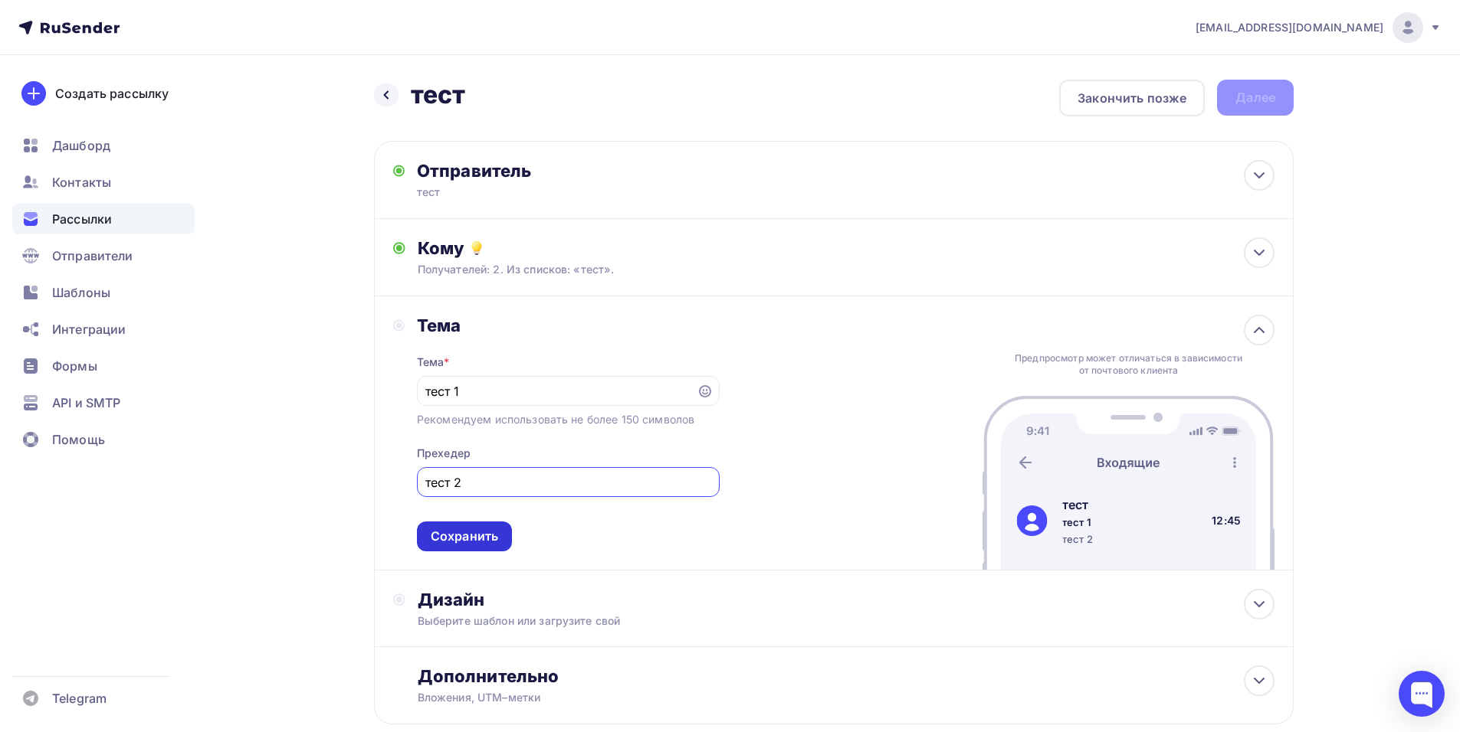
click at [487, 528] on div "Сохранить" at bounding box center [464, 537] width 67 height 18
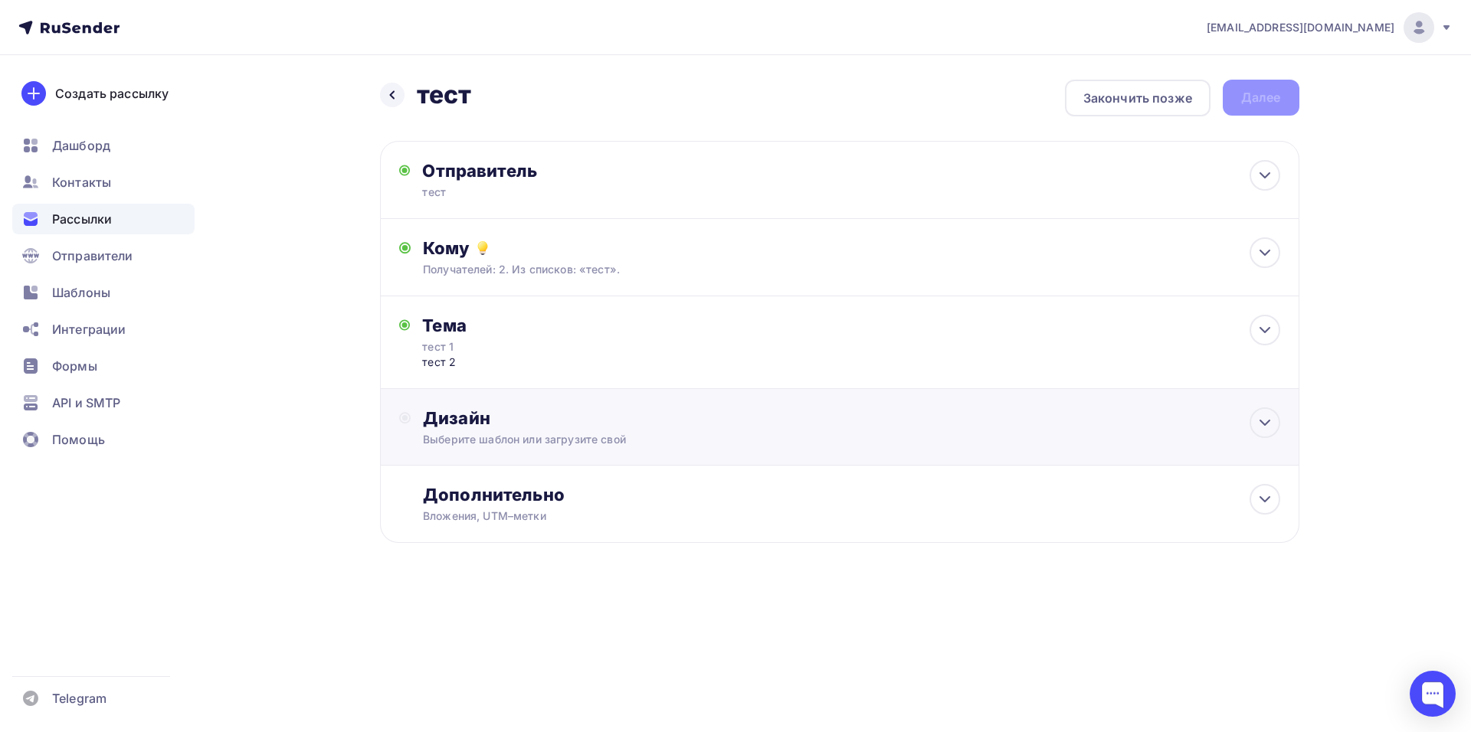
click at [631, 404] on div "Дизайн Выберите шаблон или загрузите свой" at bounding box center [839, 427] width 919 height 77
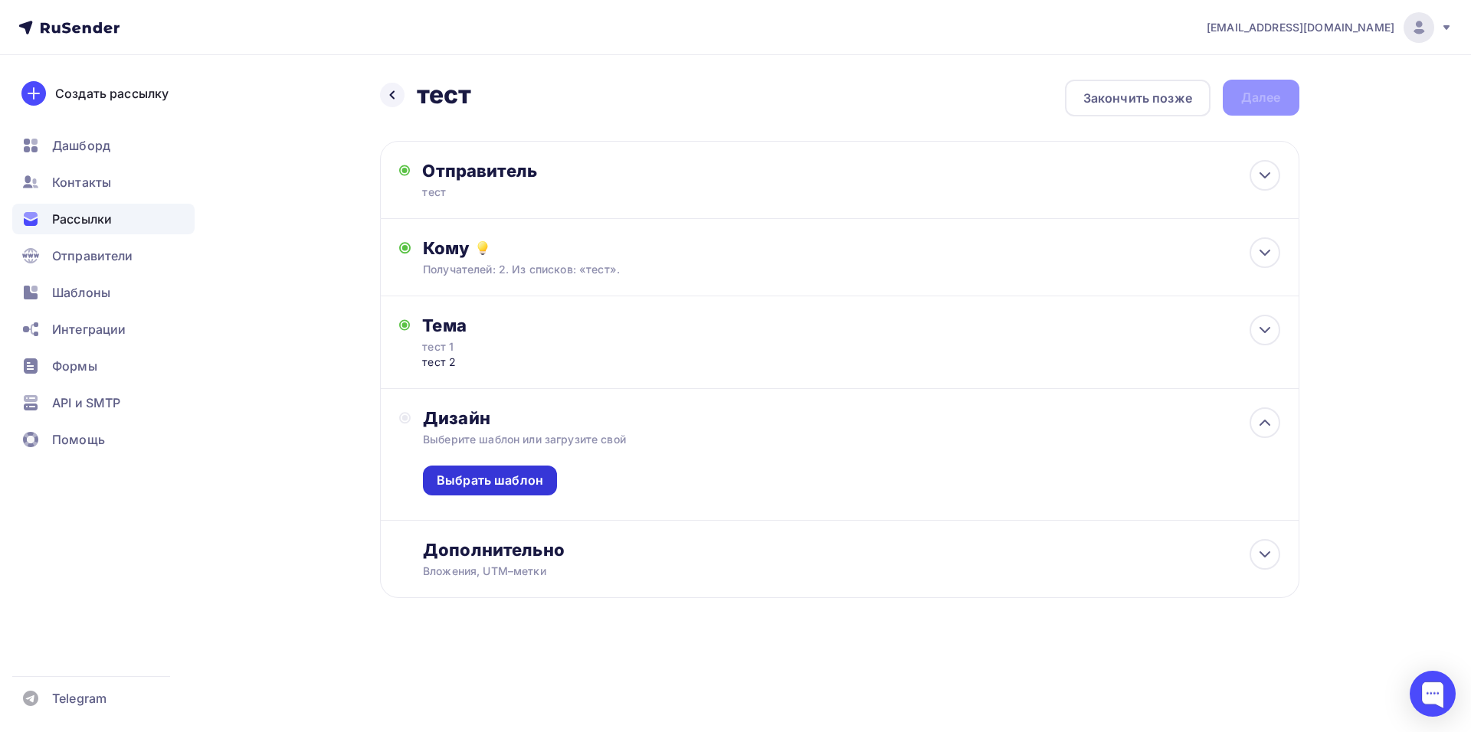
click at [510, 477] on div "Выбрать шаблон" at bounding box center [490, 481] width 107 height 18
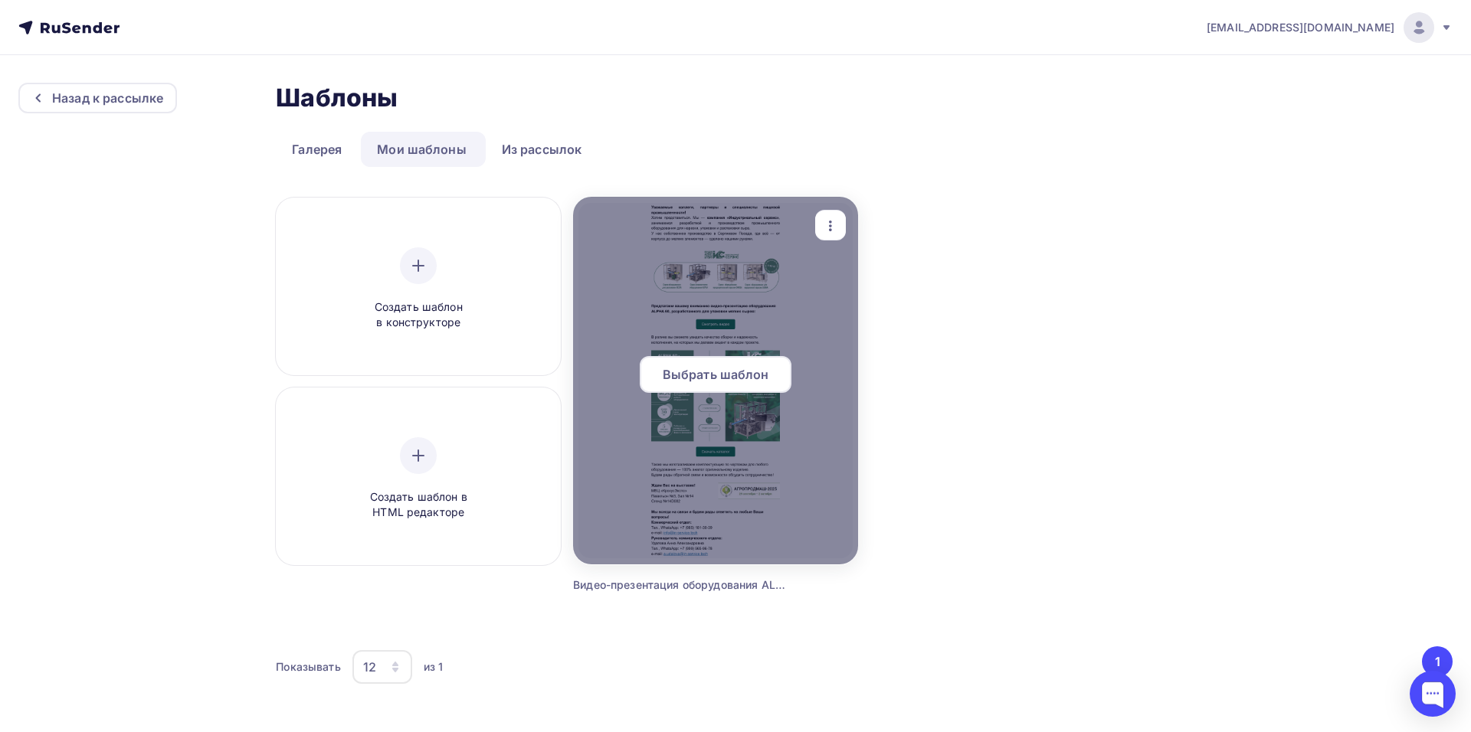
click at [745, 344] on div at bounding box center [715, 381] width 285 height 368
click at [693, 374] on span "Выбрать шаблон" at bounding box center [716, 374] width 107 height 18
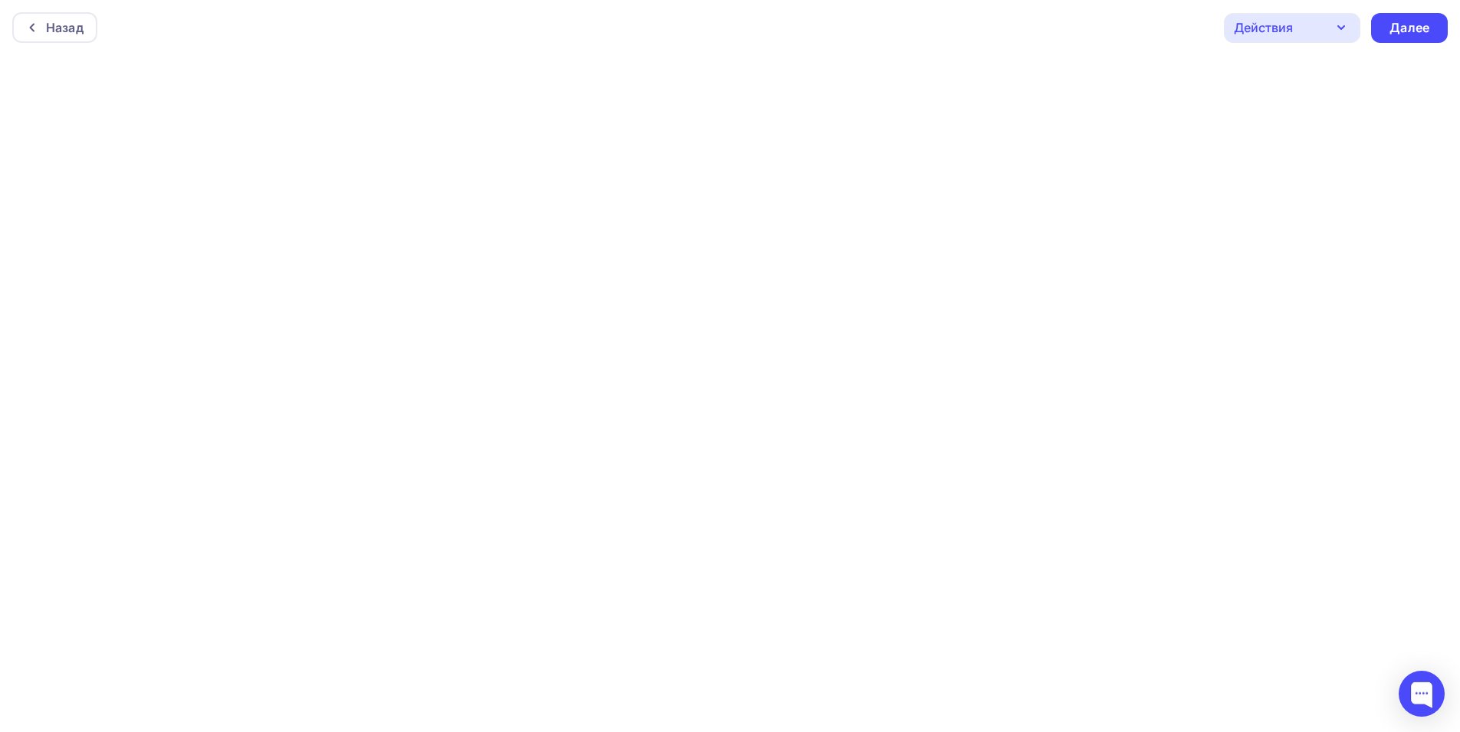
click at [1408, 43] on div "Назад Действия Отправить тестовое письмо Предпросмотр Сохранить в Мои шаблоны В…" at bounding box center [730, 27] width 1460 height 55
click at [1407, 27] on div "Далее" at bounding box center [1409, 28] width 40 height 18
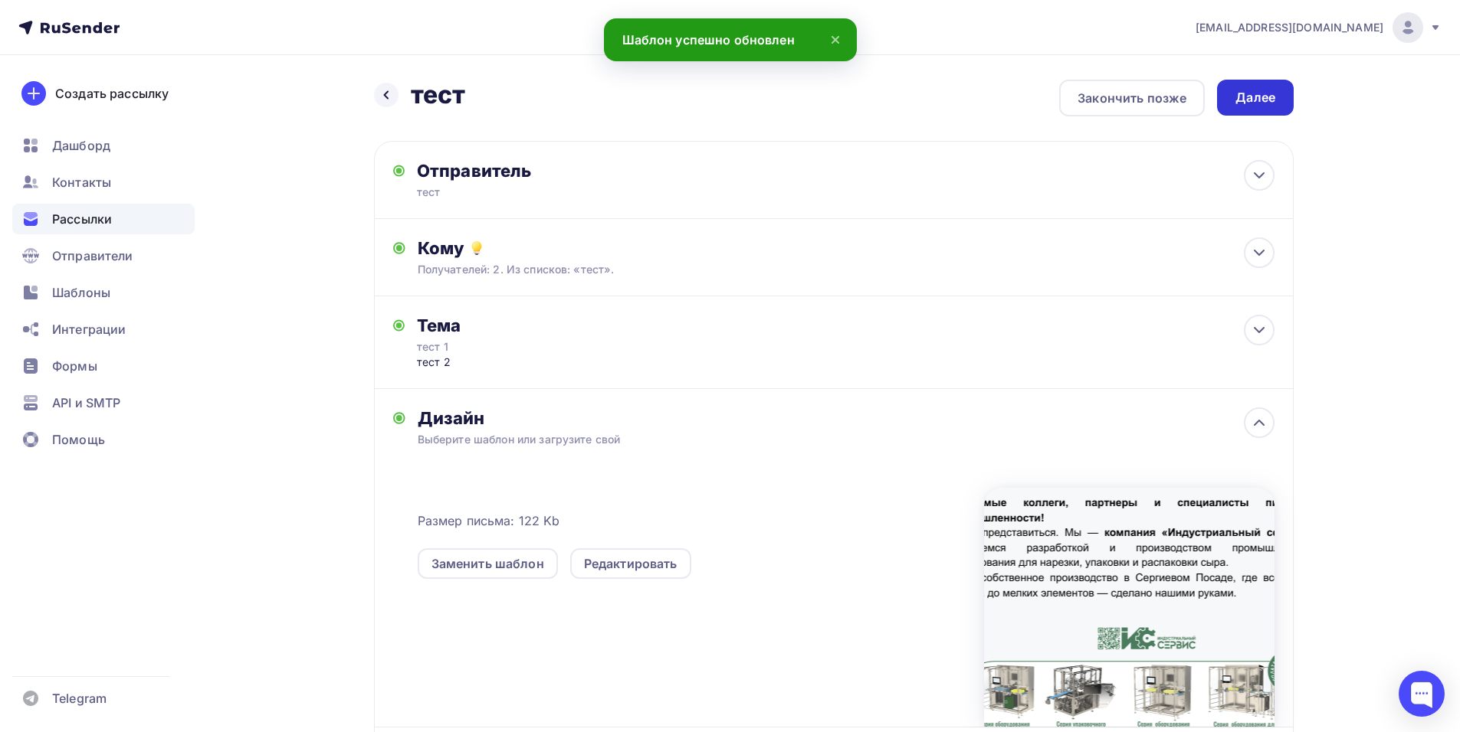
click at [1254, 106] on div "Далее" at bounding box center [1255, 98] width 40 height 18
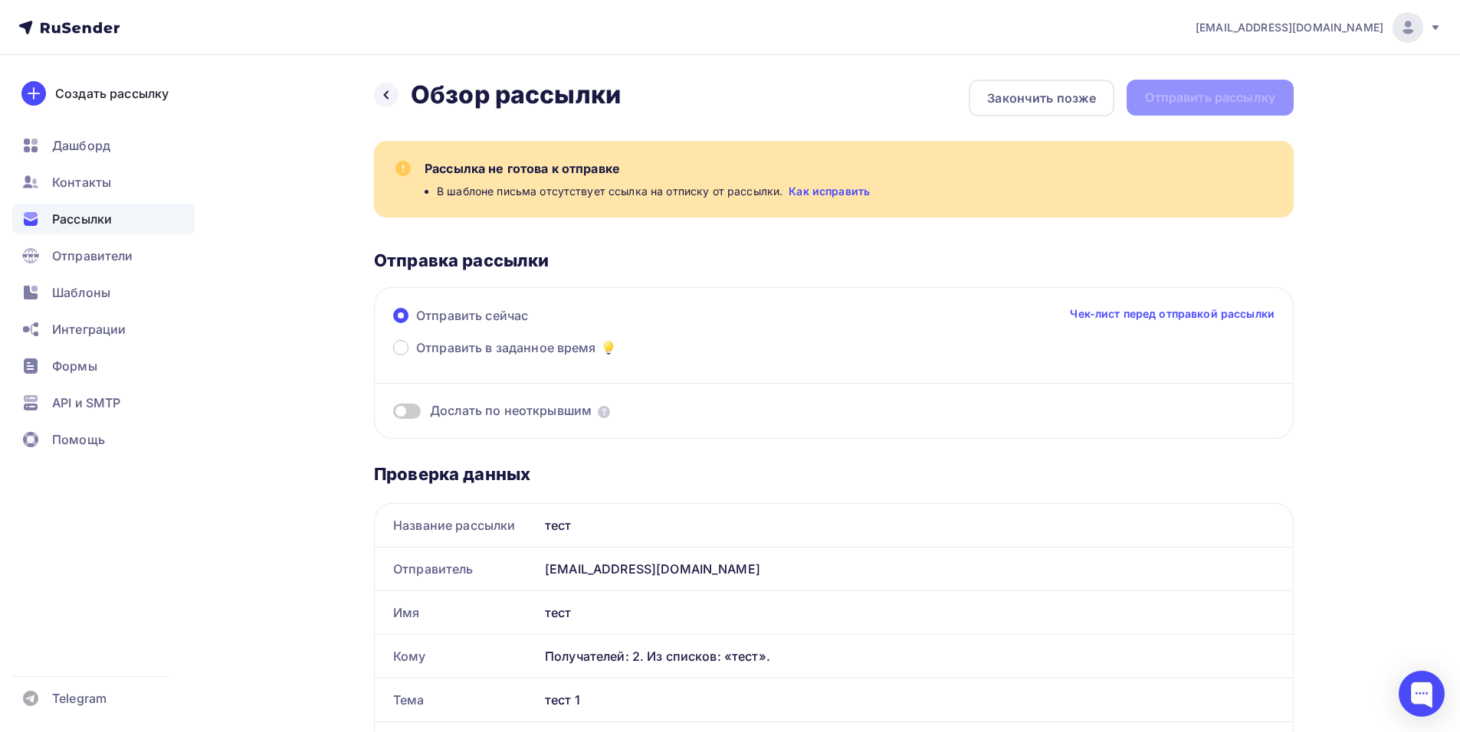
click at [849, 194] on link "Как исправить" at bounding box center [828, 191] width 81 height 15
click at [400, 98] on div "Назад Обзор рассылки Обзор рассылки" at bounding box center [497, 95] width 247 height 31
click at [395, 97] on div at bounding box center [386, 95] width 25 height 25
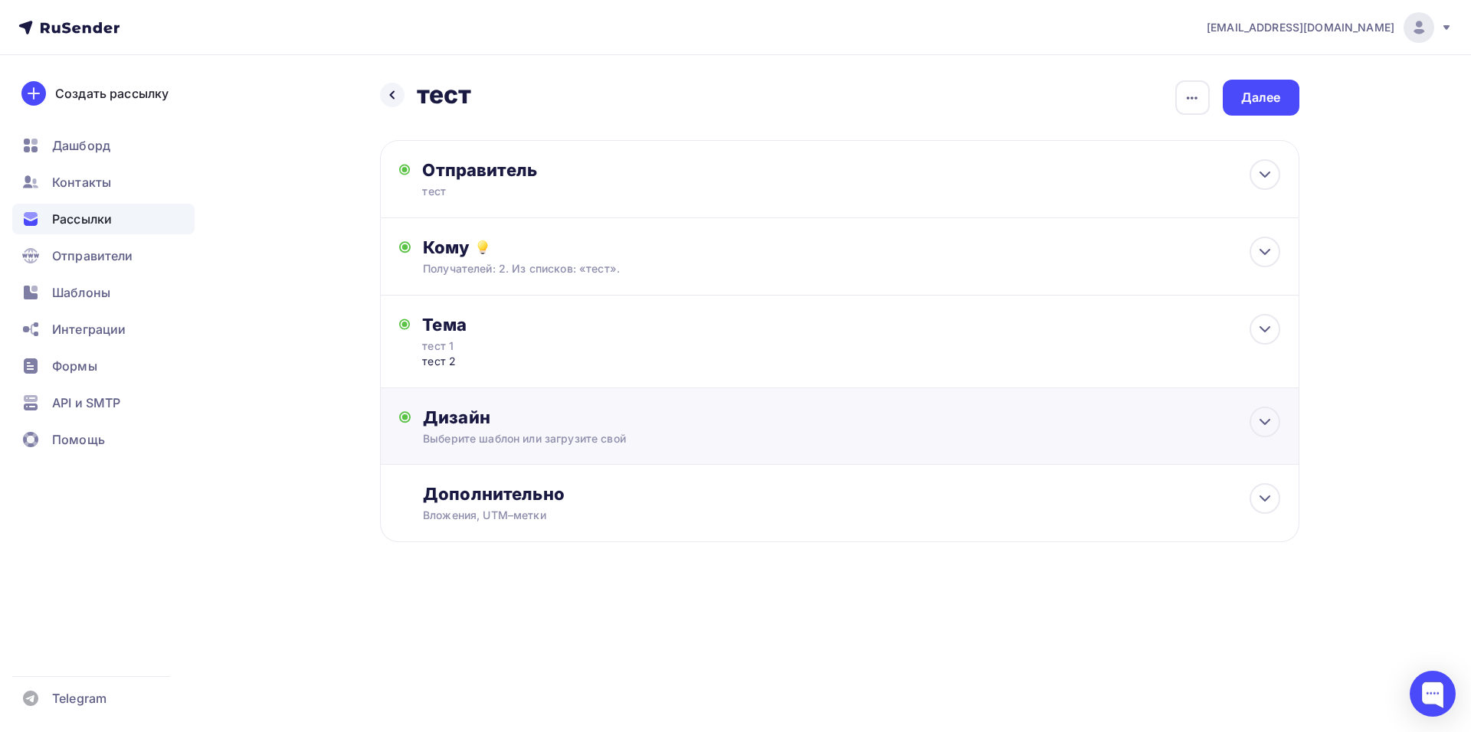
click at [685, 415] on div "Дизайн" at bounding box center [851, 417] width 857 height 21
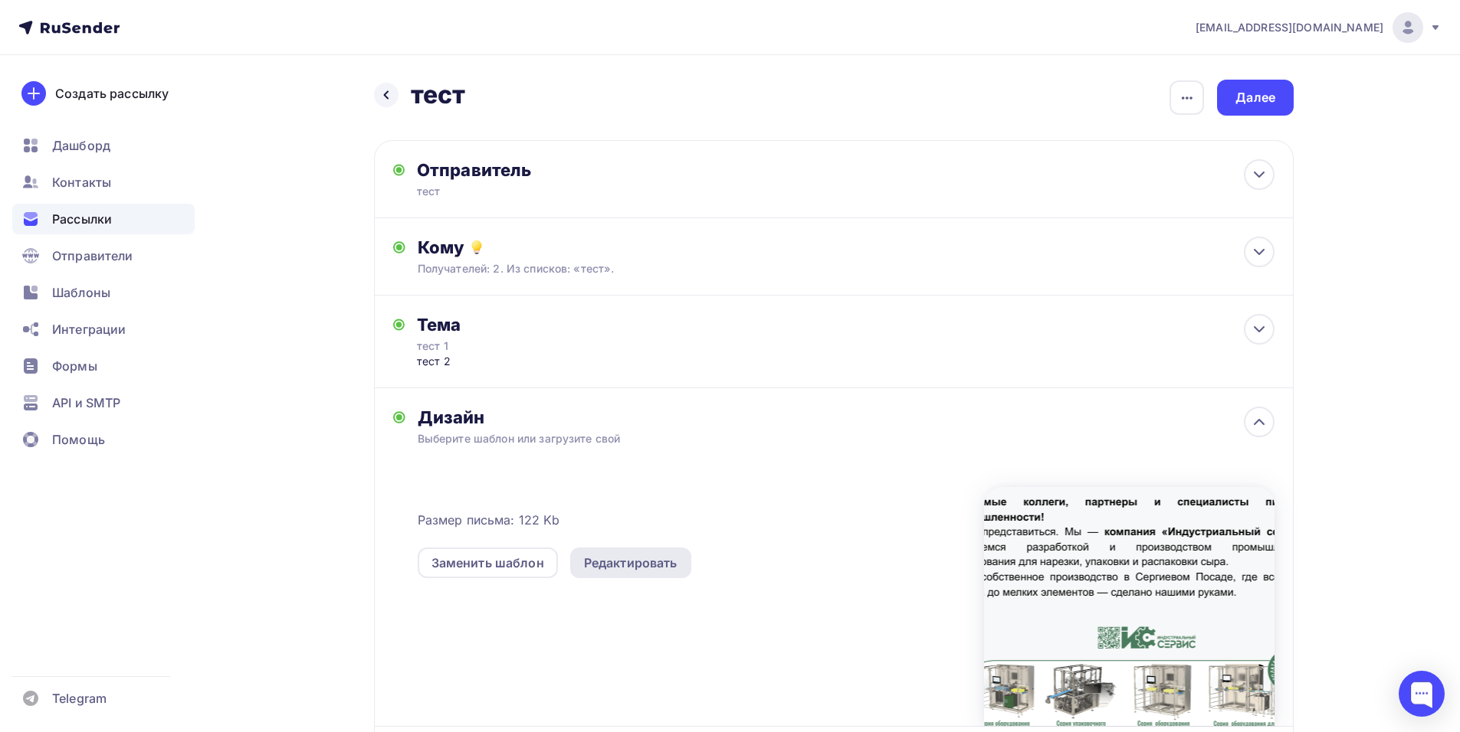
click at [648, 553] on div "Редактировать" at bounding box center [630, 563] width 121 height 31
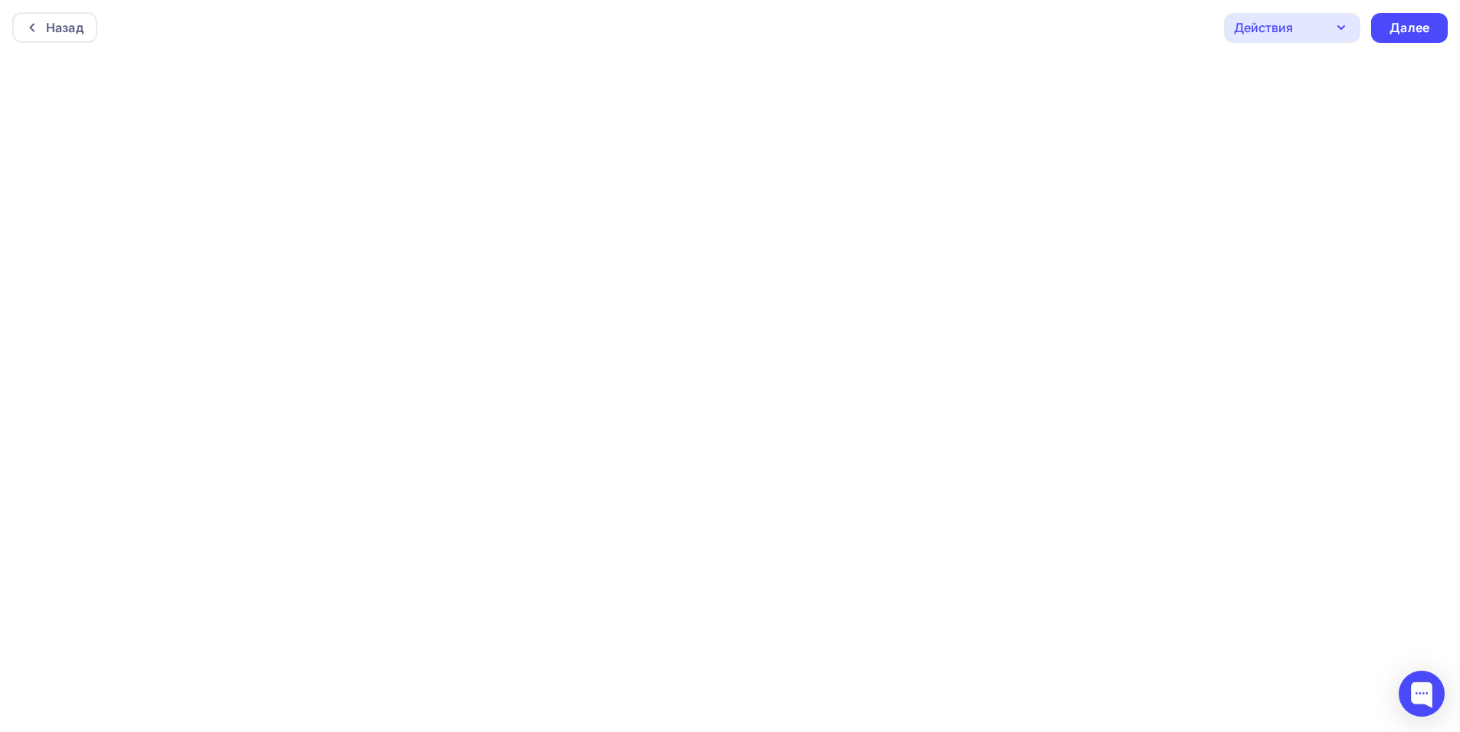
scroll to position [4, 0]
click at [1427, 27] on div "Далее" at bounding box center [1409, 24] width 40 height 18
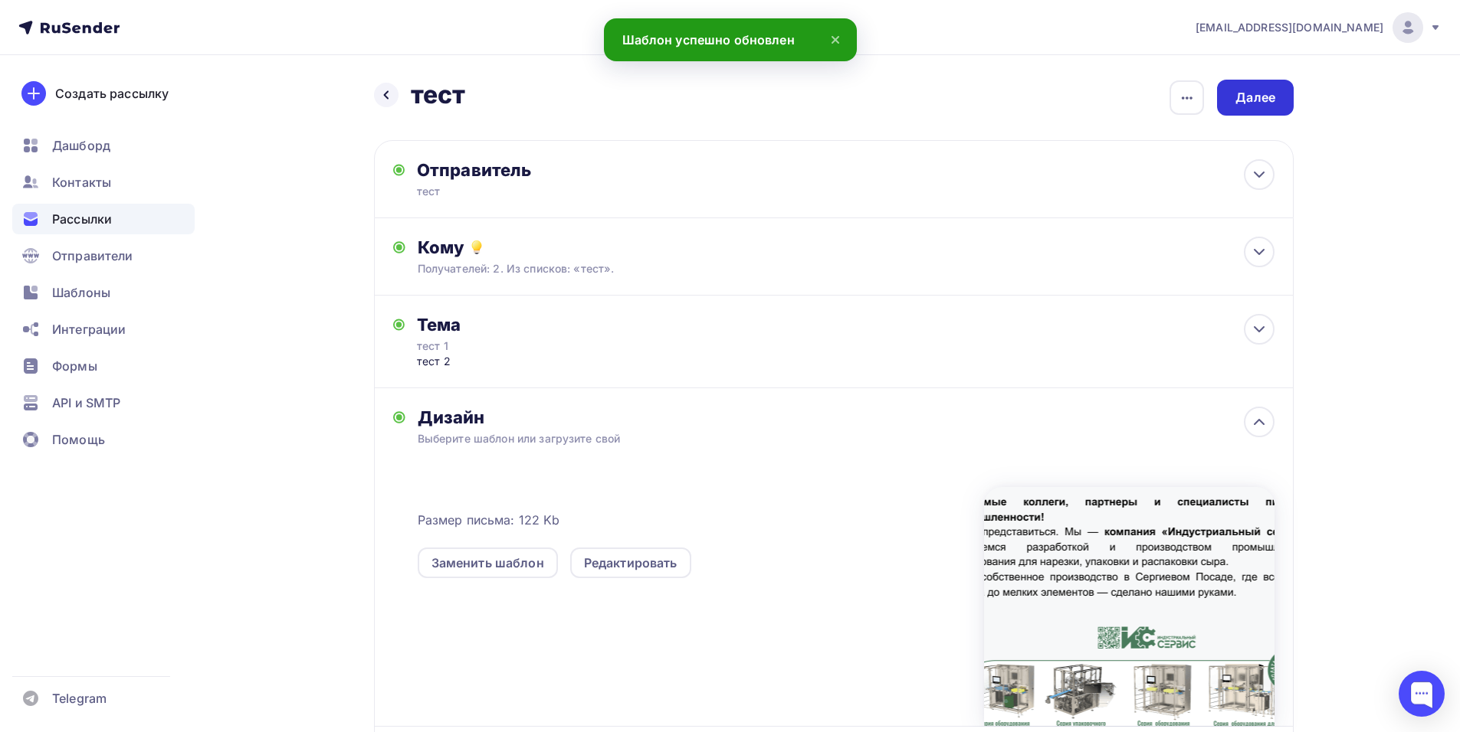
click at [1275, 112] on div "Далее" at bounding box center [1255, 98] width 77 height 36
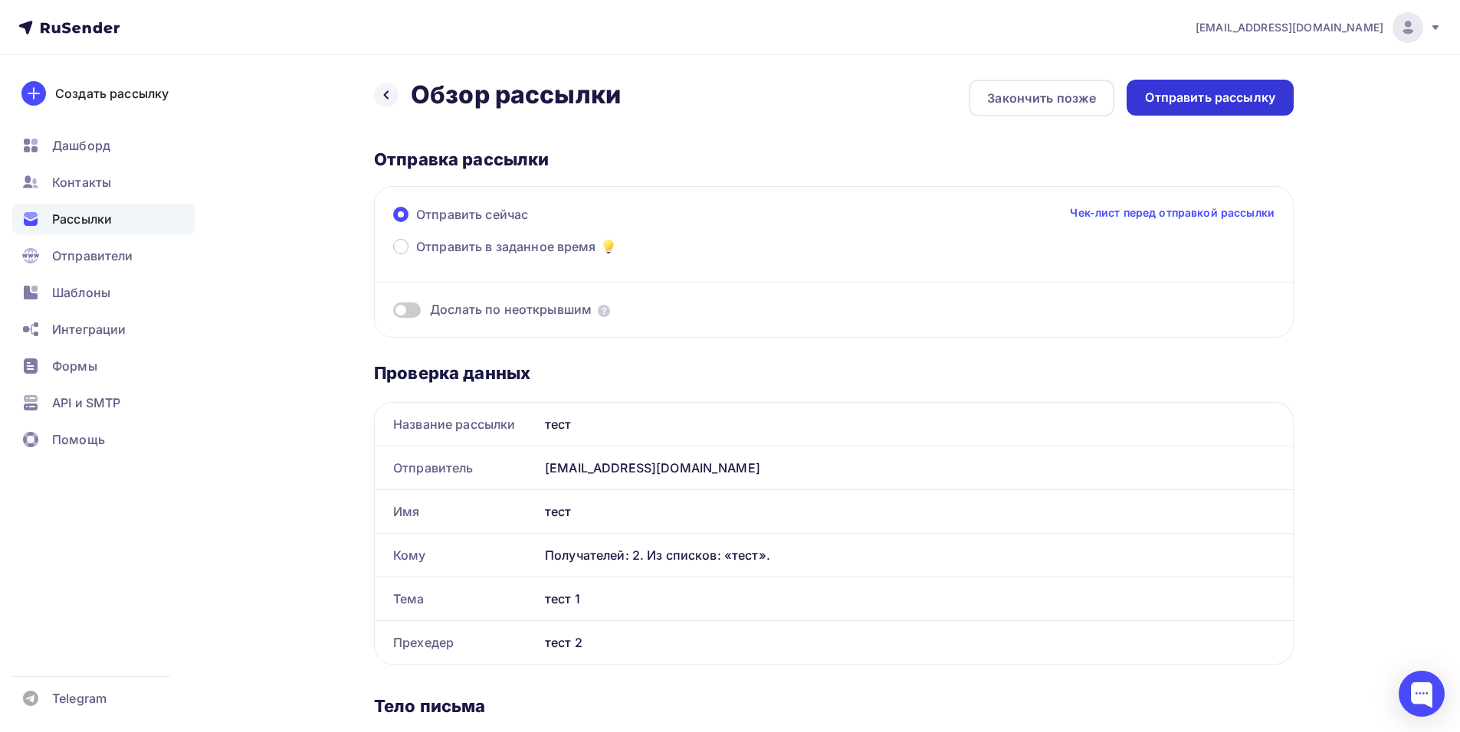
click at [1202, 110] on div "Отправить рассылку" at bounding box center [1209, 98] width 167 height 36
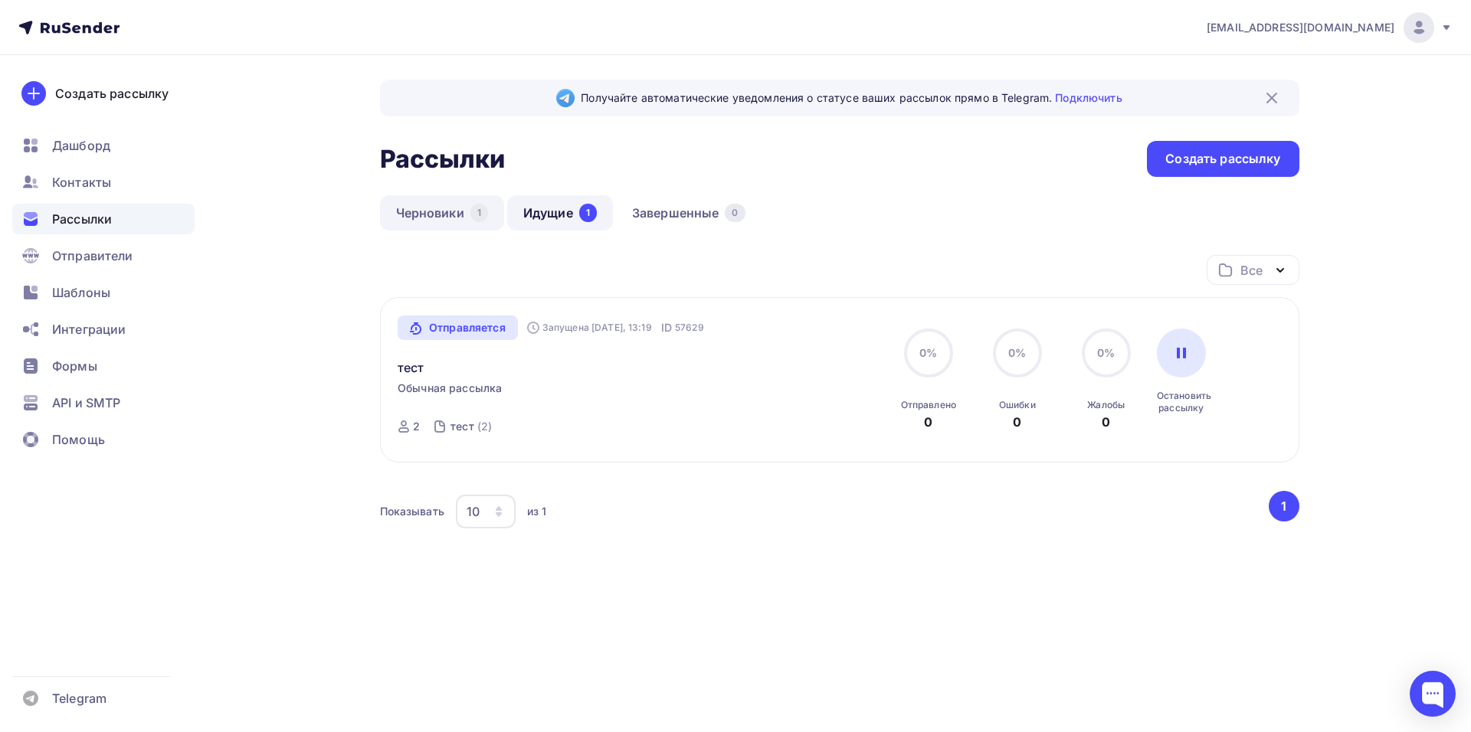
click at [467, 216] on link "Черновики 1" at bounding box center [442, 212] width 124 height 35
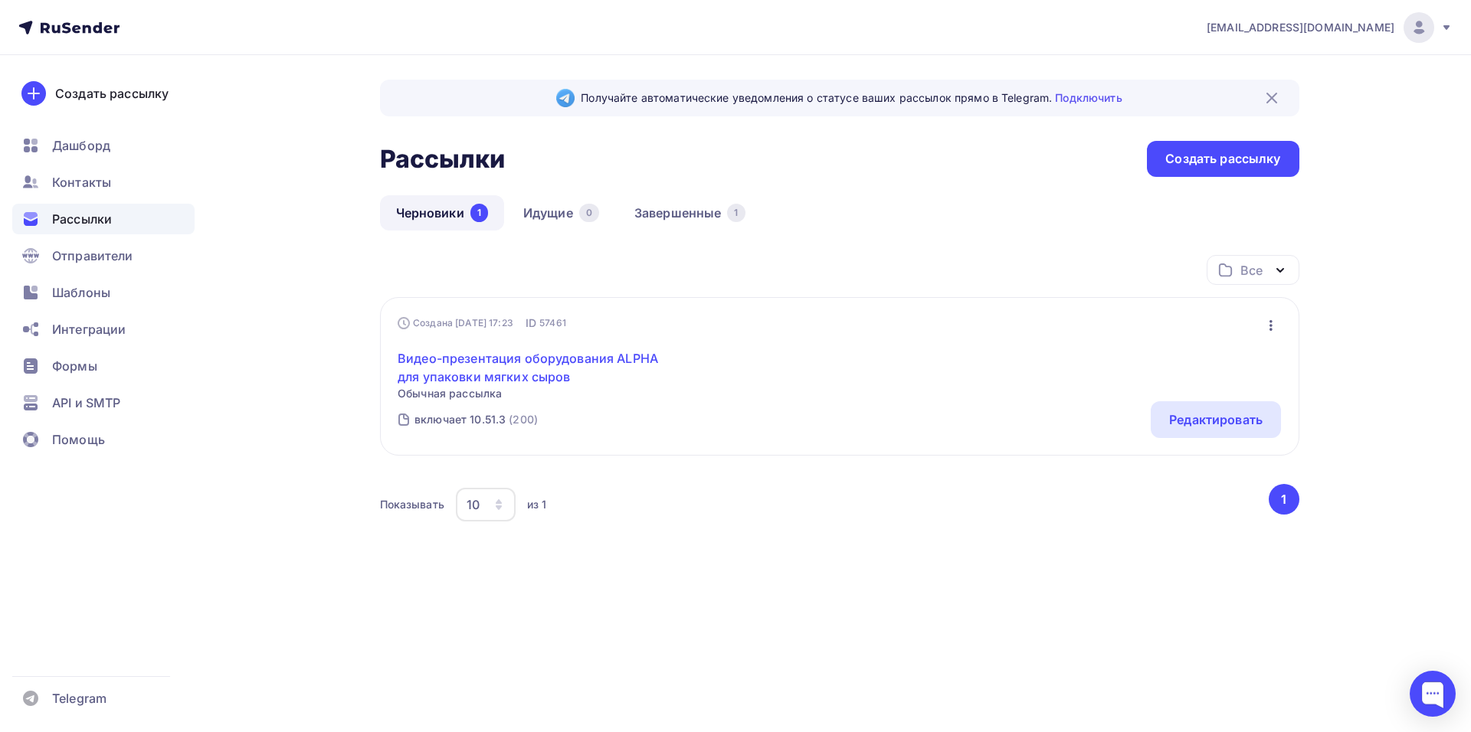
click at [586, 367] on link "Видео-презентация оборудования ALPHA для упаковки мягких сыров" at bounding box center [529, 367] width 263 height 37
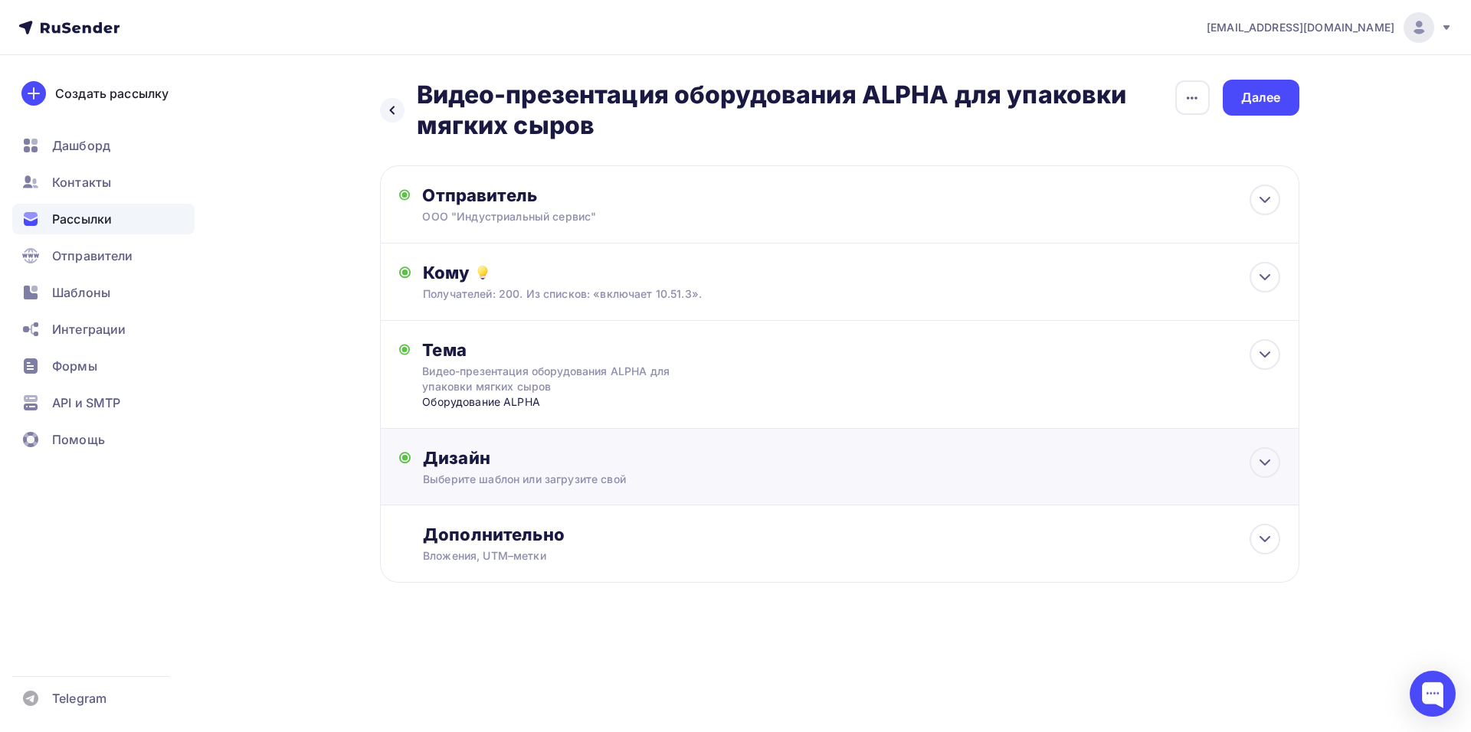
click at [811, 449] on div "Дизайн" at bounding box center [851, 457] width 857 height 21
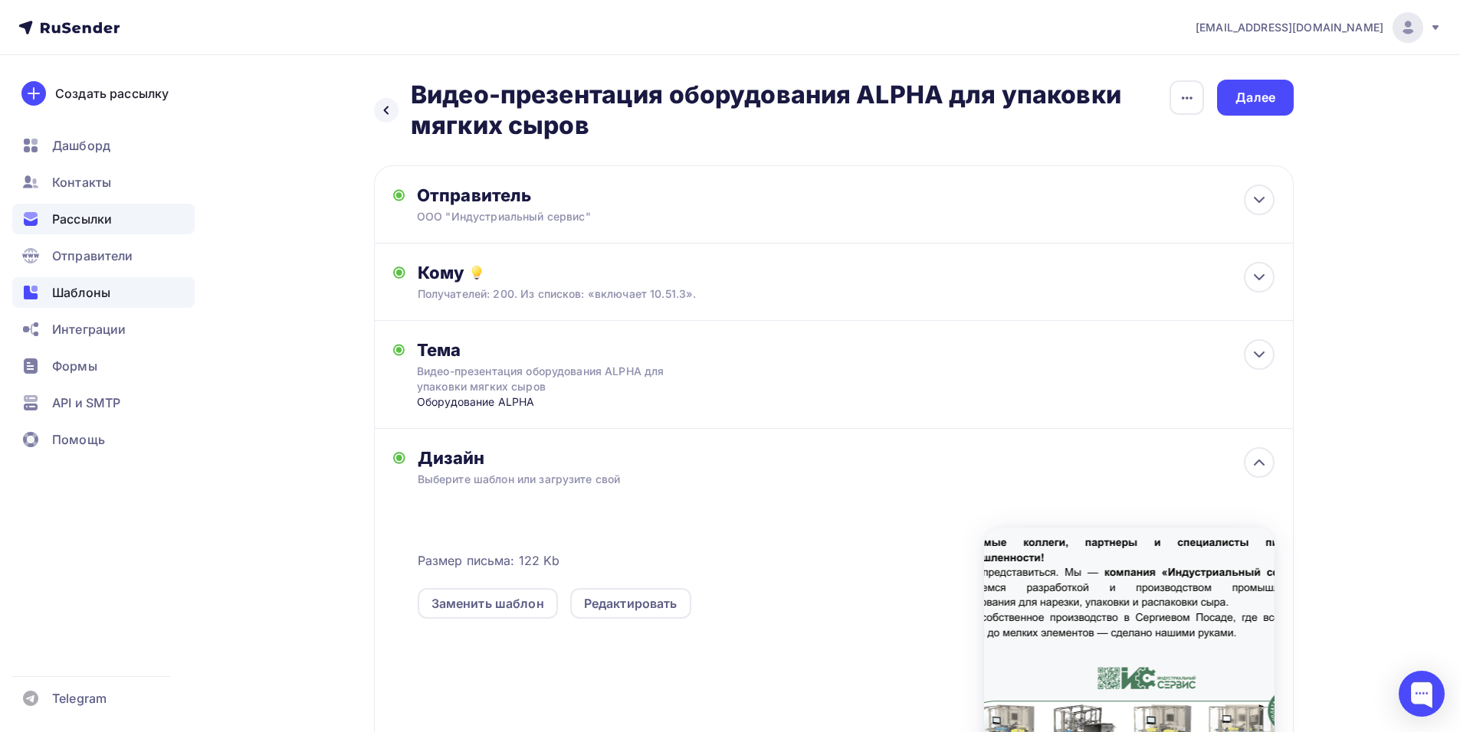
click at [67, 287] on span "Шаблоны" at bounding box center [81, 292] width 58 height 18
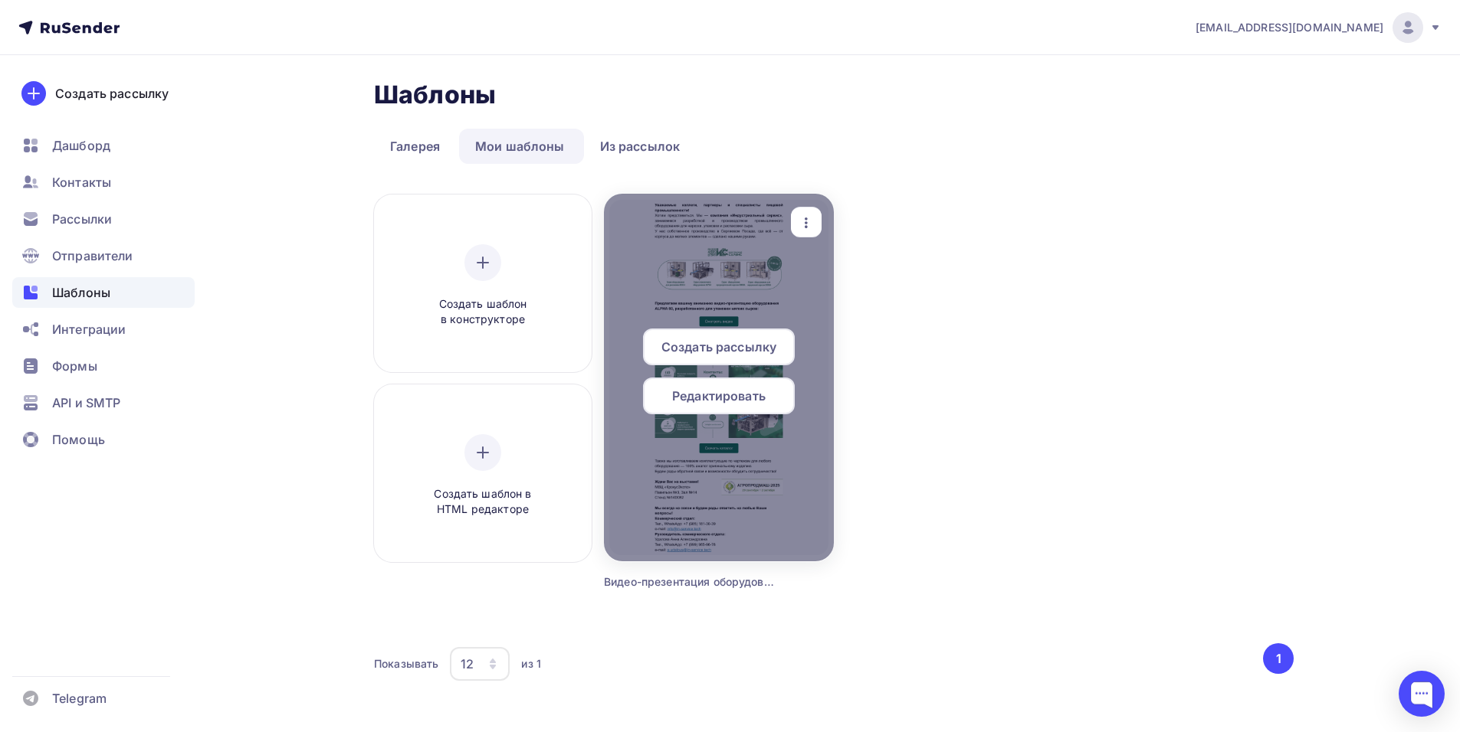
click at [755, 385] on div "Редактировать" at bounding box center [719, 396] width 152 height 37
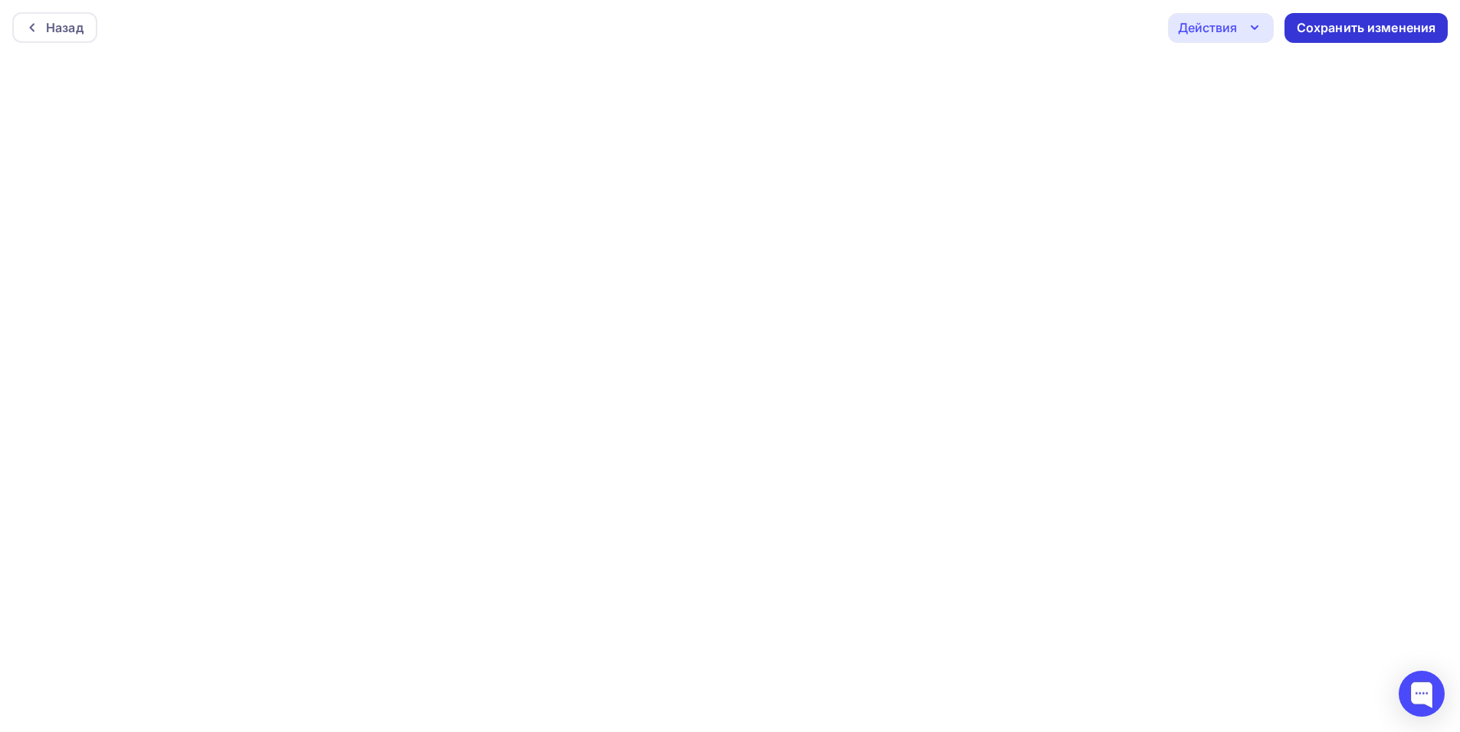
click at [1366, 28] on div "Сохранить изменения" at bounding box center [1365, 28] width 139 height 18
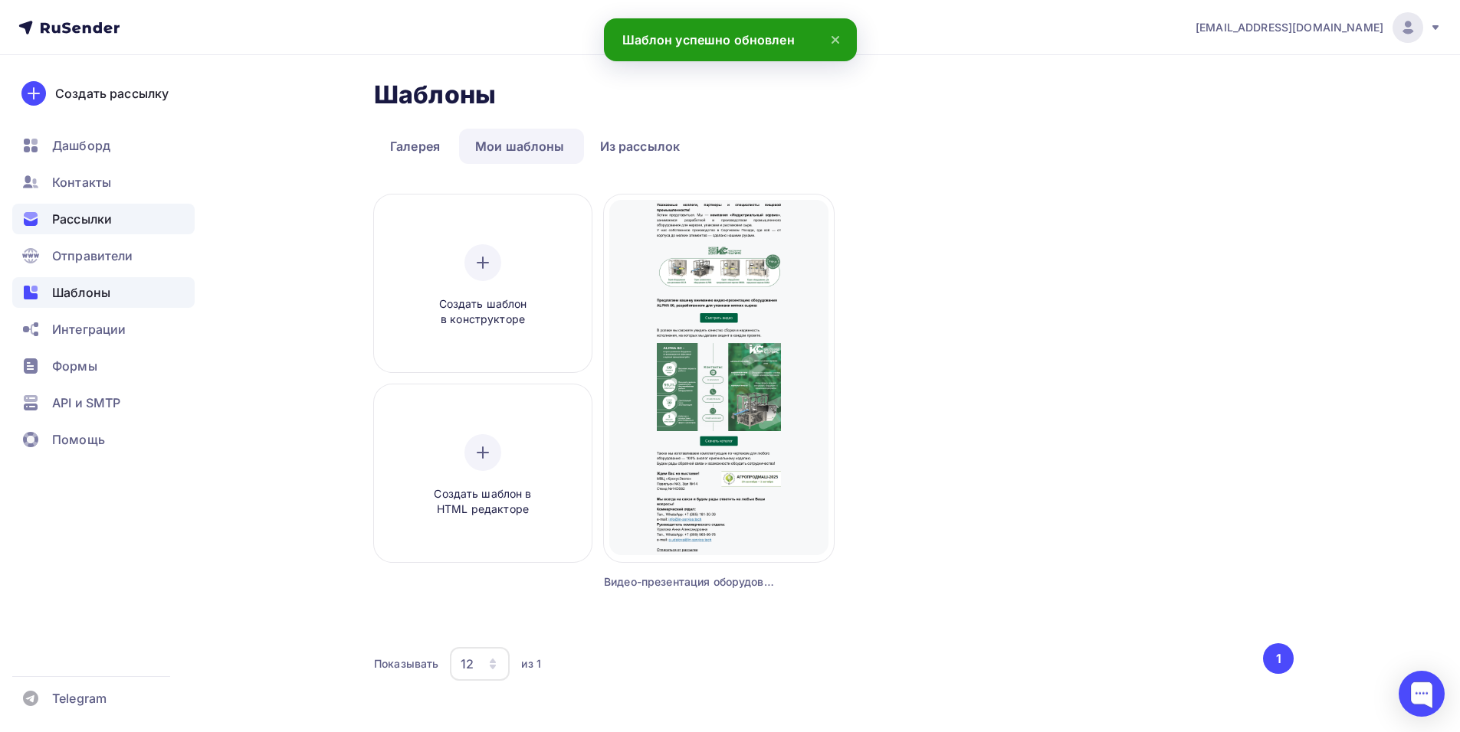
click at [77, 228] on div "Рассылки" at bounding box center [103, 219] width 182 height 31
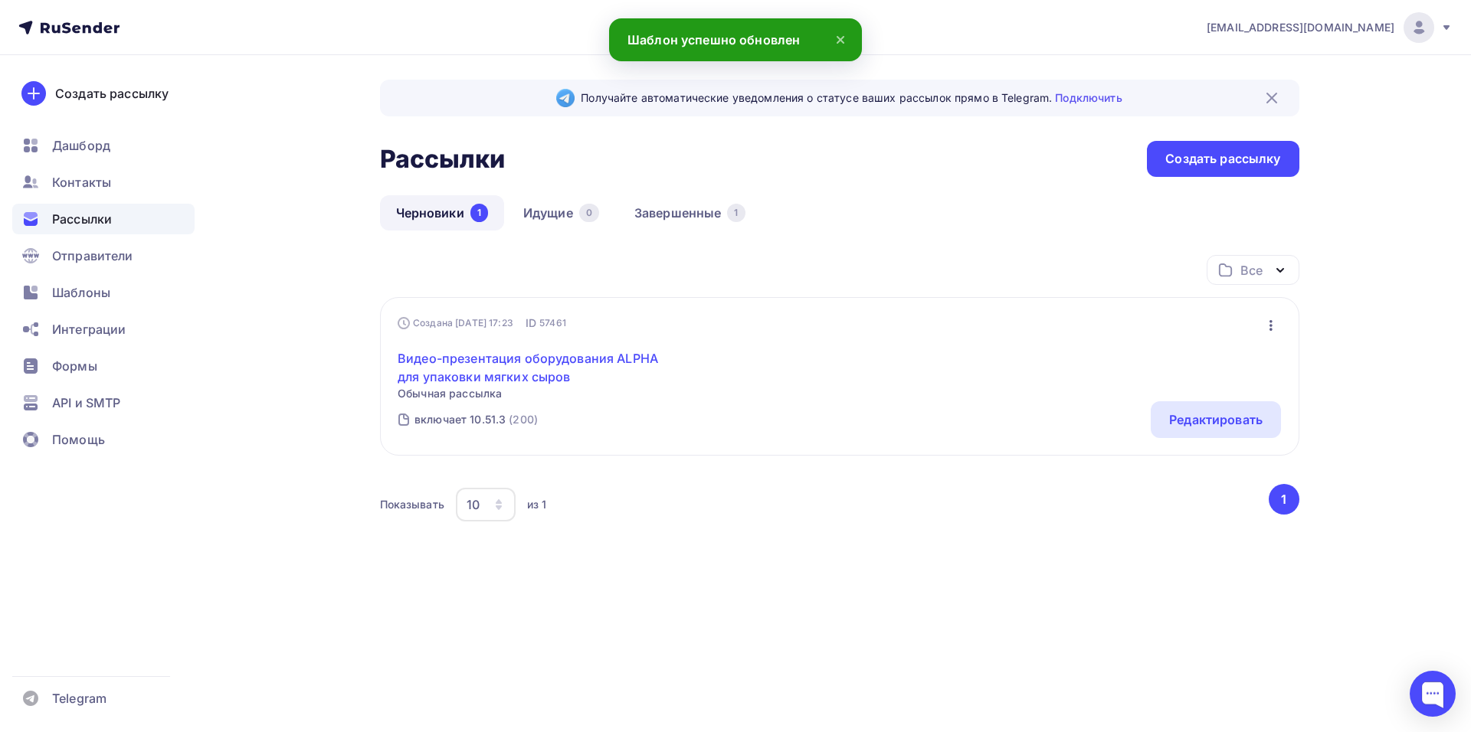
click at [578, 362] on link "Видео-презентация оборудования ALPHA для упаковки мягких сыров" at bounding box center [529, 367] width 263 height 37
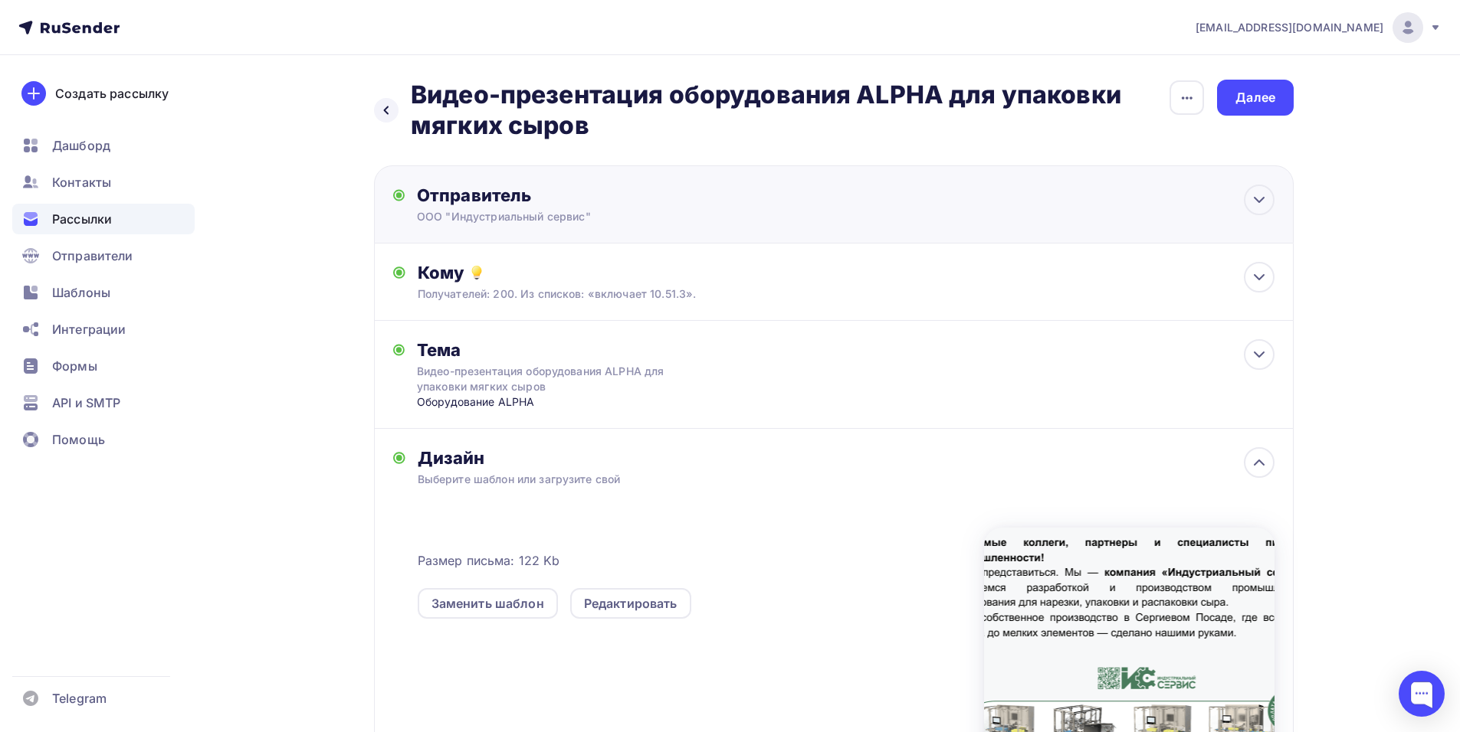
click at [512, 205] on div "Отправитель" at bounding box center [583, 195] width 332 height 21
type input "ООО "Индустриальный сервис""
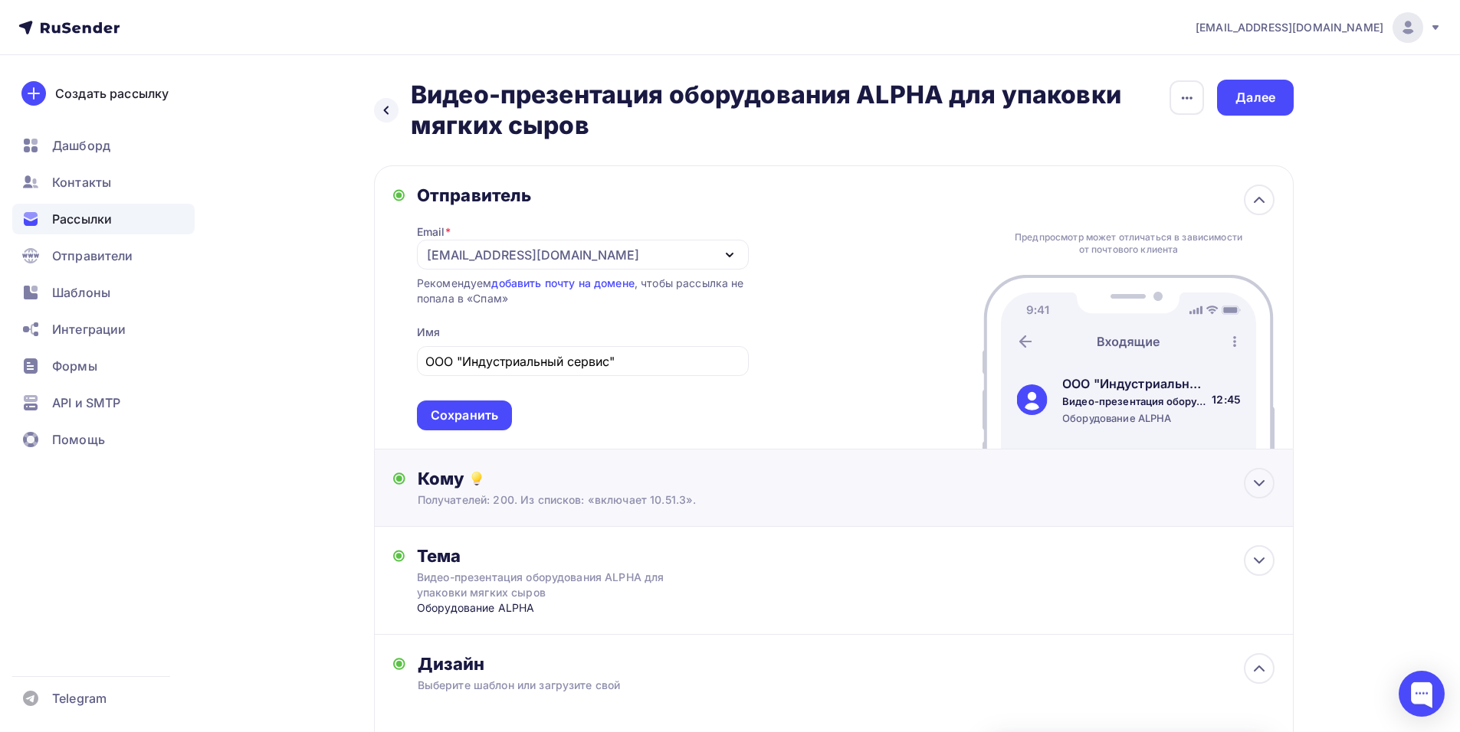
click at [690, 462] on div "Кому Получателей: 200. Из списков: «включает 10.51.3». Списки получателей включ…" at bounding box center [833, 488] width 919 height 77
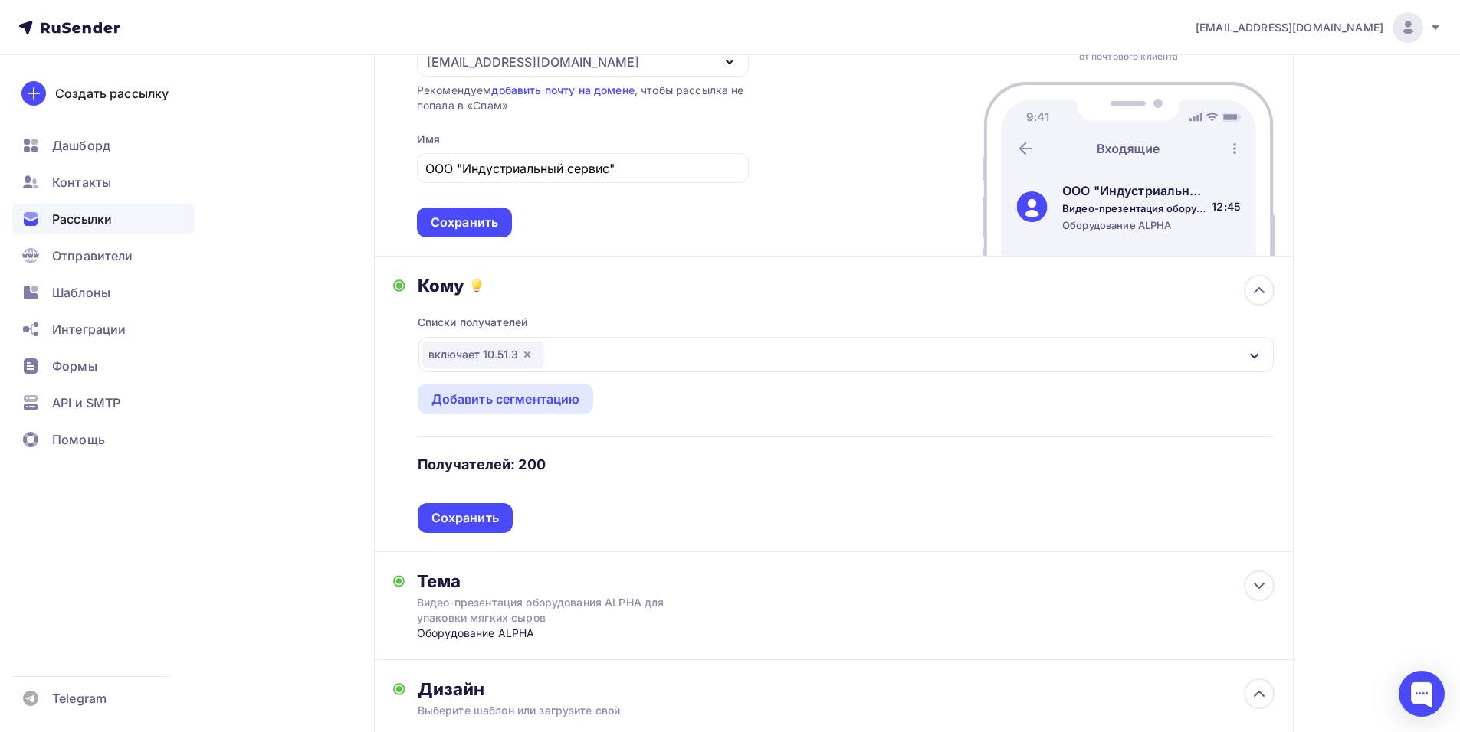
scroll to position [230, 0]
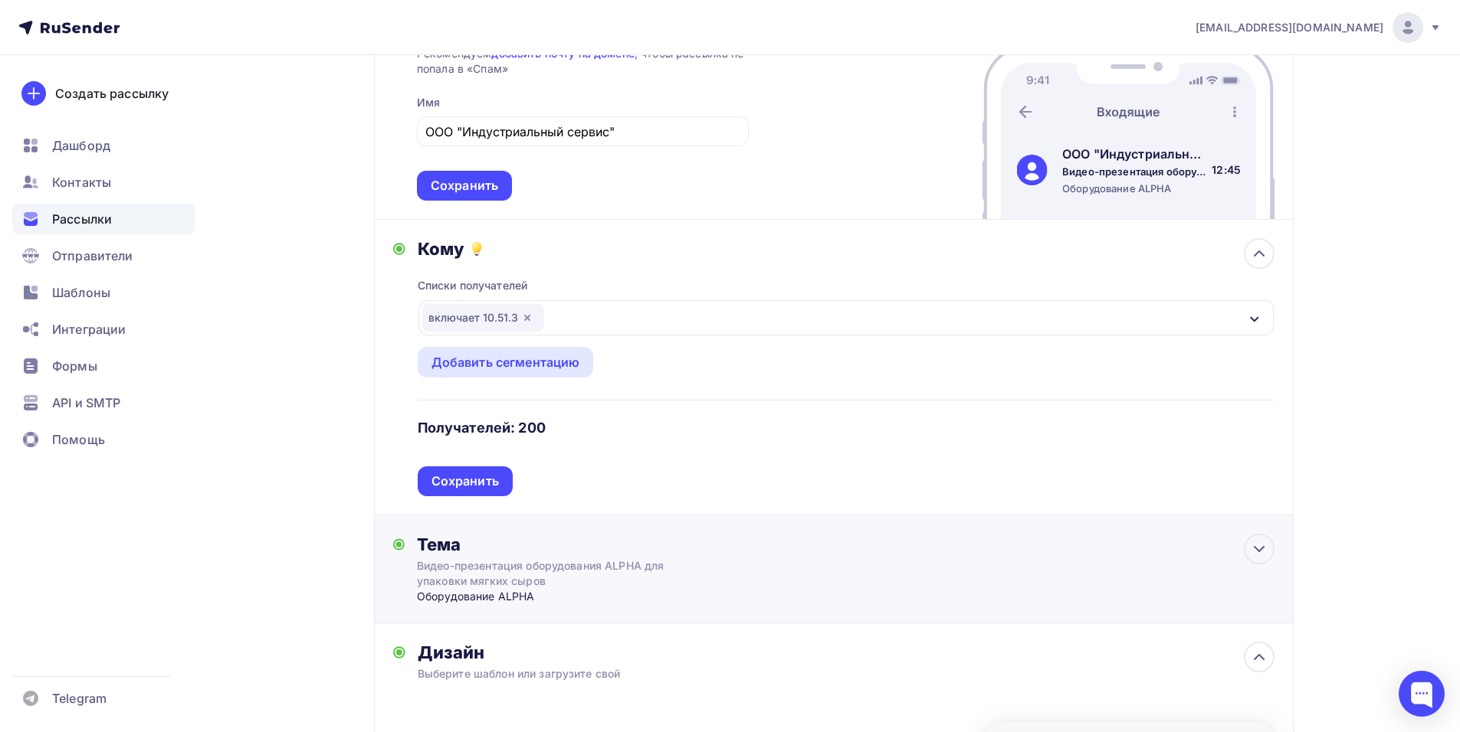
click at [673, 562] on div "Видео-презентация оборудования ALPHA для упаковки мягких сыров" at bounding box center [553, 574] width 273 height 31
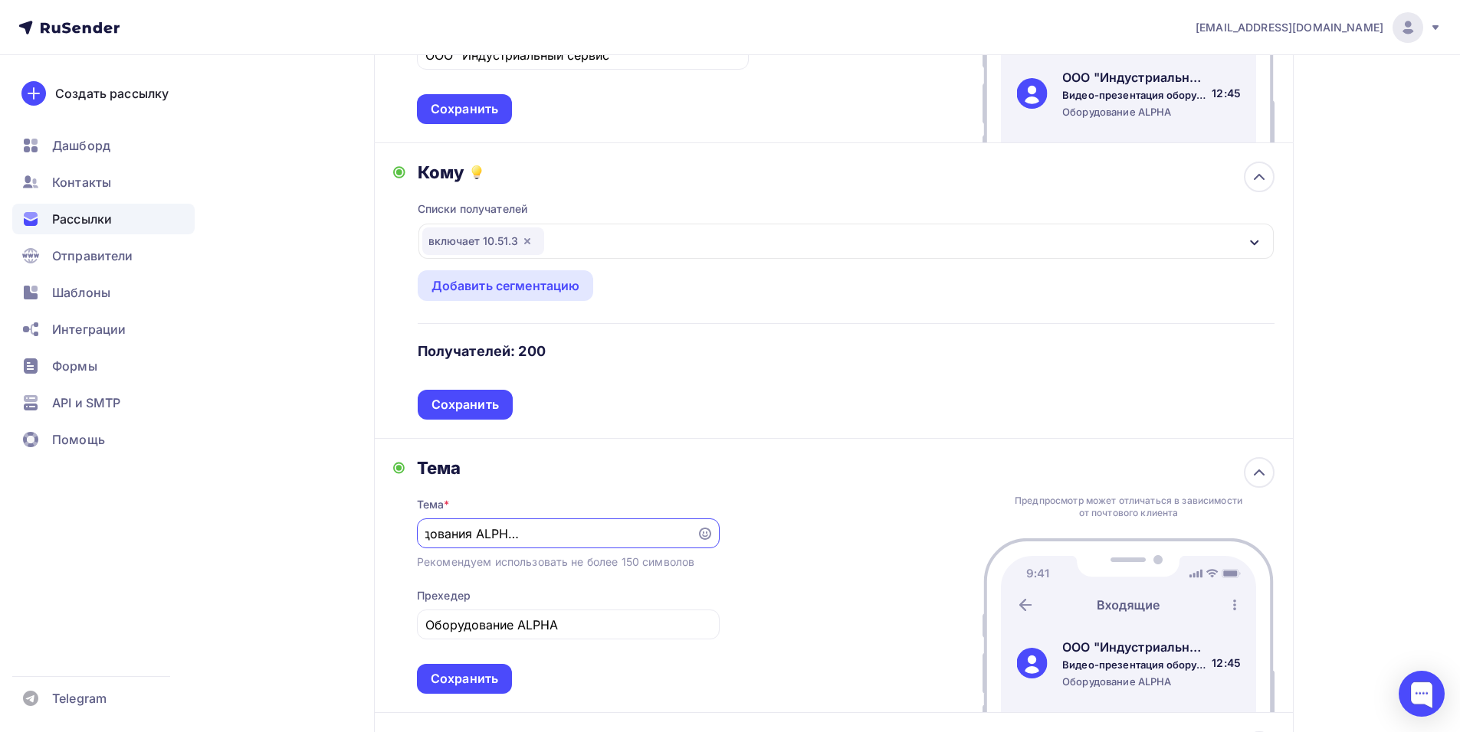
scroll to position [0, 0]
drag, startPoint x: 693, startPoint y: 535, endPoint x: 531, endPoint y: 536, distance: 161.7
click at [531, 536] on div "Видео-презентация оборудования ALPHA для упаковки мягких сыров" at bounding box center [568, 534] width 303 height 30
click at [585, 533] on input "Видео-презентация оборудования ALPHA для упаковки мягких сыров" at bounding box center [556, 534] width 262 height 18
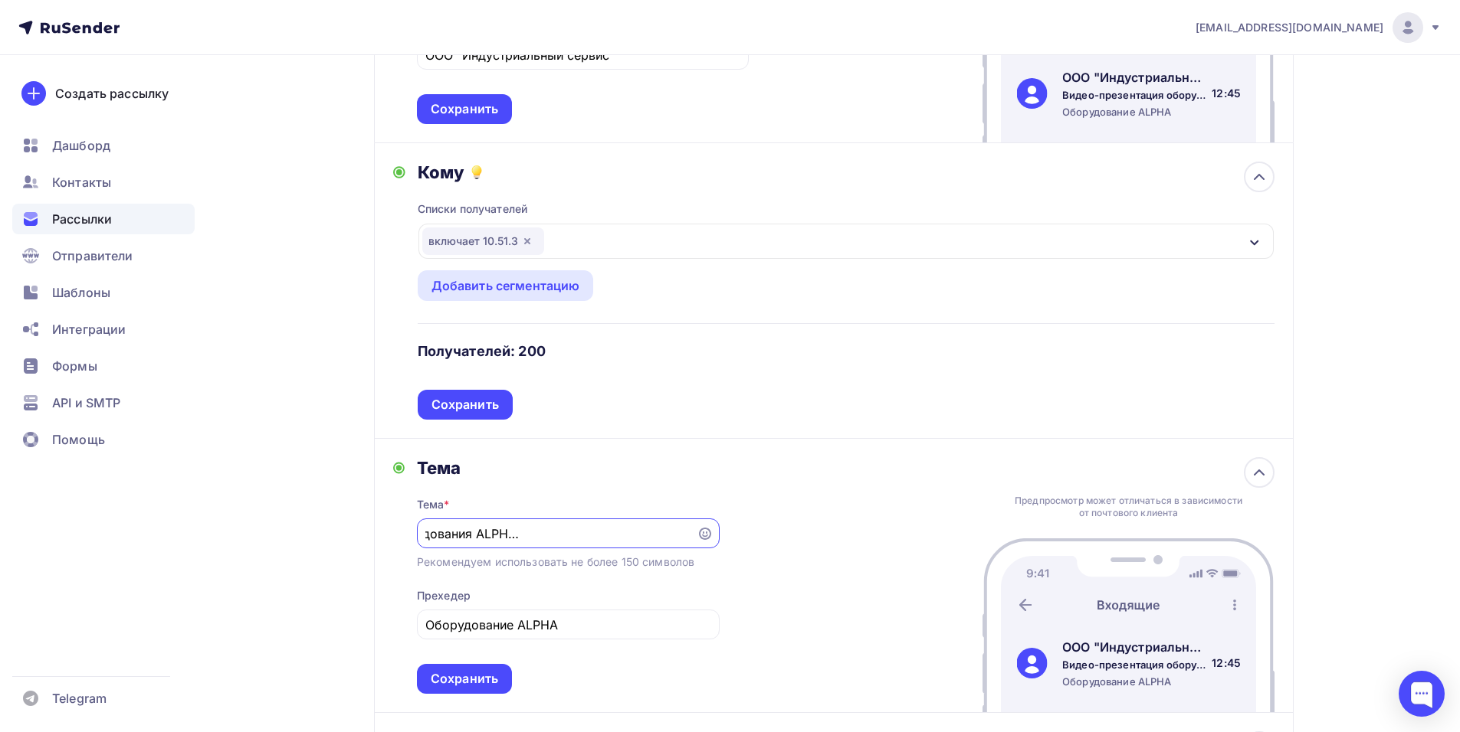
drag, startPoint x: 615, startPoint y: 531, endPoint x: 696, endPoint y: 536, distance: 81.3
click at [696, 536] on div "Видео-презентация оборудования ALPHA для упаковки мягких сыров" at bounding box center [568, 534] width 303 height 30
click at [643, 537] on input "Видео-презентация оборудования ALPHA для упаковки мягких сыров" at bounding box center [556, 534] width 262 height 18
click at [684, 535] on input "Видео-презентация оборудования ALPHA для упаковки мягких сыров" at bounding box center [556, 534] width 262 height 18
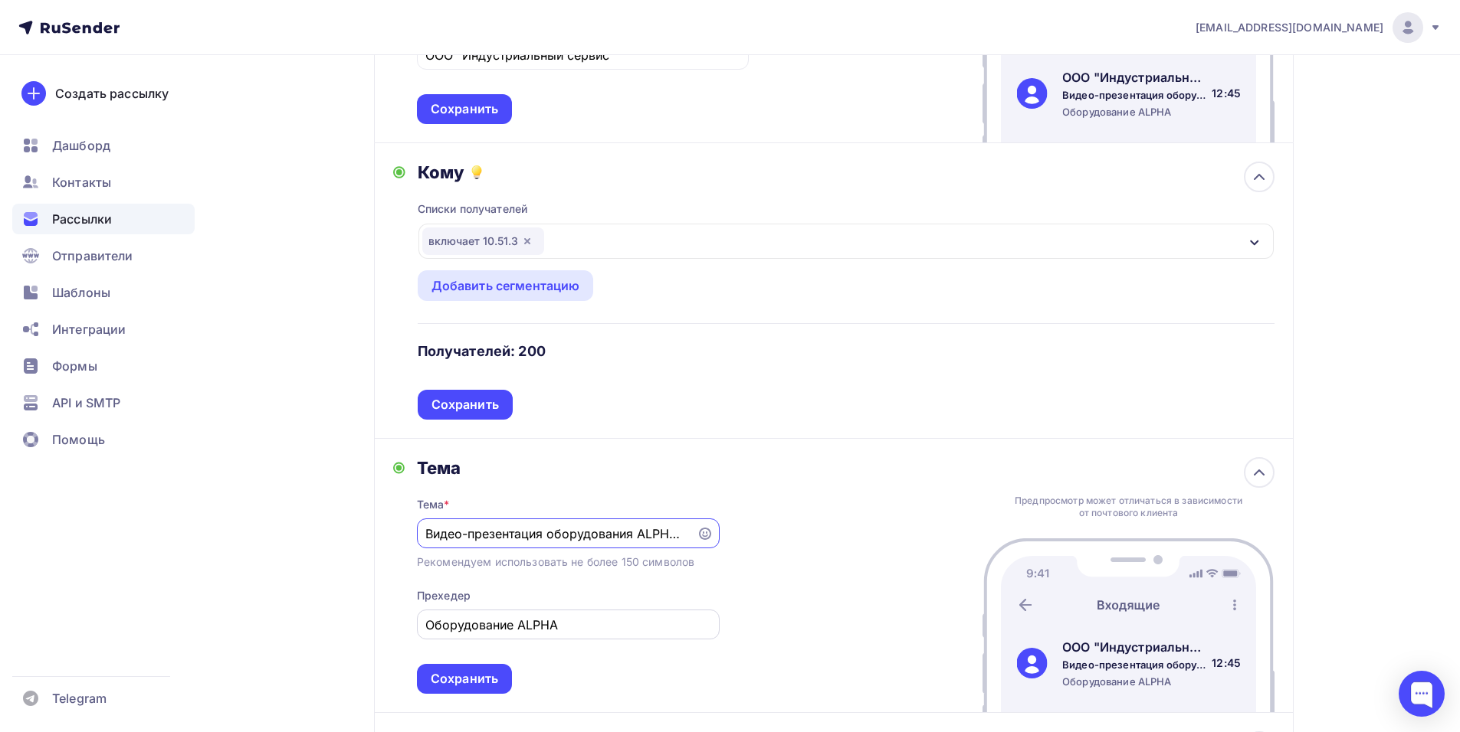
click at [612, 636] on div "Оборудование ALPHA" at bounding box center [568, 625] width 303 height 30
click at [584, 621] on input "Оборудование ALPHA" at bounding box center [567, 625] width 285 height 18
drag, startPoint x: 571, startPoint y: 624, endPoint x: 558, endPoint y: 623, distance: 13.1
click at [558, 623] on input "Оборудование ALPHA" at bounding box center [567, 625] width 285 height 18
drag, startPoint x: 573, startPoint y: 625, endPoint x: 491, endPoint y: 521, distance: 132.6
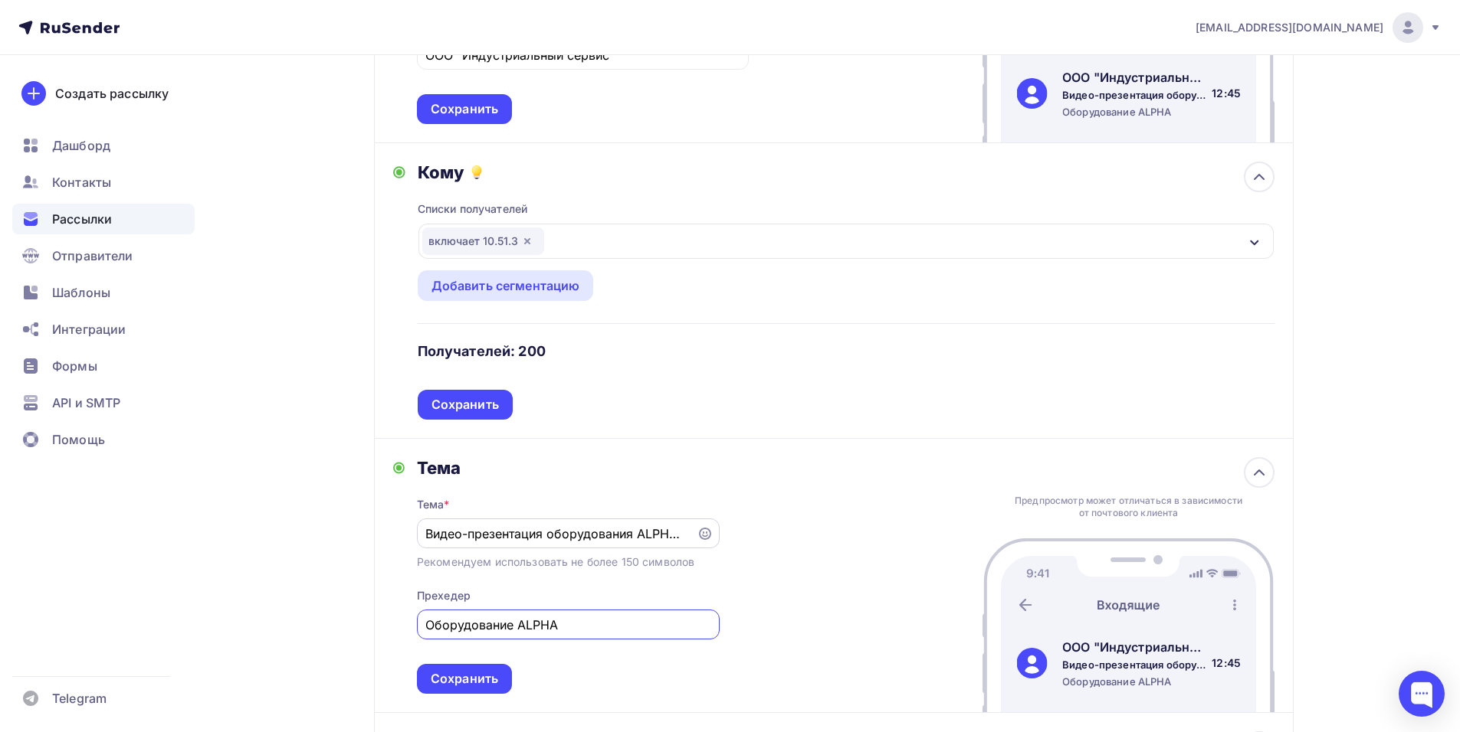
click at [409, 599] on div "Тема Тема * Видео-презентация оборудования ALPHA для упаковки мягких сыров Реко…" at bounding box center [556, 575] width 326 height 237
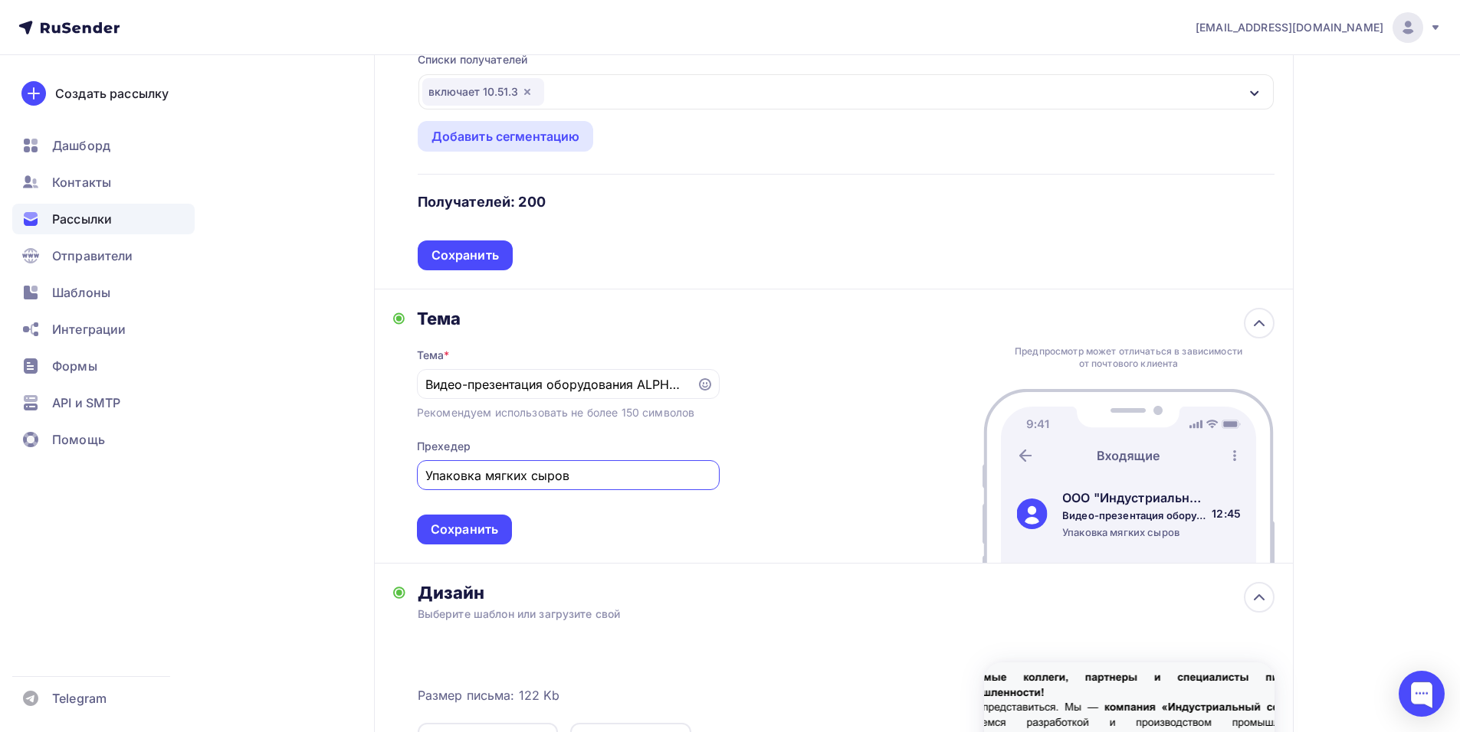
scroll to position [460, 0]
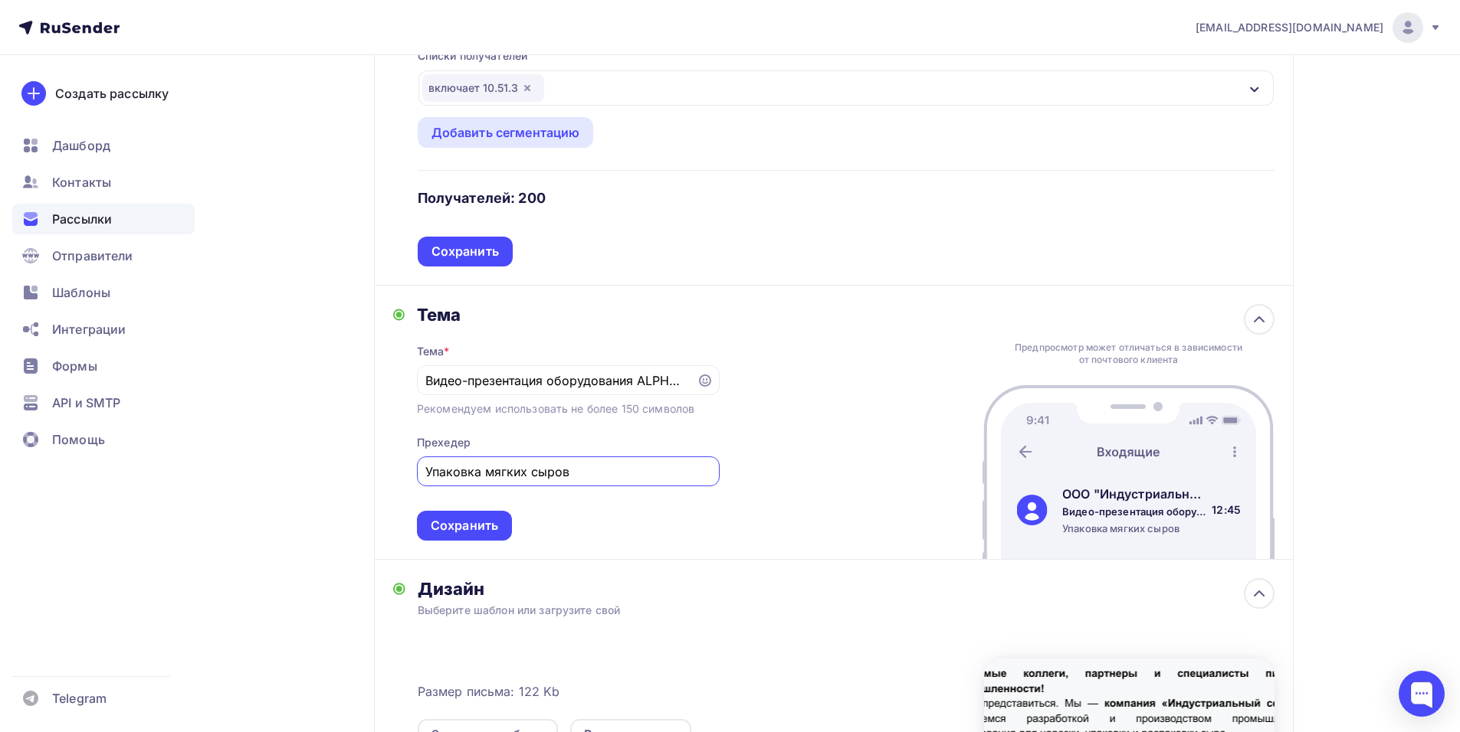
type input "Упаковка мягких сыров"
click at [514, 533] on div "Тема * Видео-презентация оборудования ALPHA для упаковки мягких сыров Рекоменду…" at bounding box center [568, 433] width 303 height 215
click at [496, 523] on div "Сохранить" at bounding box center [464, 526] width 67 height 18
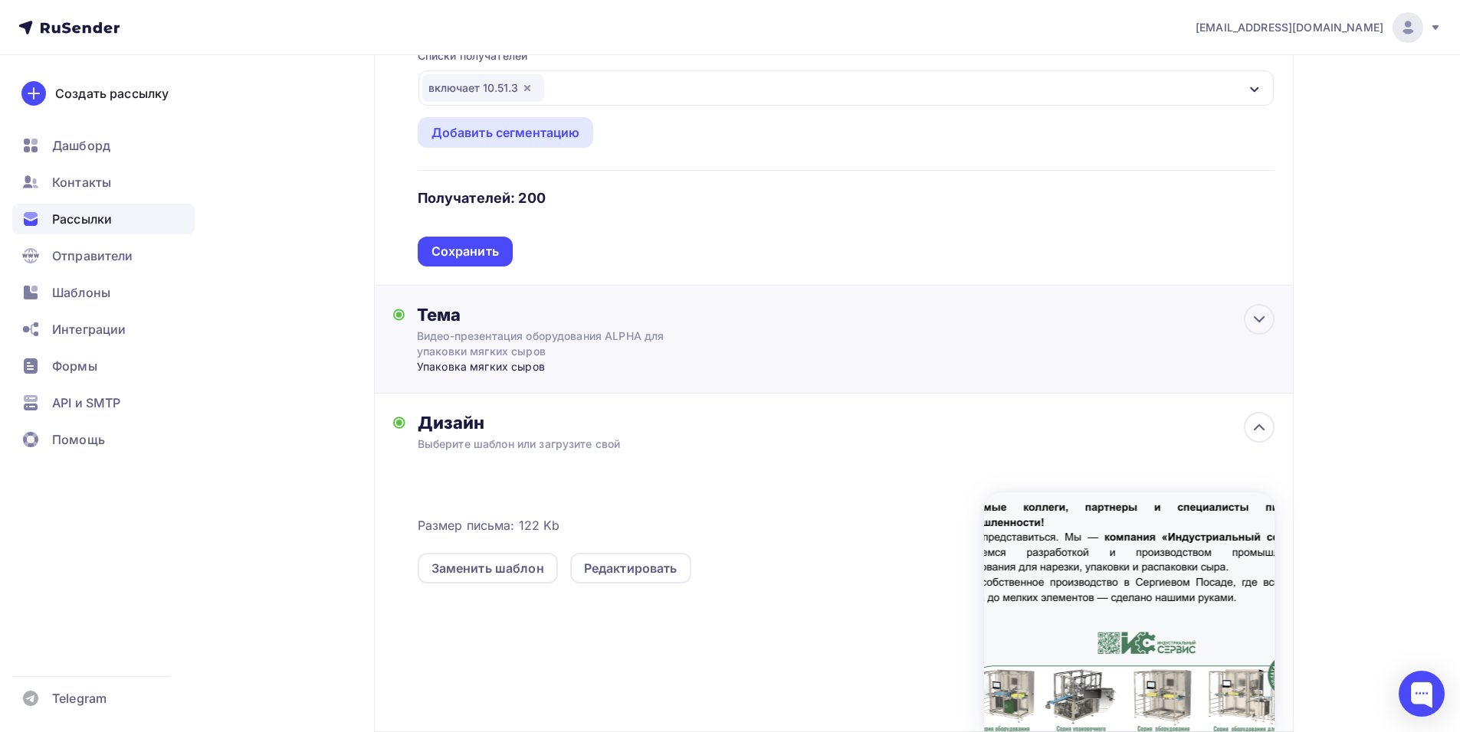
click at [519, 365] on div "Упаковка мягких сыров" at bounding box center [568, 366] width 303 height 15
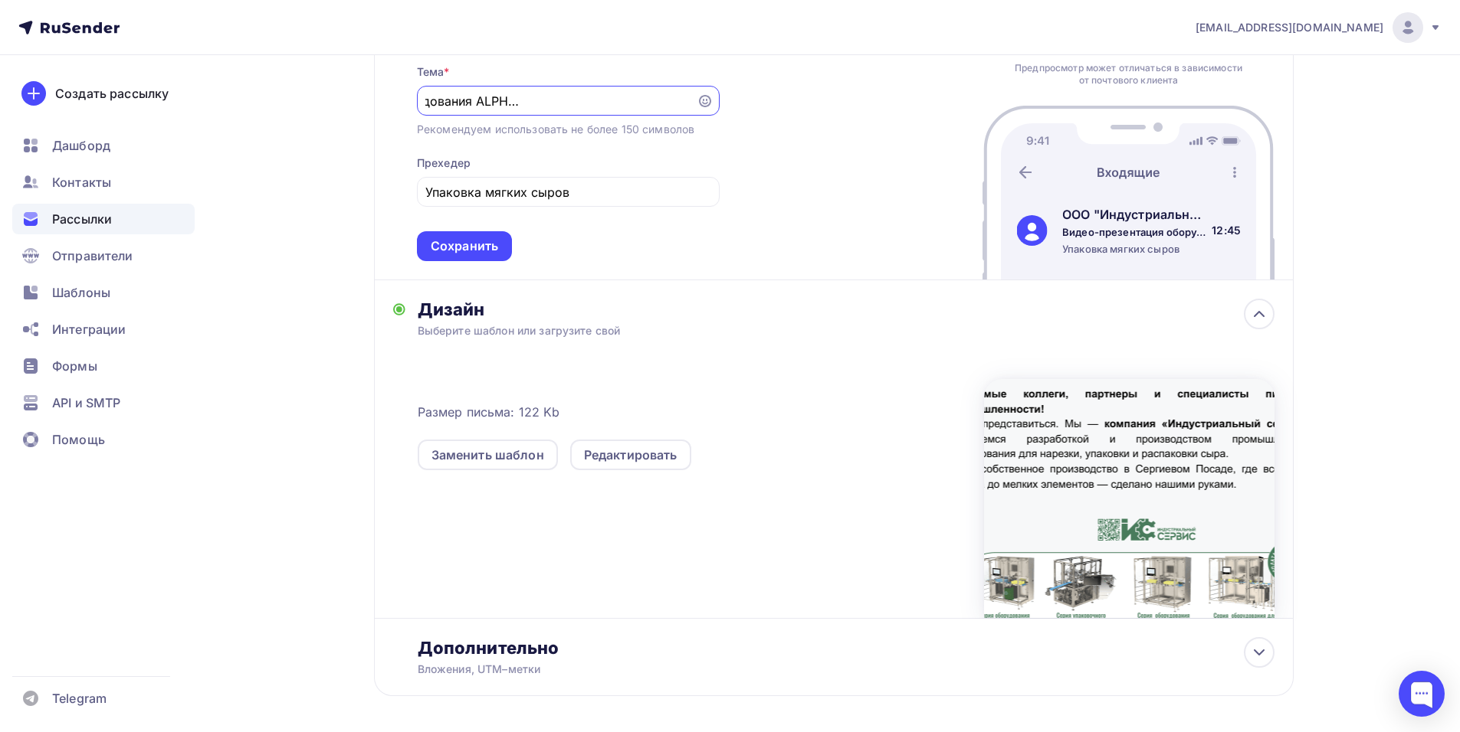
scroll to position [766, 0]
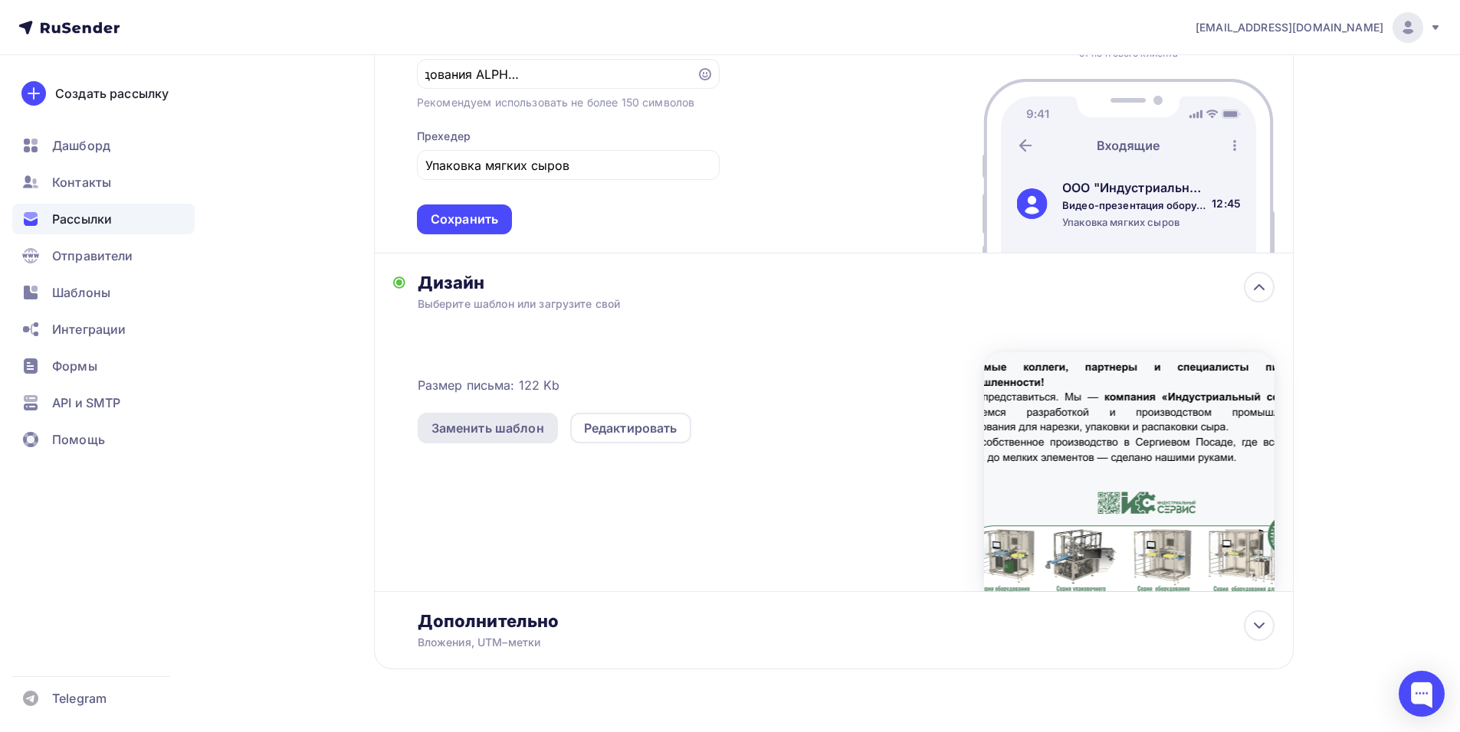
click at [529, 434] on div "Заменить шаблон" at bounding box center [487, 428] width 113 height 18
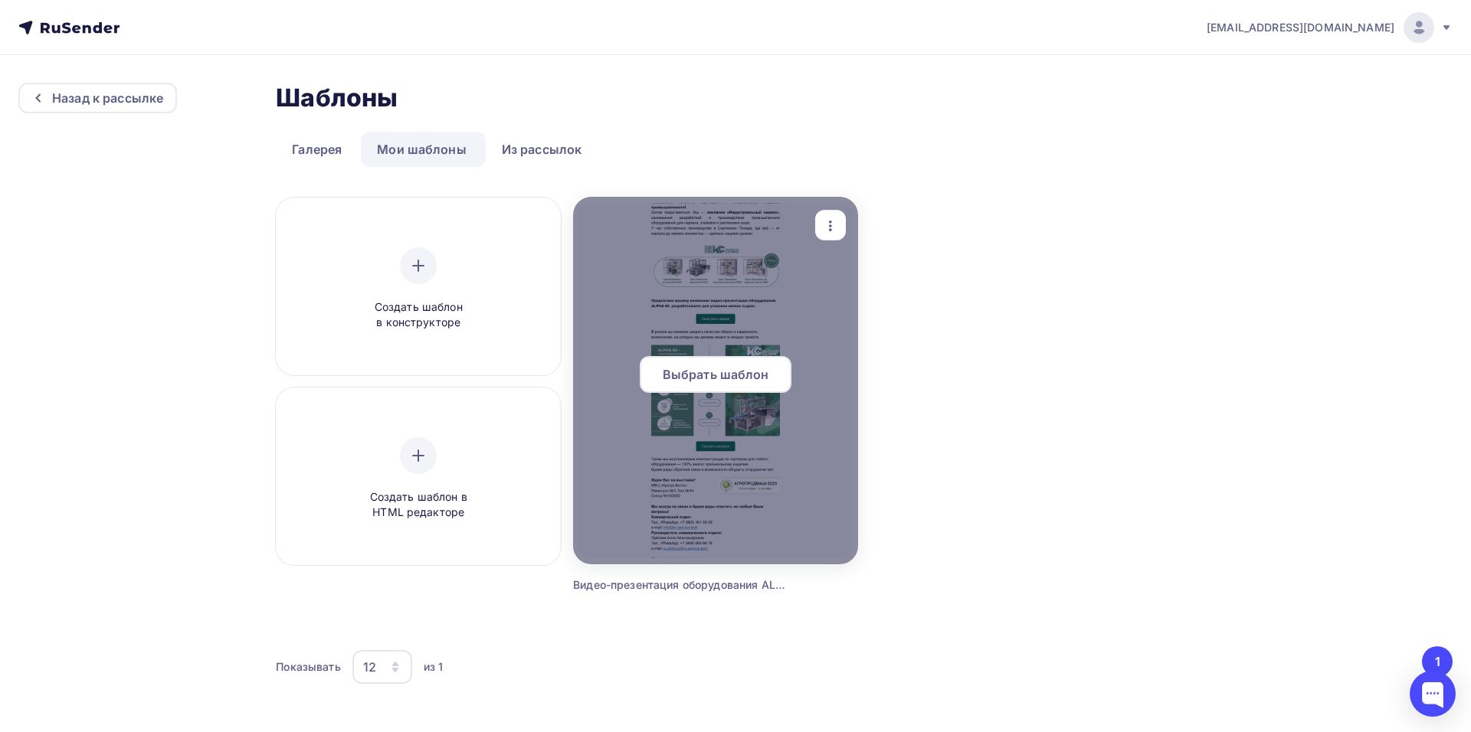
click at [752, 372] on span "Выбрать шаблон" at bounding box center [716, 374] width 107 height 18
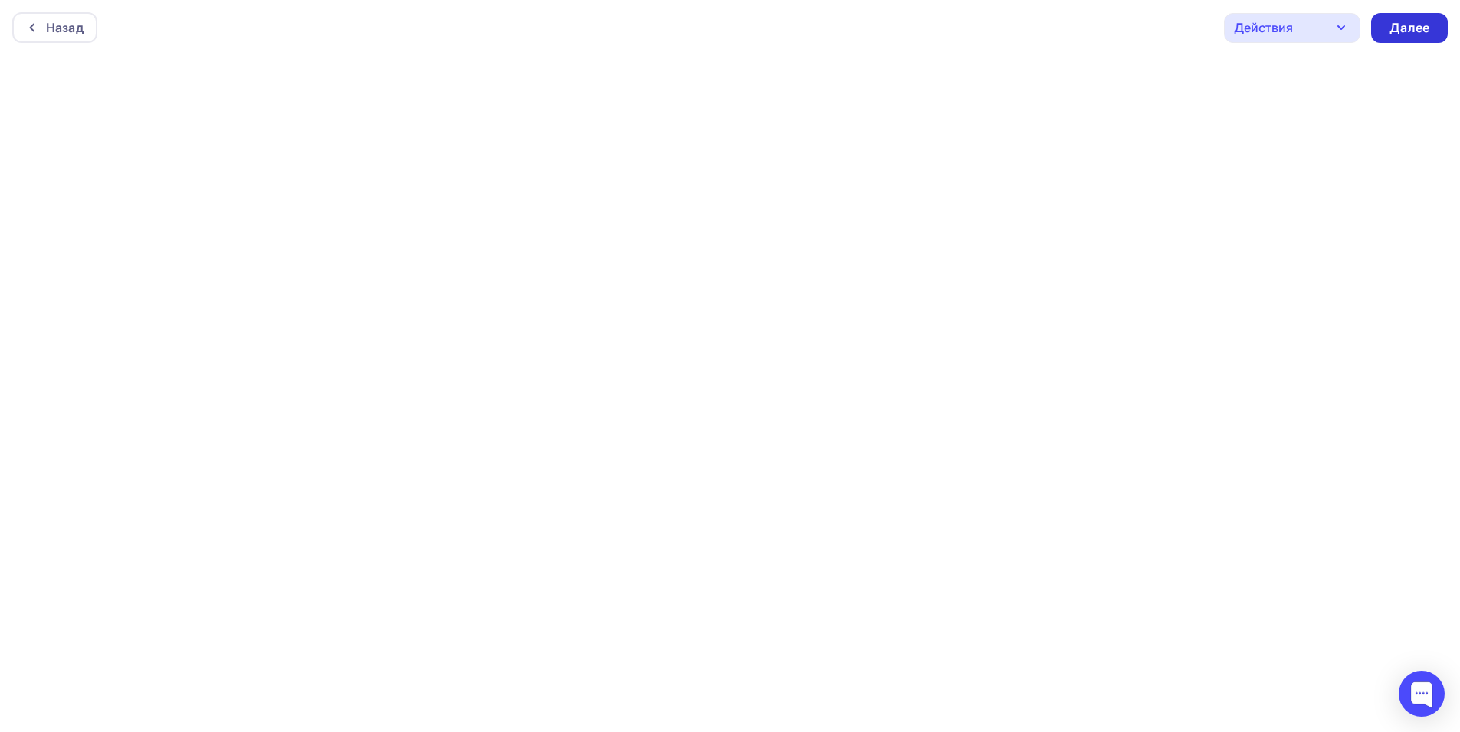
click at [1403, 36] on div "Далее" at bounding box center [1409, 28] width 40 height 18
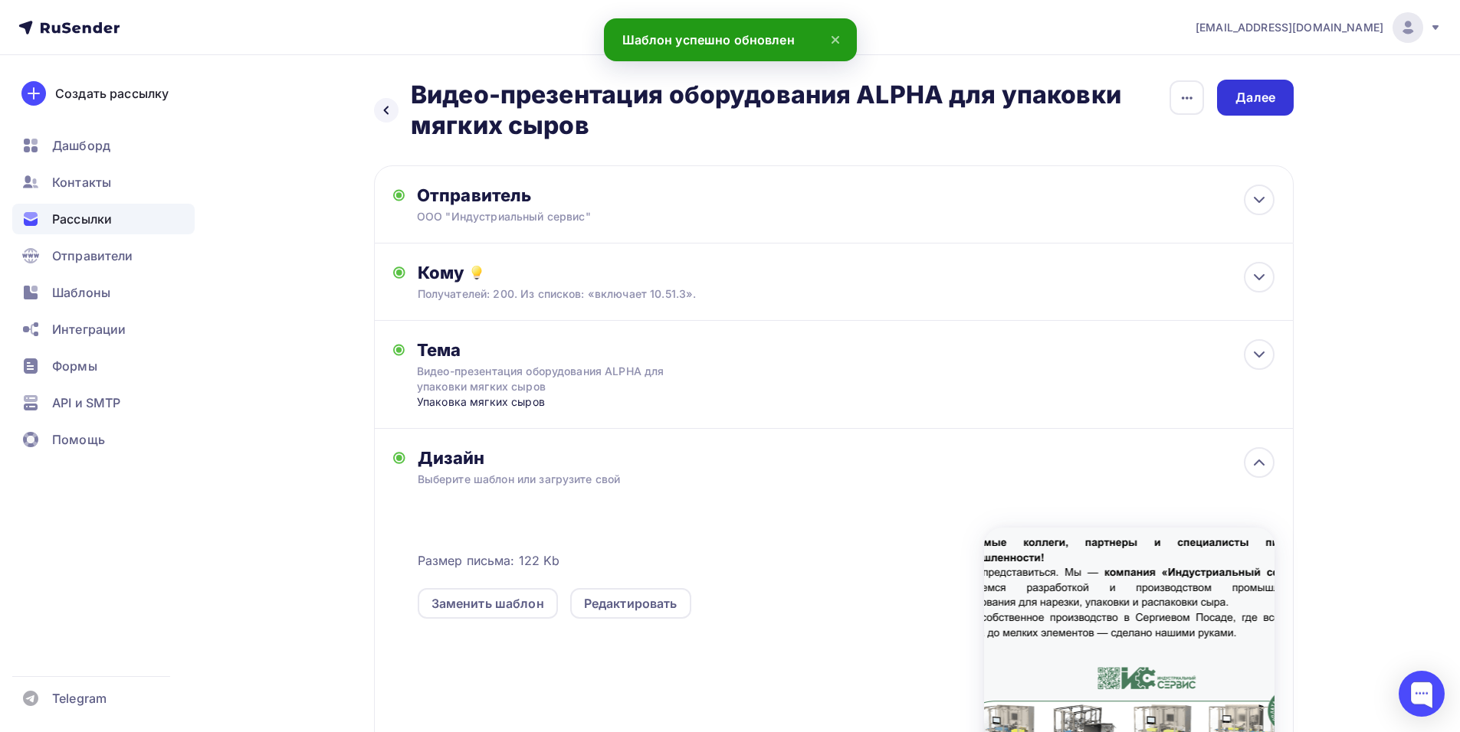
click at [1263, 89] on div "Далее" at bounding box center [1255, 98] width 40 height 18
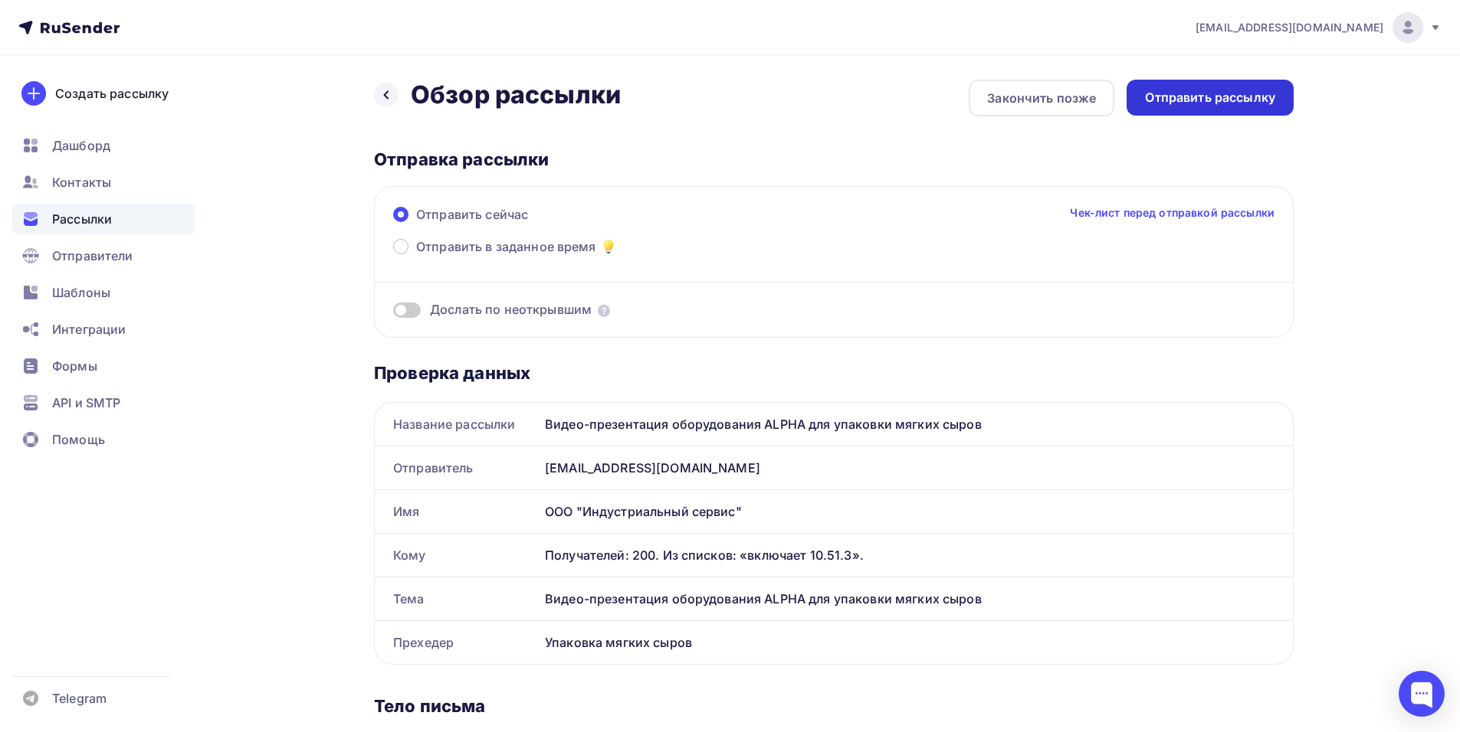
click at [1240, 93] on div "Отправить рассылку" at bounding box center [1210, 98] width 130 height 18
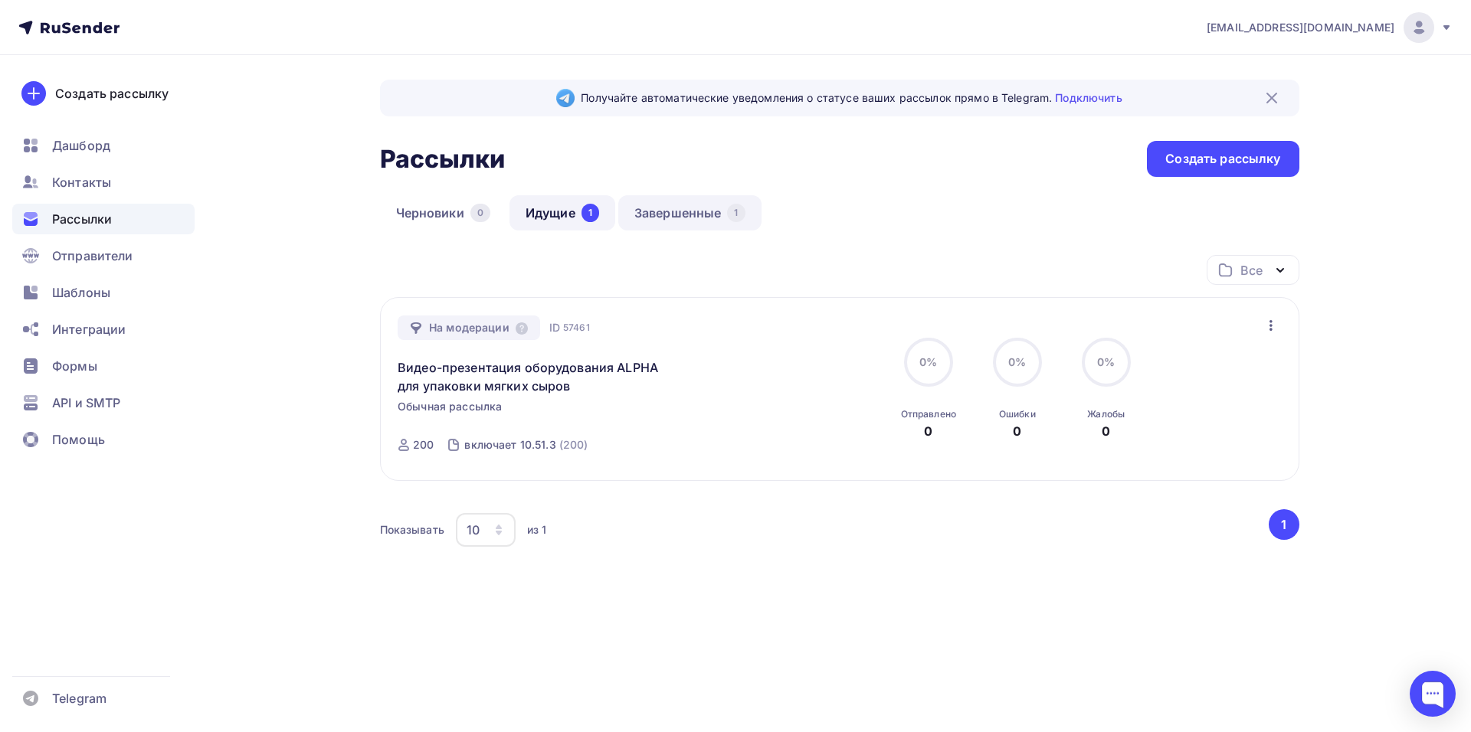
click at [703, 216] on link "Завершенные 1" at bounding box center [689, 212] width 143 height 35
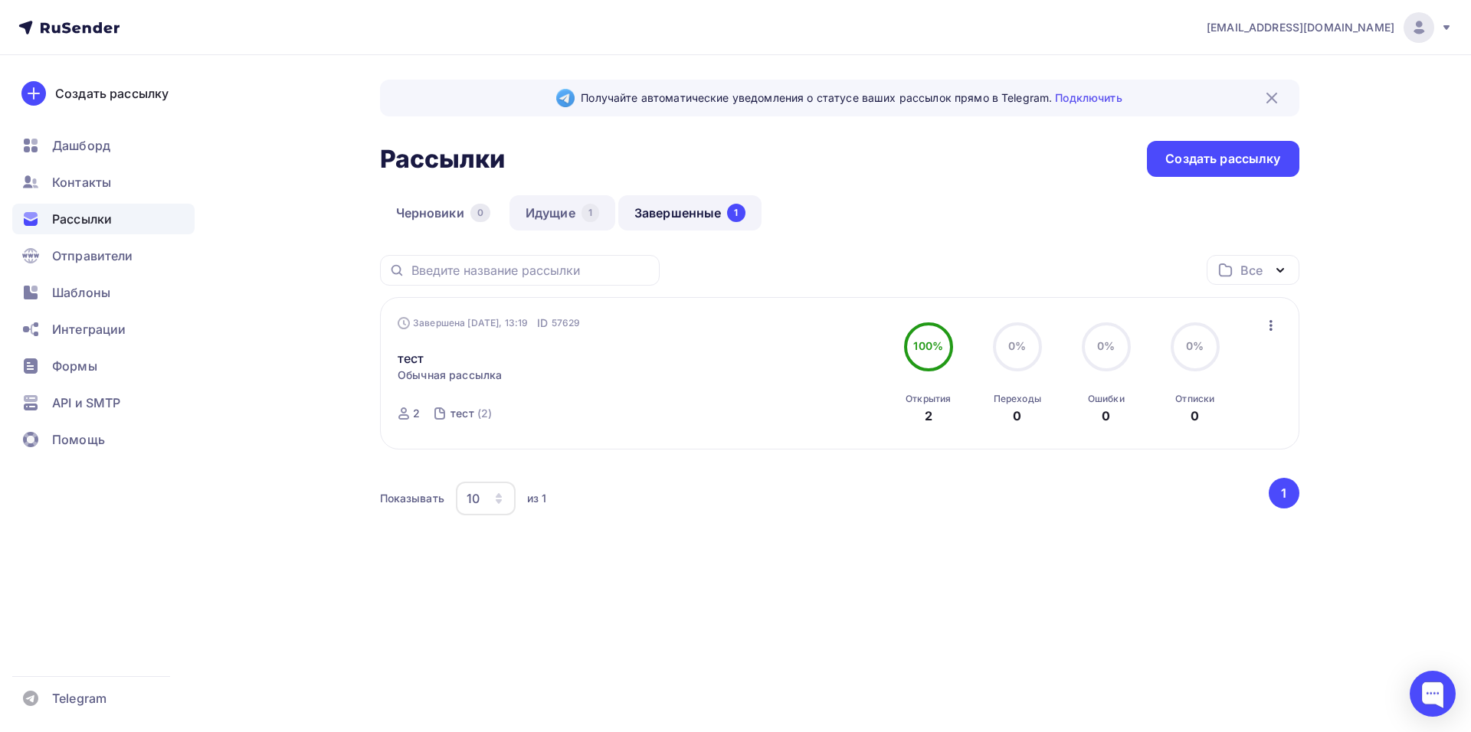
click at [560, 215] on link "Идущие 1" at bounding box center [563, 212] width 106 height 35
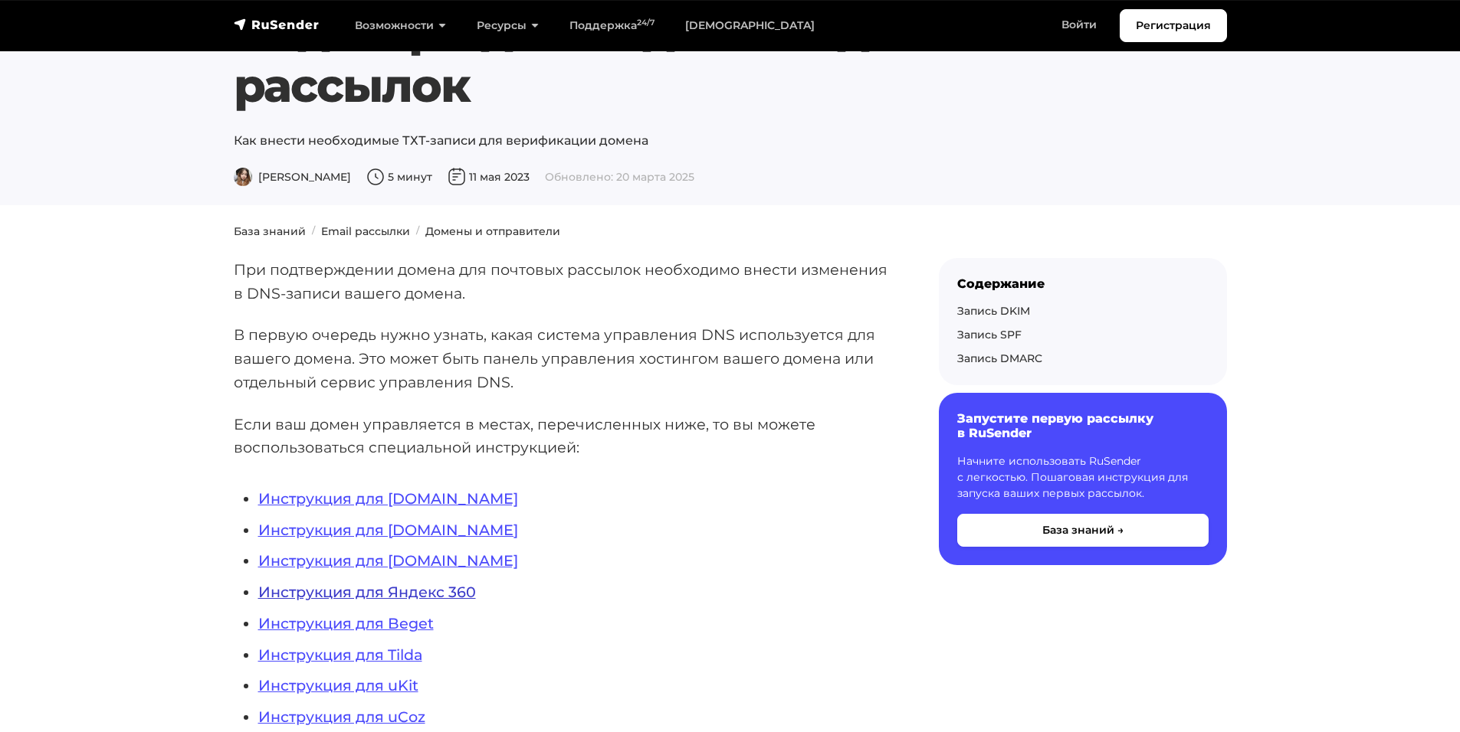
scroll to position [77, 0]
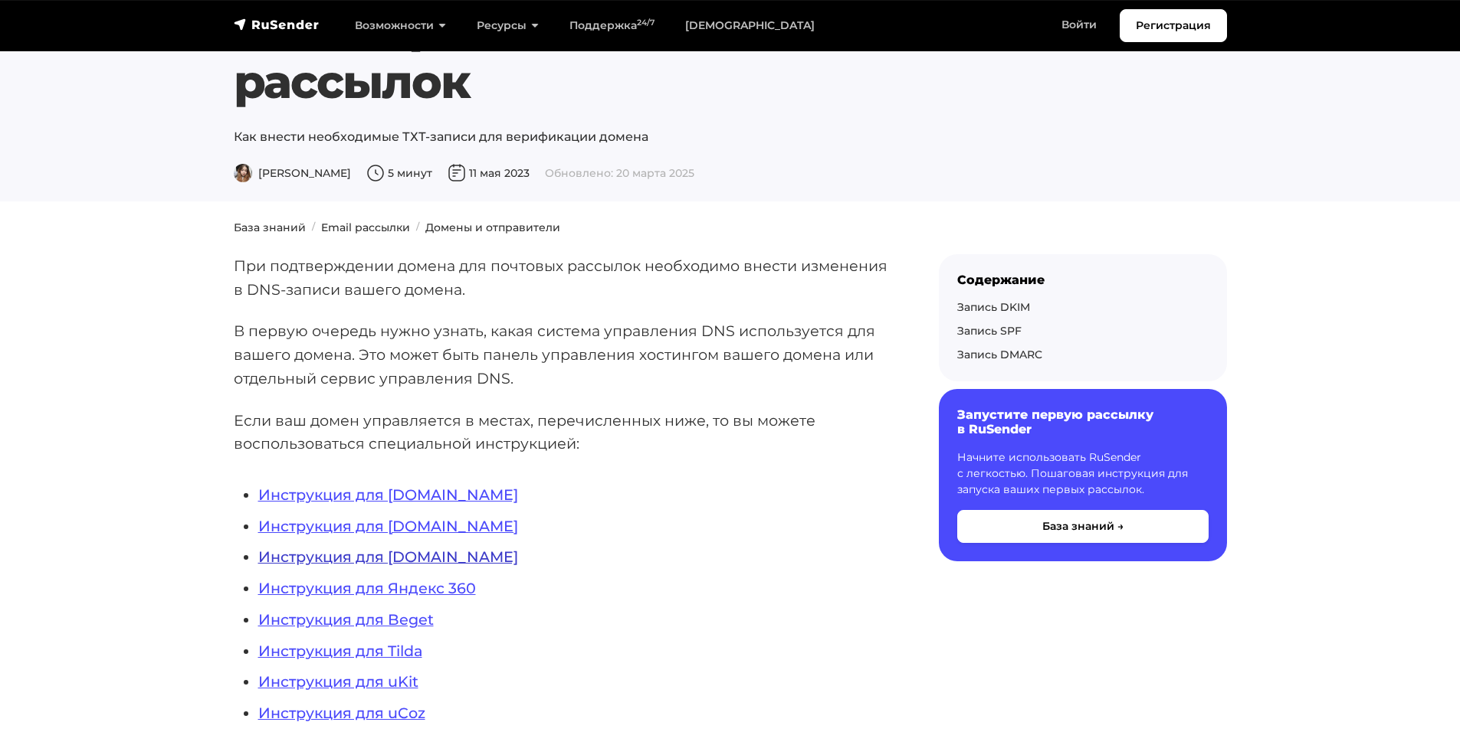
click at [427, 559] on link "Инструкция для [DOMAIN_NAME]" at bounding box center [388, 557] width 260 height 18
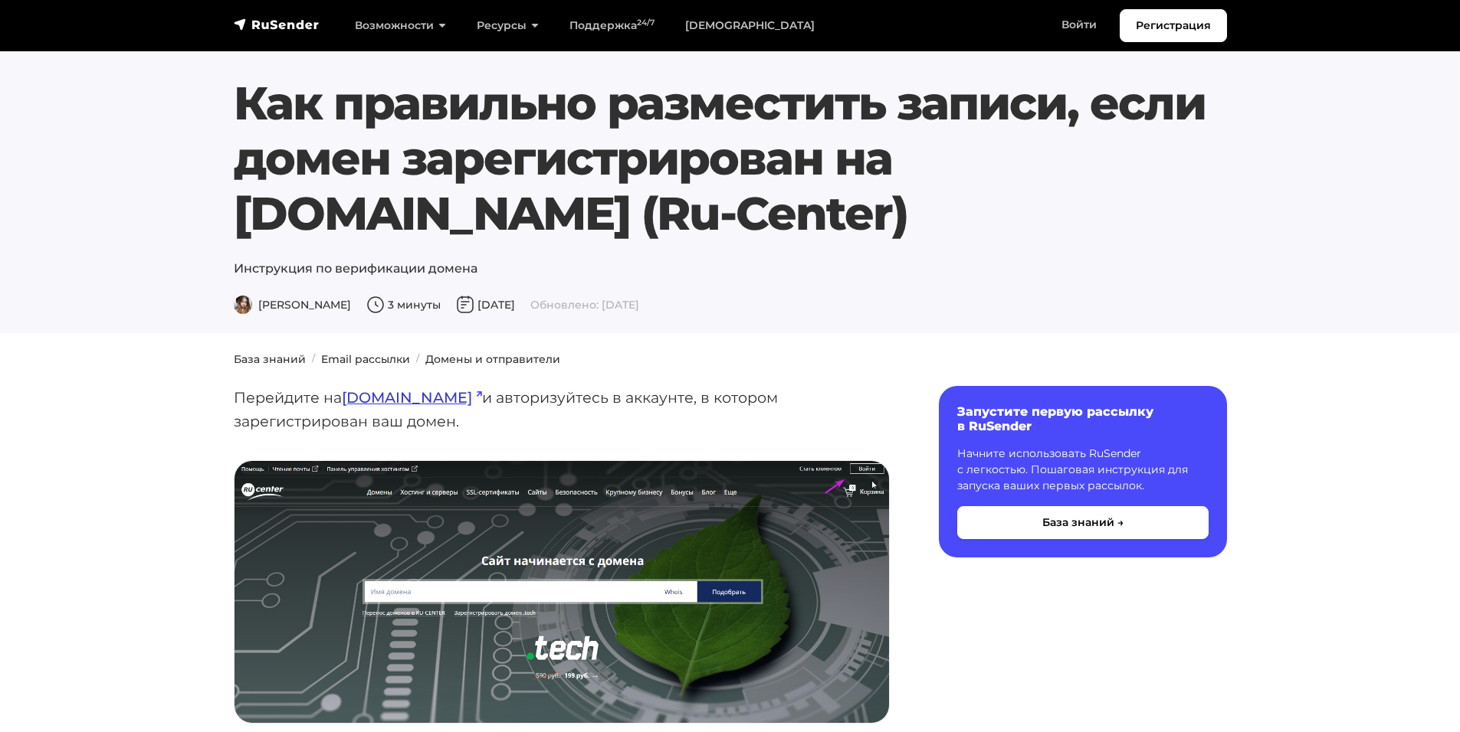
click at [369, 400] on link "[DOMAIN_NAME]" at bounding box center [412, 397] width 140 height 18
